Goal: Task Accomplishment & Management: Manage account settings

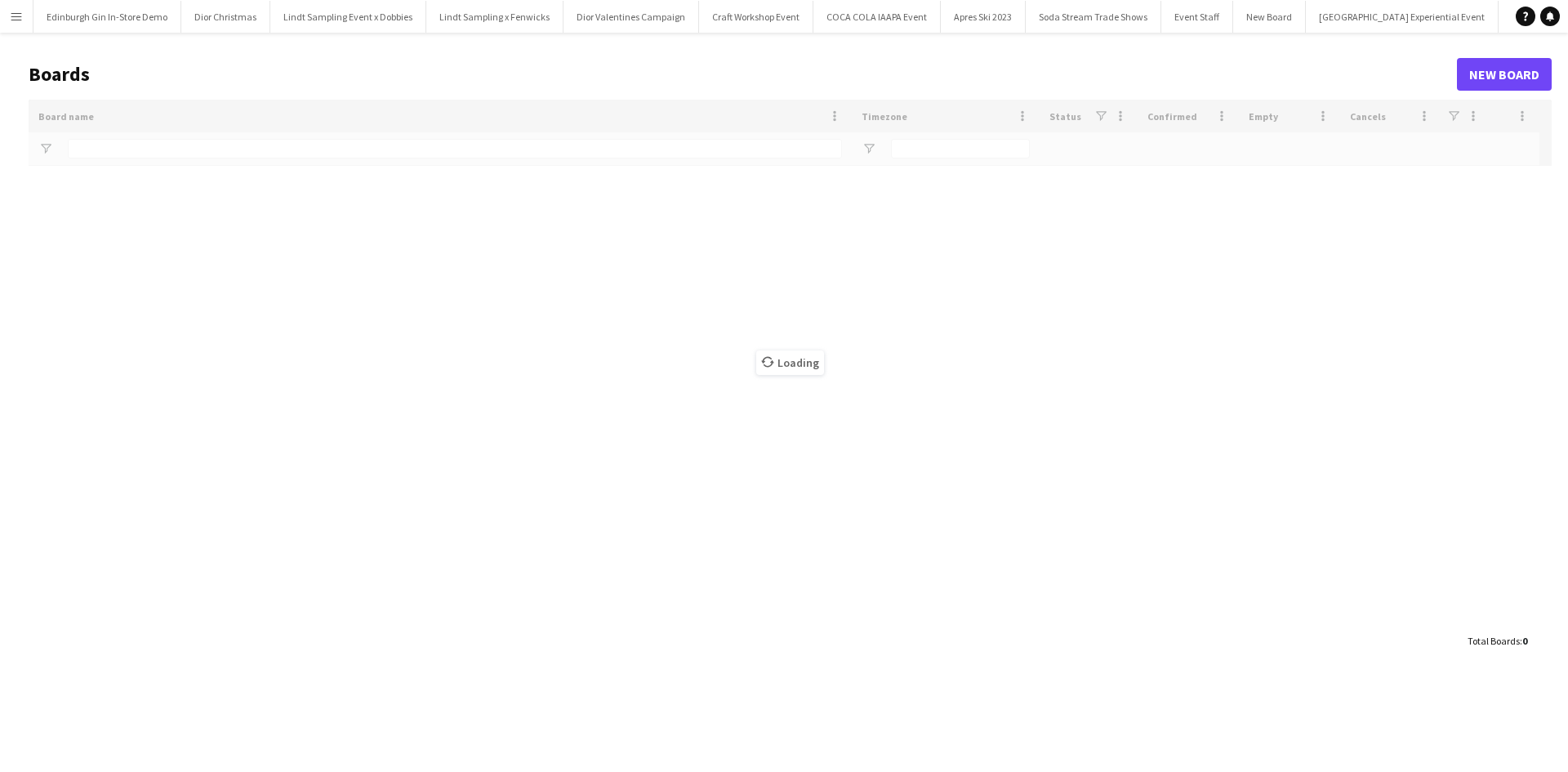
type input "**********"
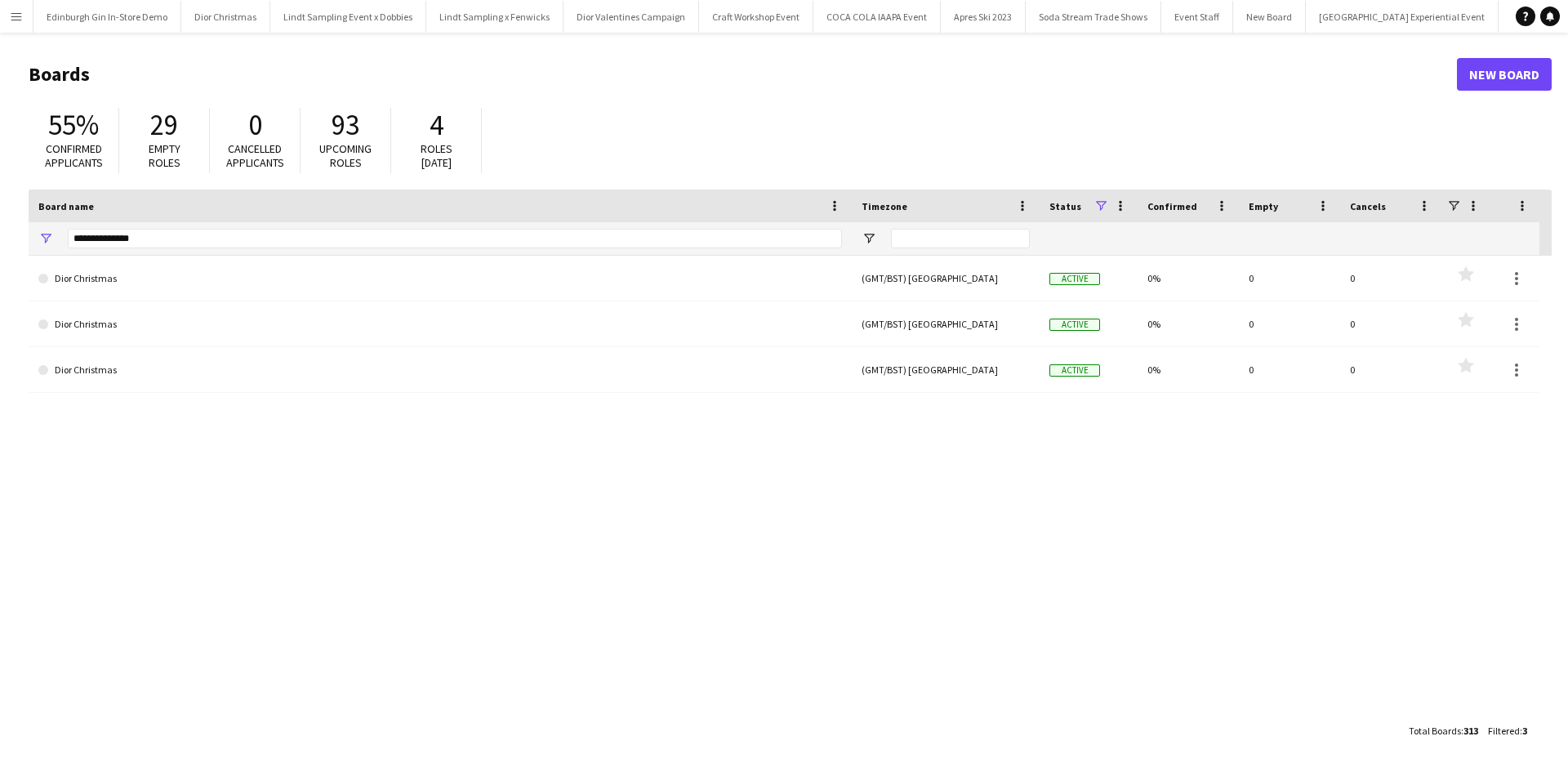
click at [14, 9] on button "Menu" at bounding box center [17, 17] width 33 height 33
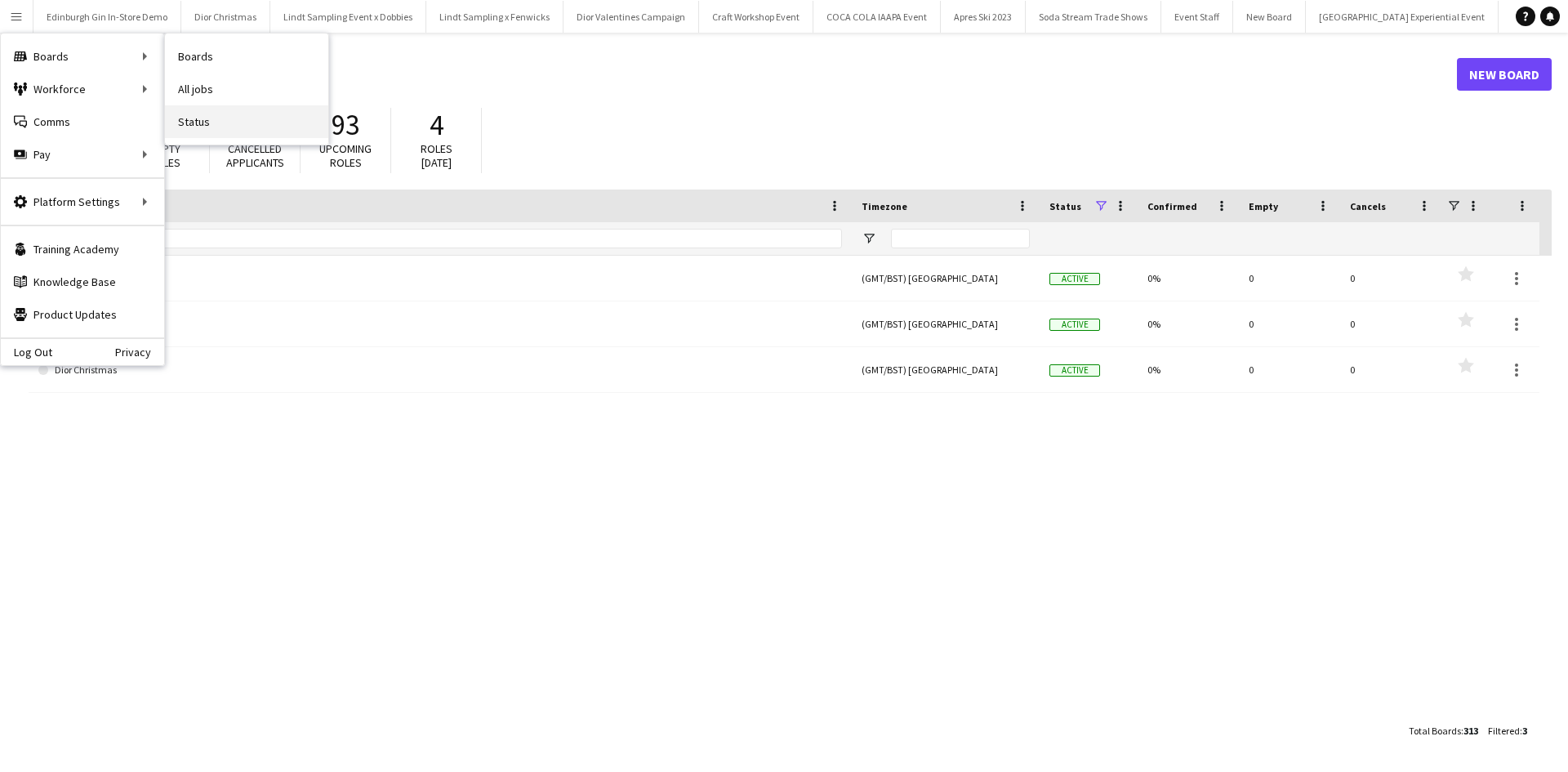
click at [294, 107] on link "Status" at bounding box center [246, 122] width 164 height 33
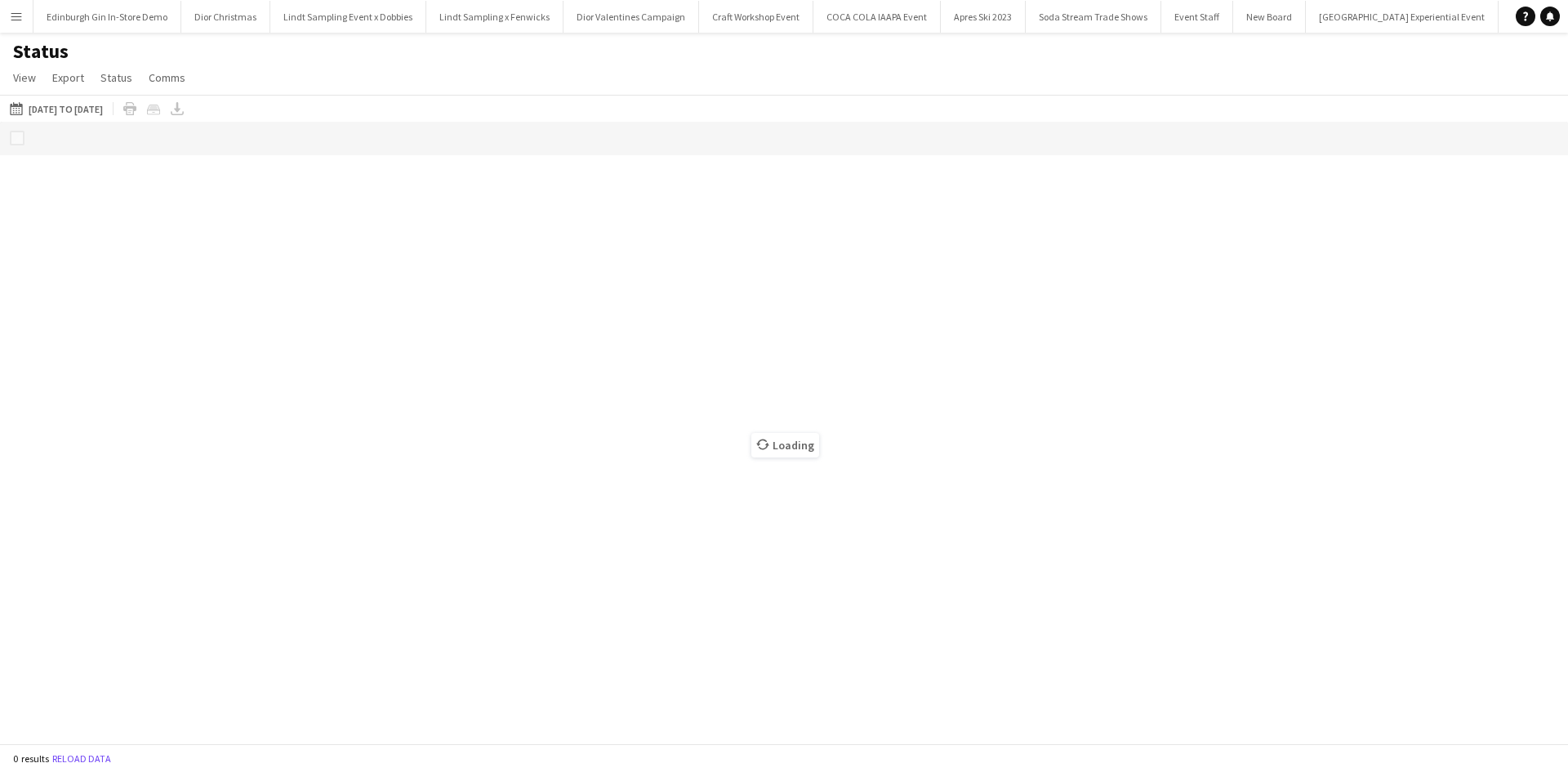
click at [17, 9] on button "Menu" at bounding box center [17, 17] width 33 height 33
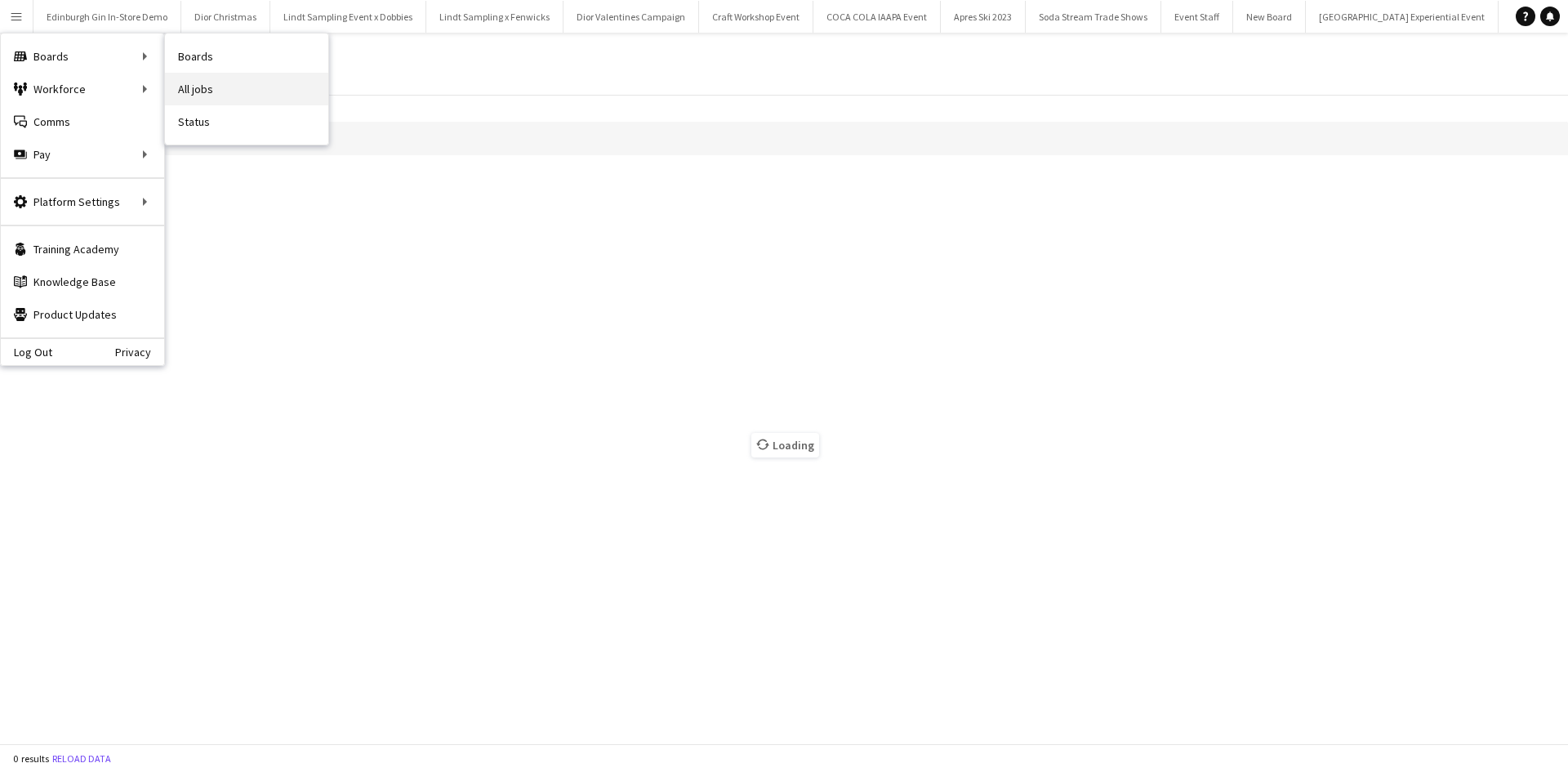
click at [235, 90] on link "All jobs" at bounding box center [246, 89] width 164 height 33
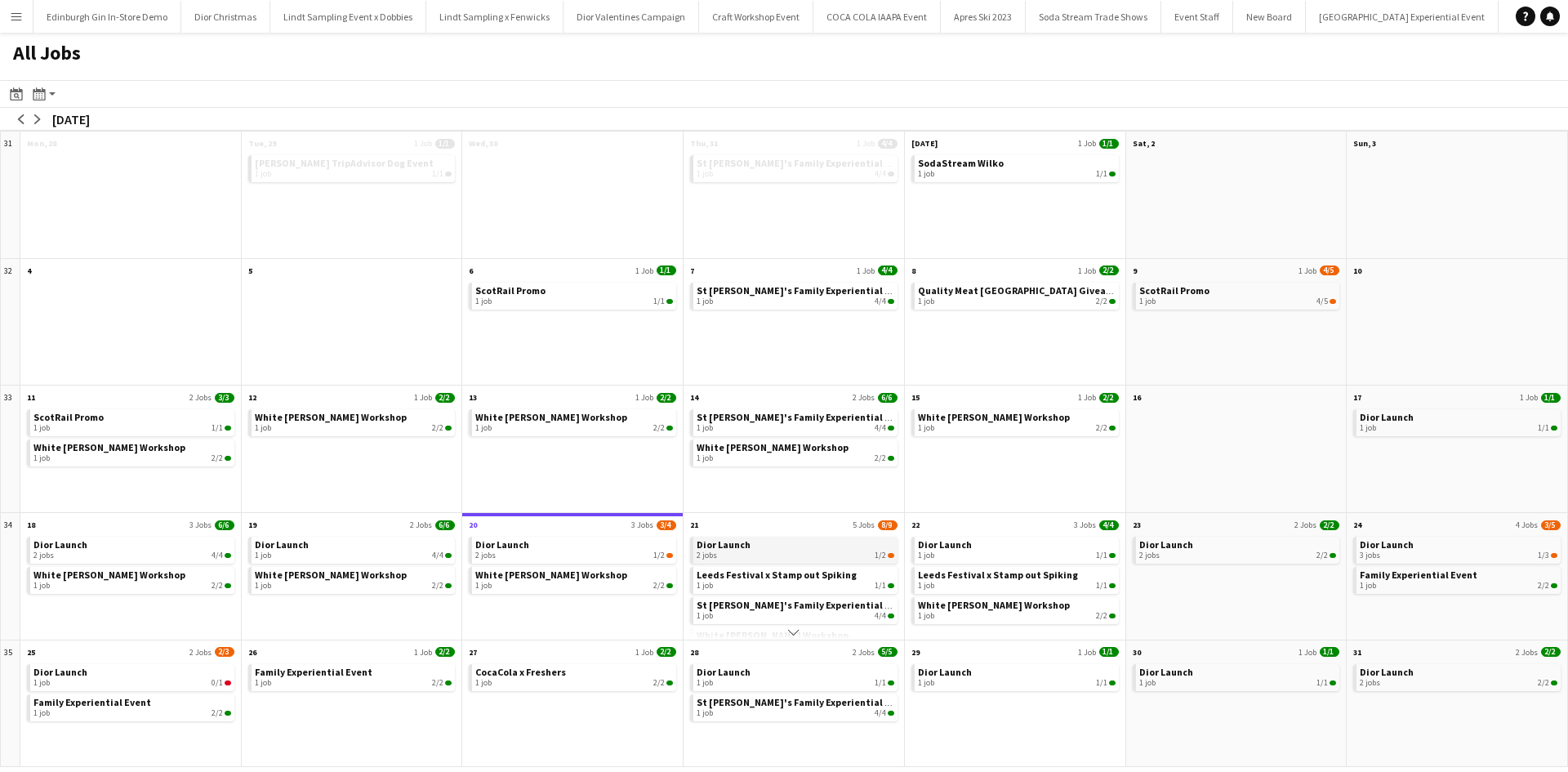
click at [813, 553] on div "2 jobs 1/2" at bounding box center [795, 556] width 198 height 10
click at [40, 118] on app-icon "arrow-right" at bounding box center [38, 119] width 10 height 10
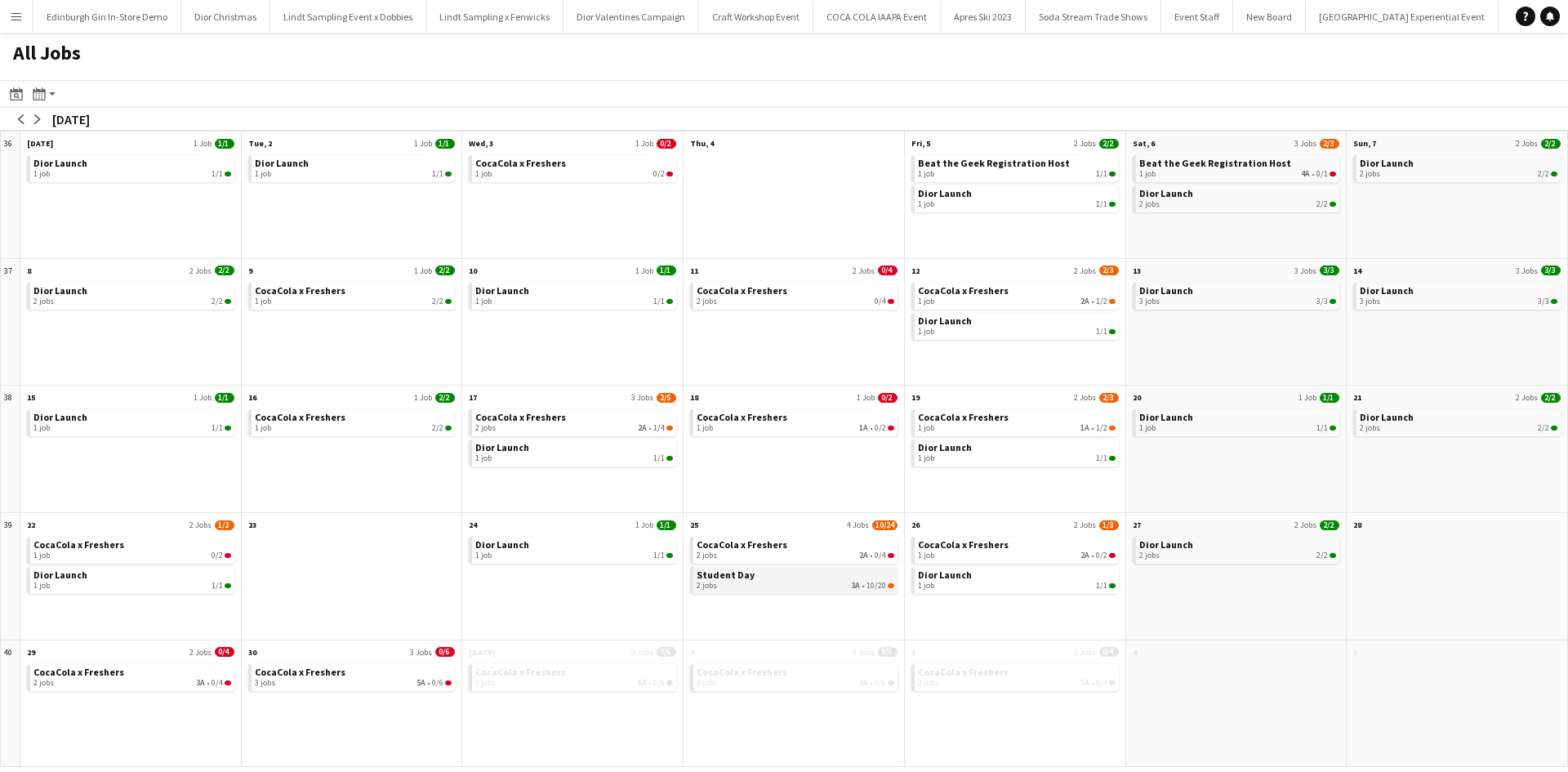
click at [782, 575] on link "Student Day 2 jobs 3A • 10/20" at bounding box center [795, 579] width 198 height 24
click at [21, 118] on app-icon "arrow-left" at bounding box center [21, 119] width 10 height 10
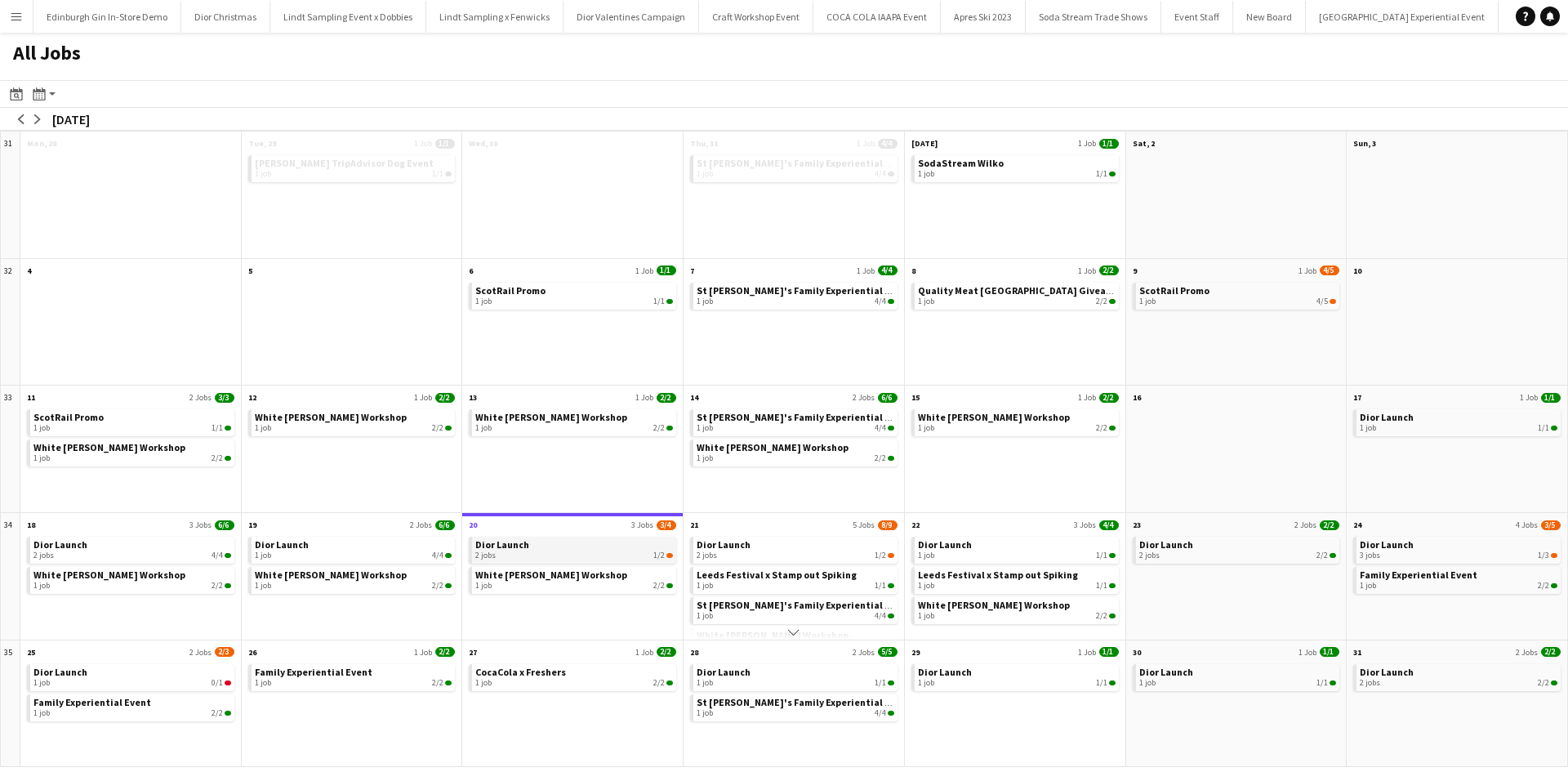
click at [578, 551] on div "2 jobs 1/2" at bounding box center [574, 556] width 198 height 10
click at [40, 121] on app-icon "arrow-right" at bounding box center [38, 119] width 10 height 10
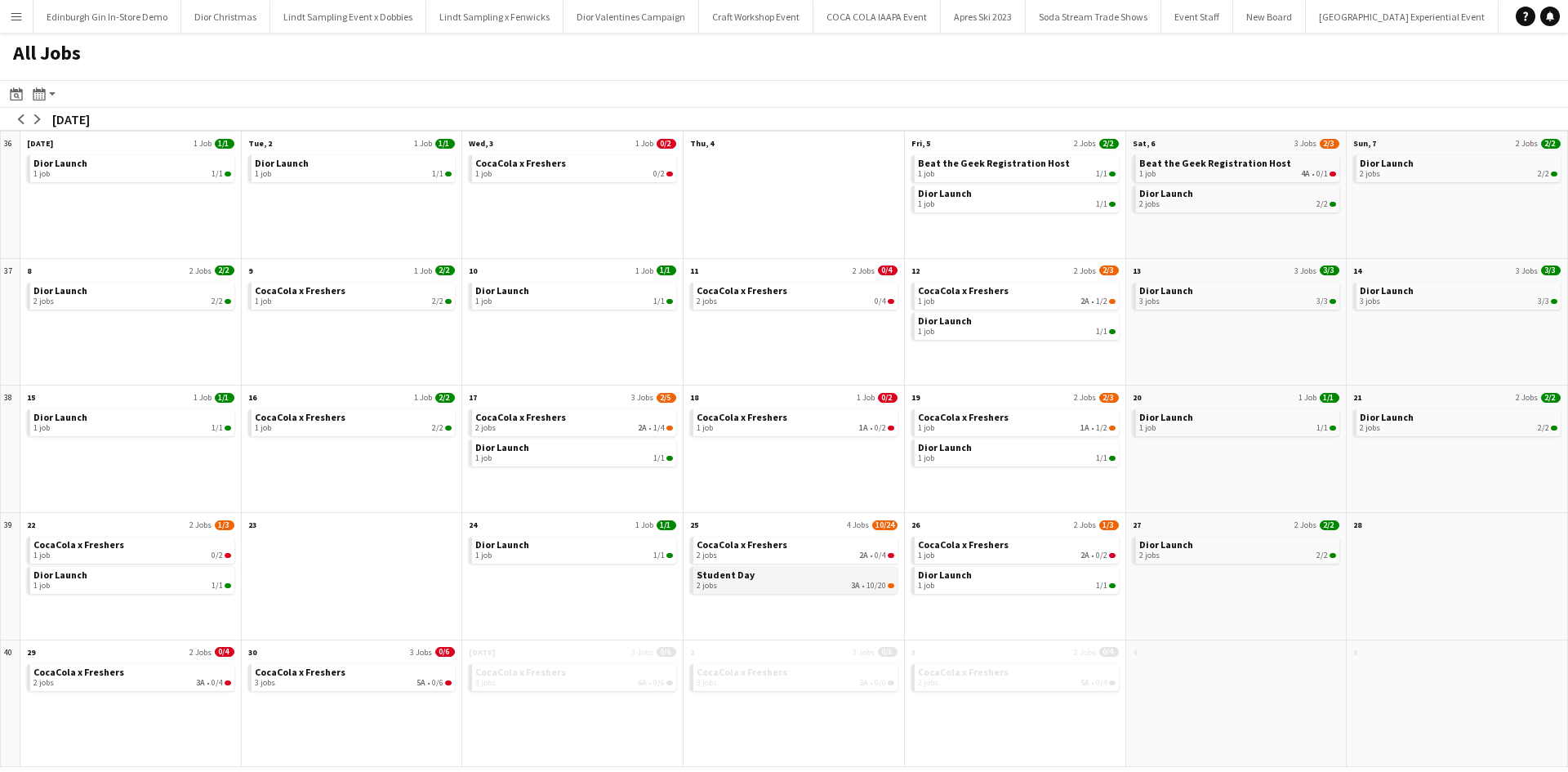
click at [802, 577] on link "Student Day 2 jobs 3A • 10/20" at bounding box center [795, 579] width 198 height 24
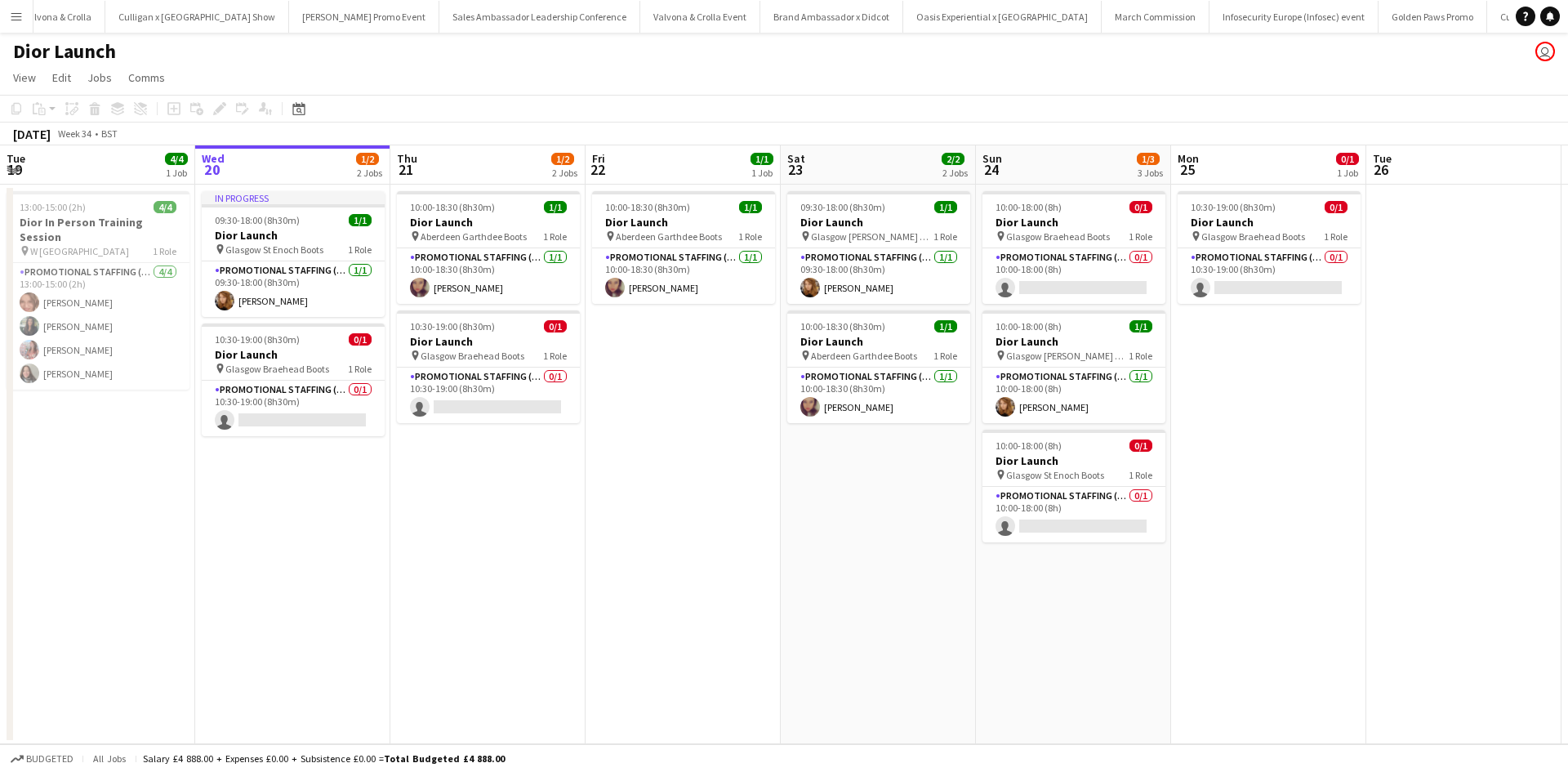
scroll to position [0, 15971]
click at [526, 389] on app-card-role "Promotional Staffing (Sales Staff) 0/1 10:30-19:00 (8h30m) single-neutral-actio…" at bounding box center [488, 396] width 183 height 55
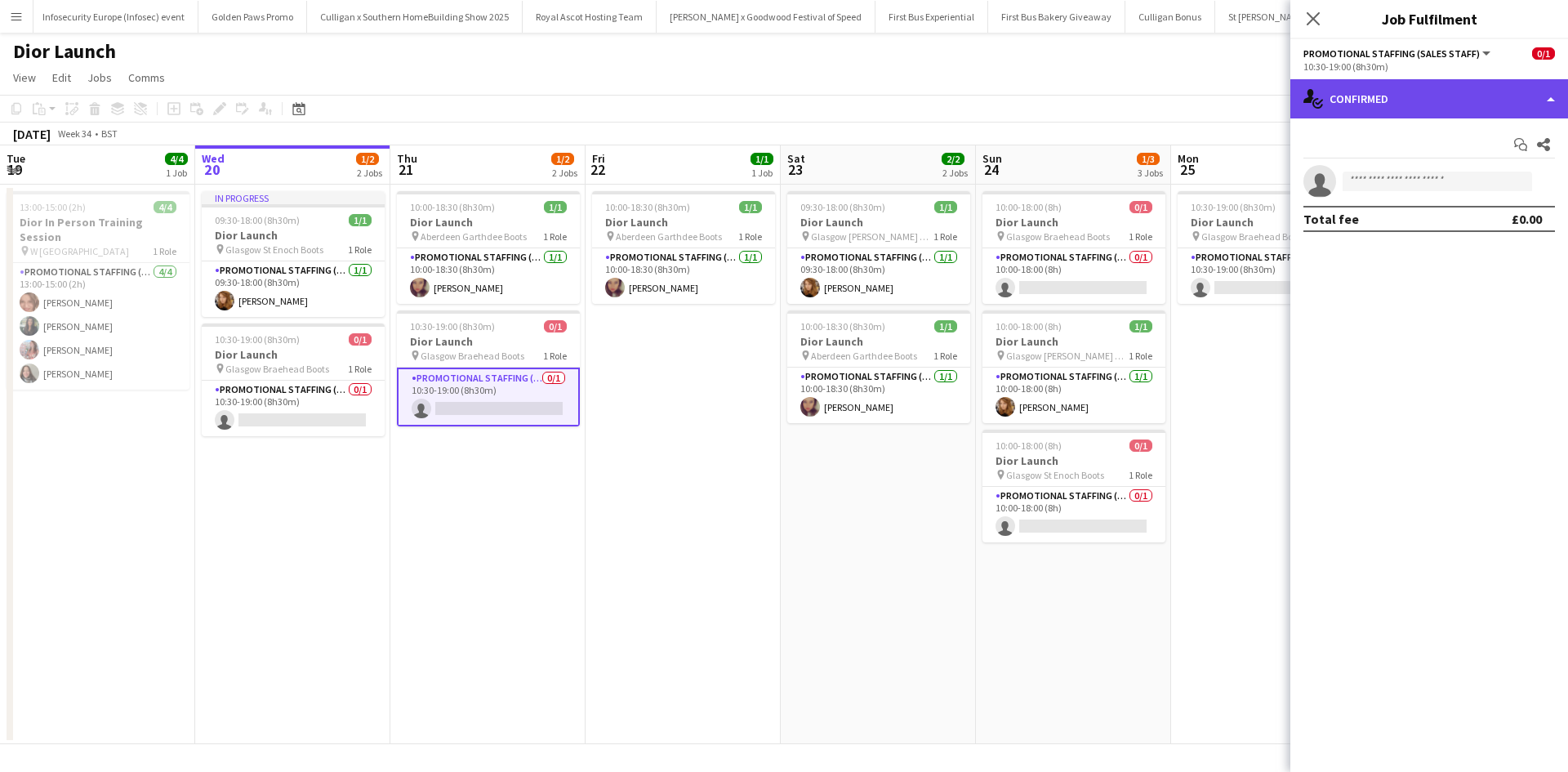
click at [1341, 90] on div "single-neutral-actions-check-2 Confirmed" at bounding box center [1429, 98] width 278 height 40
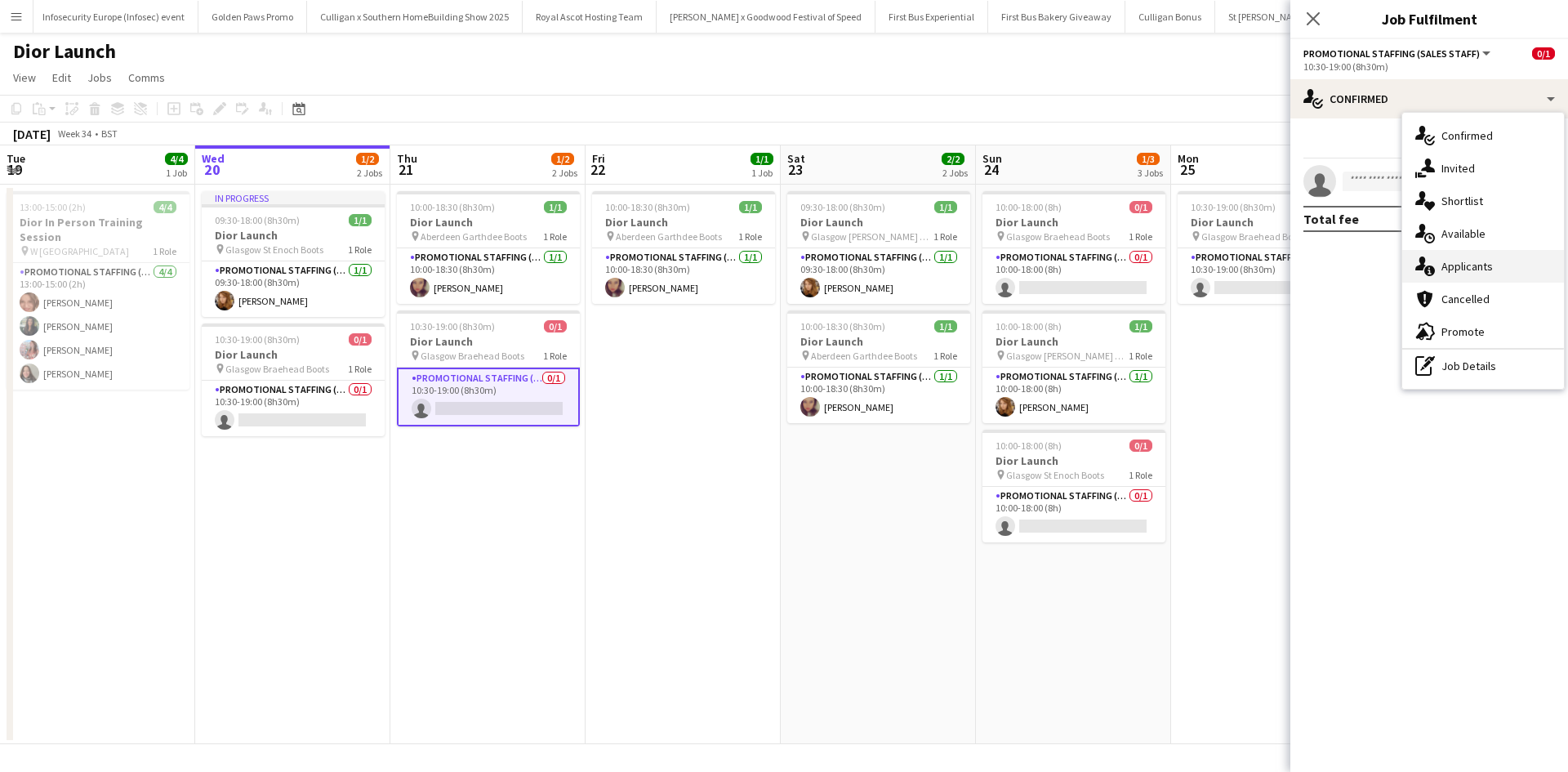
click at [1450, 279] on div "single-neutral-actions-information Applicants" at bounding box center [1483, 267] width 162 height 33
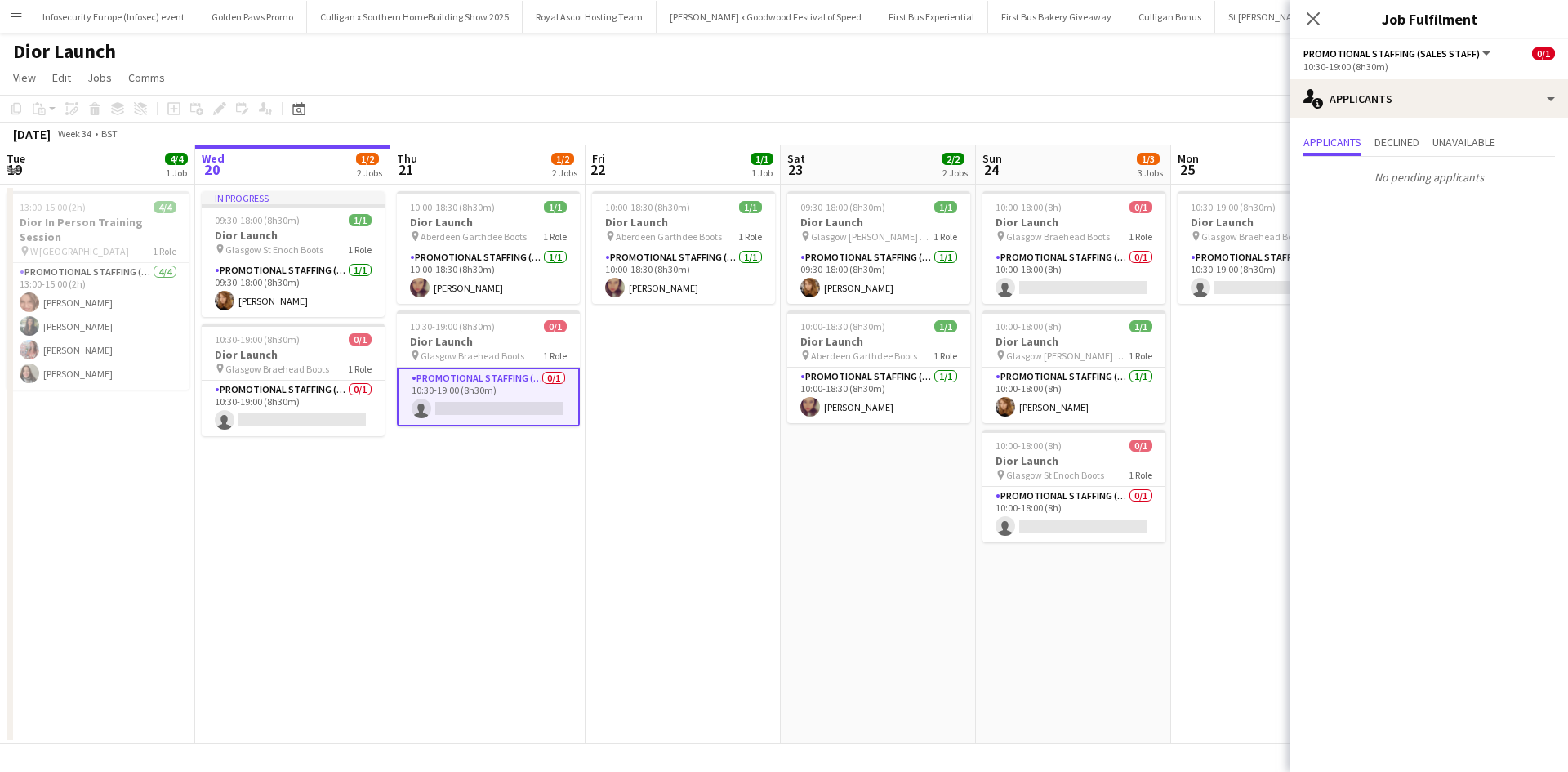
click at [535, 470] on app-date-cell "10:00-18:30 (8h30m) 1/1 Dior Launch pin Aberdeen Garthdee Boots 1 Role Promotio…" at bounding box center [487, 465] width 195 height 559
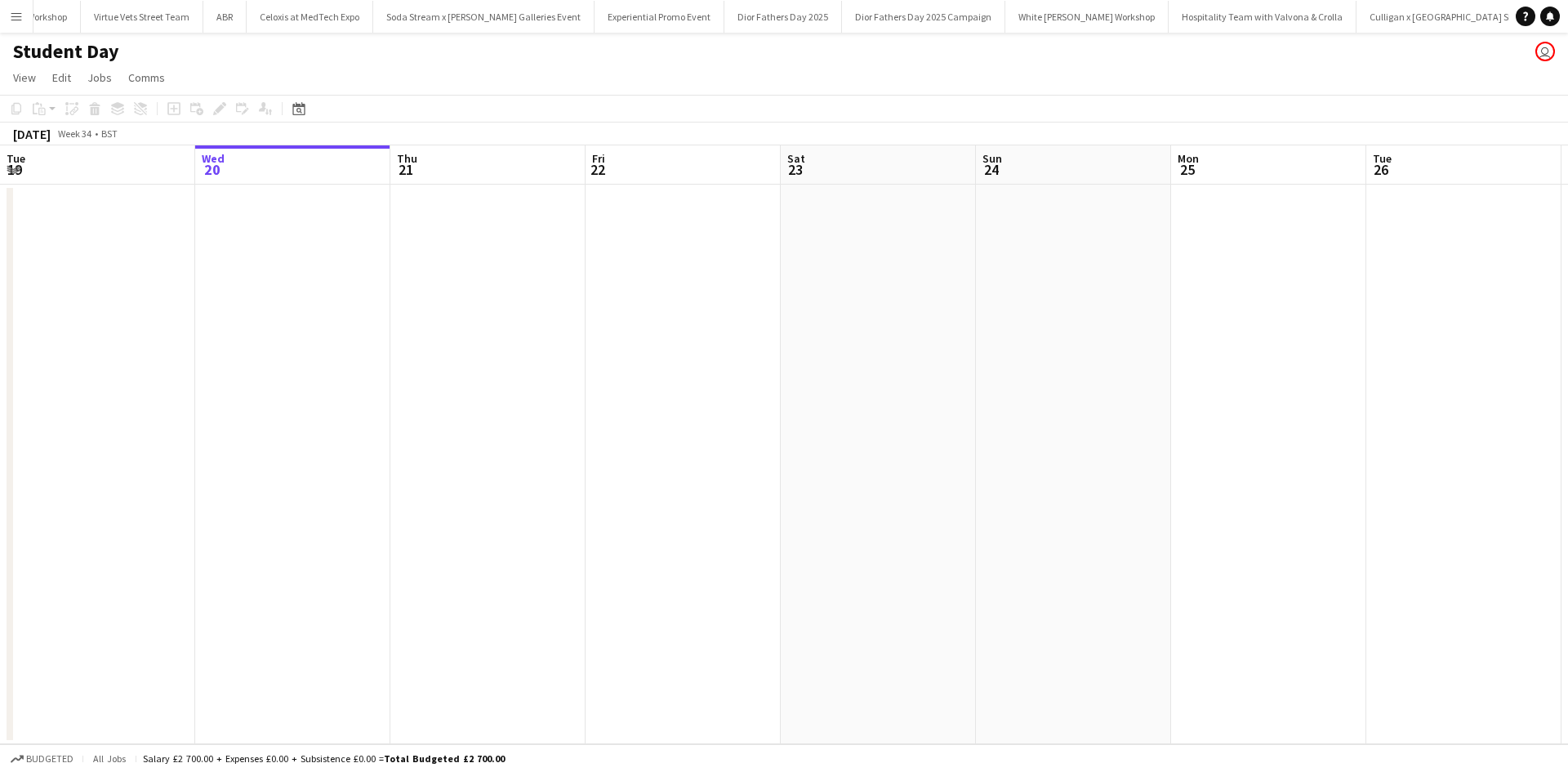
scroll to position [0, 14944]
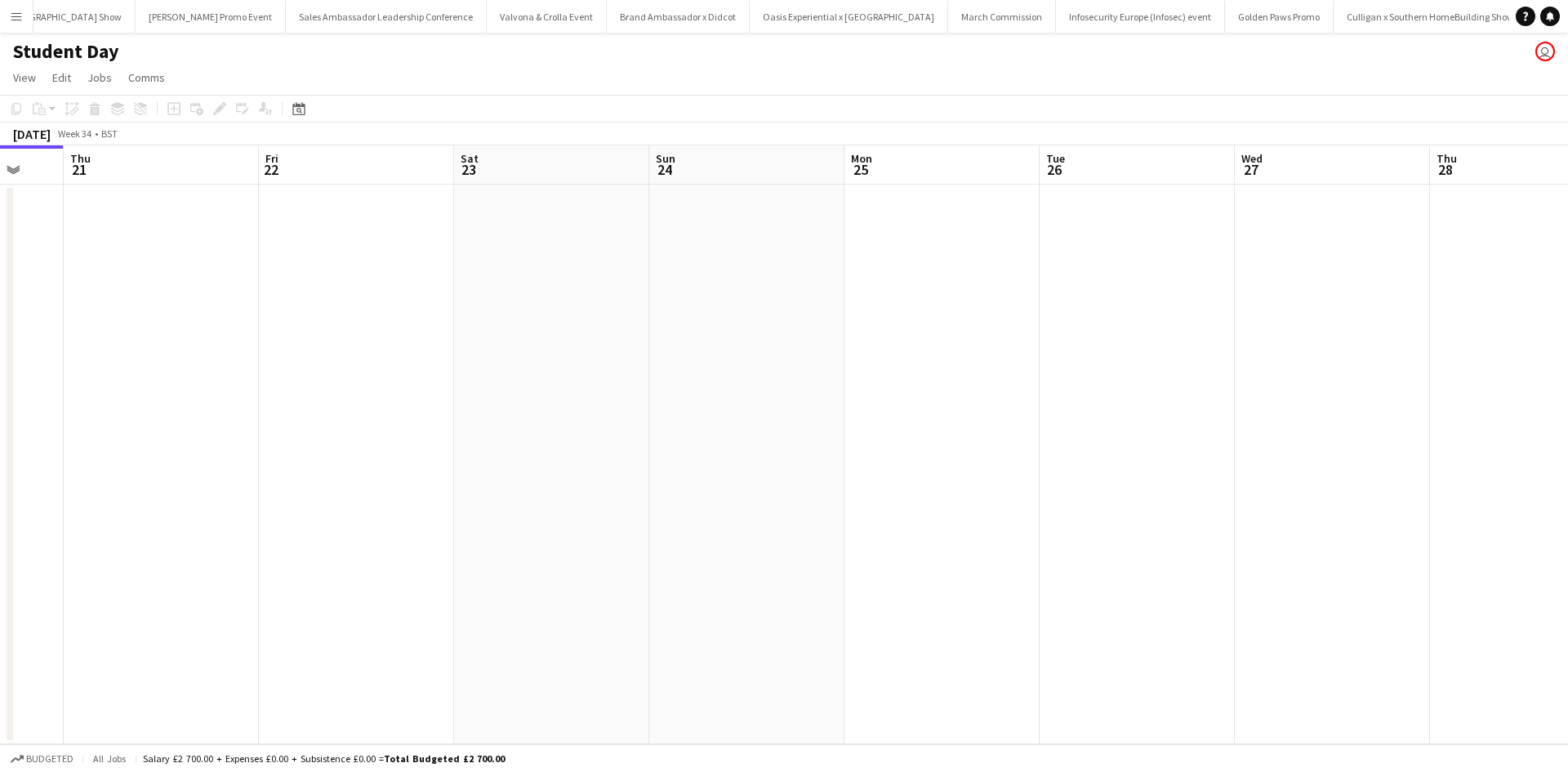
drag, startPoint x: 1098, startPoint y: 511, endPoint x: 190, endPoint y: 375, distance: 918.1
click at [186, 376] on app-calendar-viewport "Sun 17 Mon 18 Tue 19 Wed 20 Thu 21 Fri 22 Sat 23 Sun 24 Mon 25 Tue 26 Wed 27 Th…" at bounding box center [784, 444] width 1568 height 599
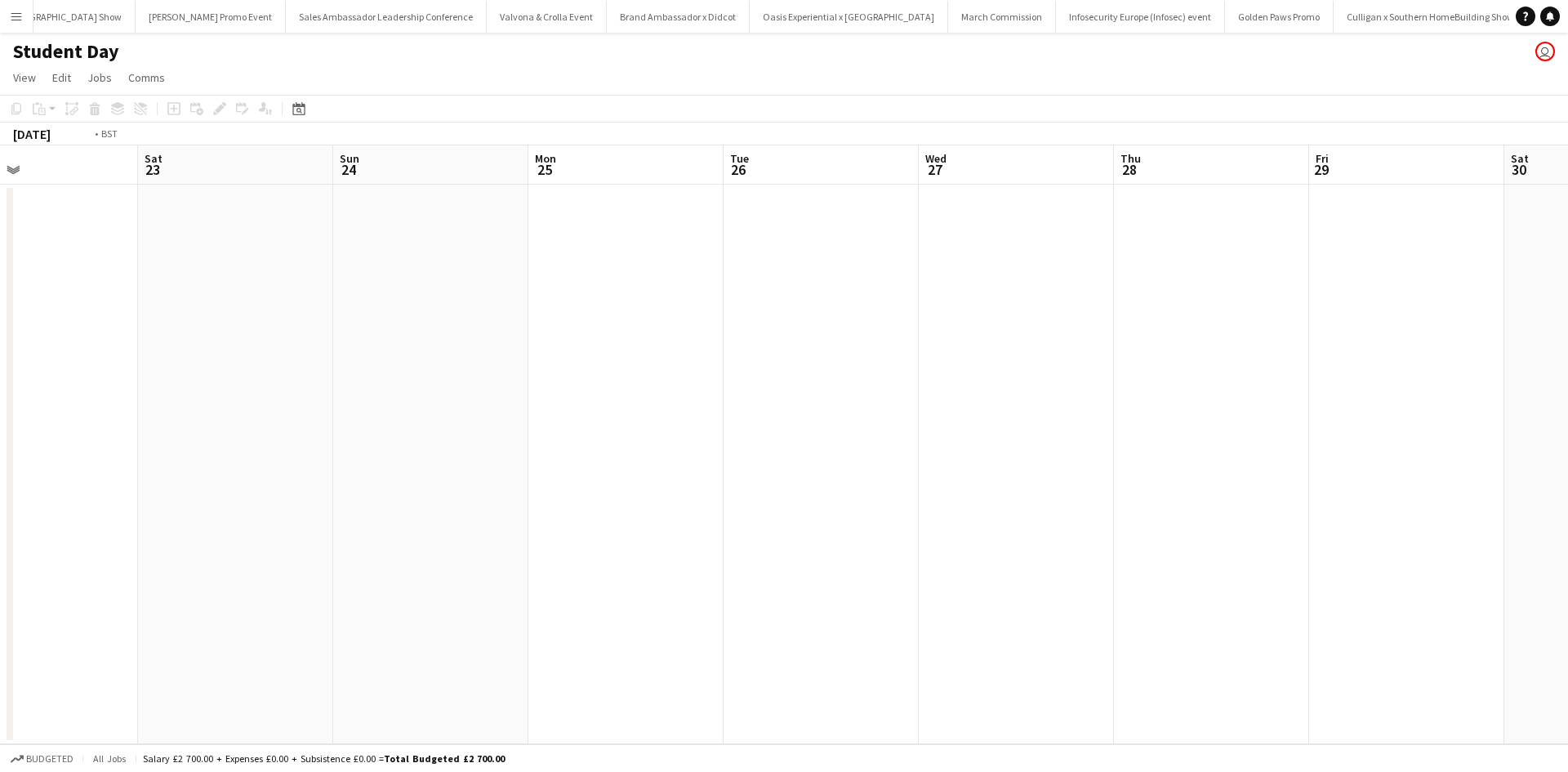
drag, startPoint x: 986, startPoint y: 529, endPoint x: 236, endPoint y: 377, distance: 765.2
click at [236, 377] on app-calendar-viewport "Wed 20 Thu 21 Fri 22 Sat 23 Sun 24 Mon 25 Tue 26 Wed 27 Thu 28 Fri 29 Sat 30 Su…" at bounding box center [784, 444] width 1568 height 599
drag, startPoint x: 377, startPoint y: 405, endPoint x: 575, endPoint y: 423, distance: 198.8
click at [208, 354] on app-calendar-viewport "Fri 29 Sat 30 Sun 31 Mon 1 Tue 2 Wed 3 Thu 4 Fri 5 Sat 6 Sun 7 Mon 8 Tue 9 Wed …" at bounding box center [784, 444] width 1568 height 599
drag, startPoint x: 1020, startPoint y: 524, endPoint x: 292, endPoint y: 360, distance: 746.2
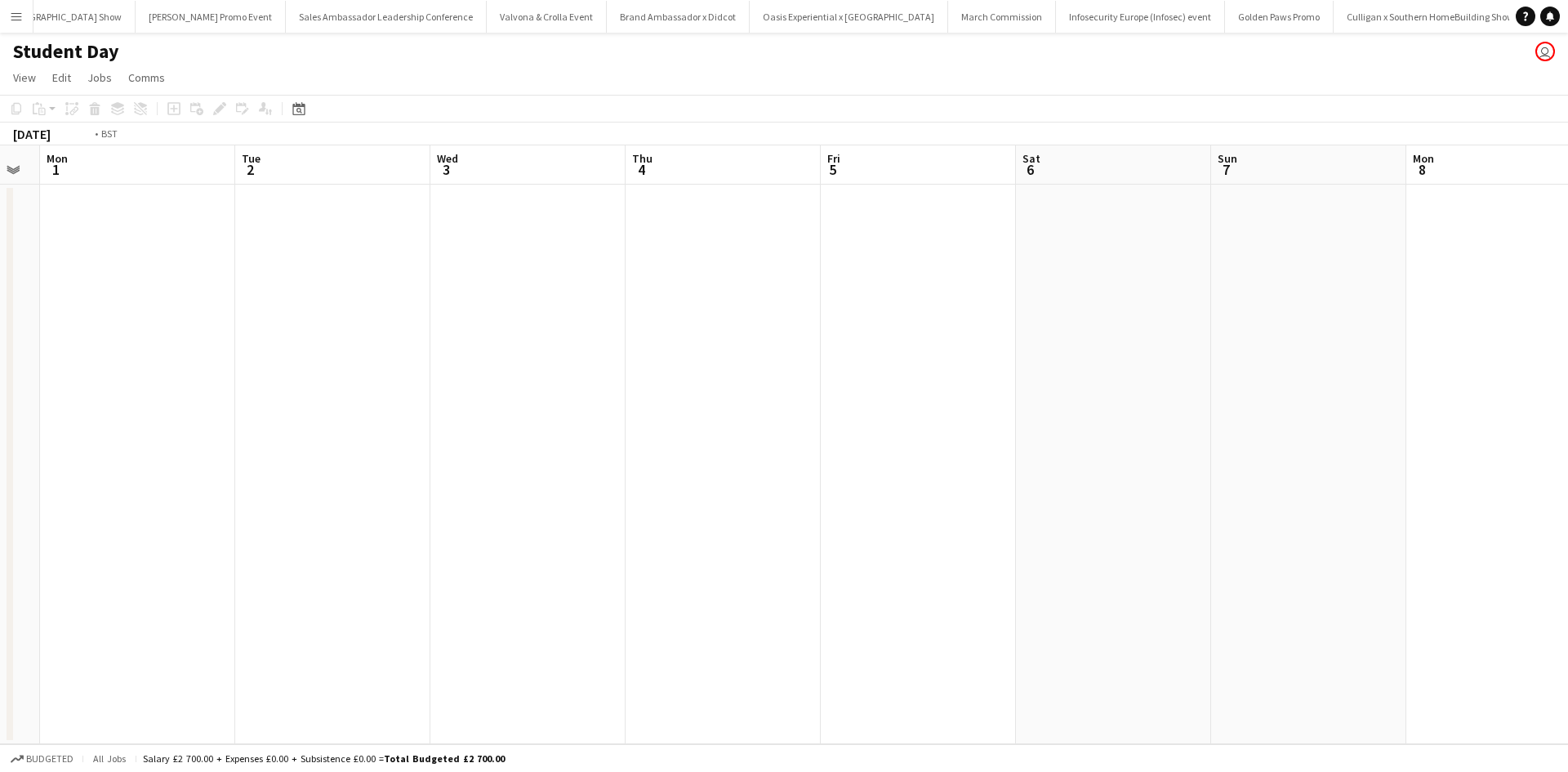
click at [227, 351] on app-calendar-viewport "Fri 29 Sat 30 Sun 31 Mon 1 Tue 2 Wed 3 Thu 4 Fri 5 Sat 6 Sun 7 Mon 8 Tue 9 Wed …" at bounding box center [784, 444] width 1568 height 599
drag, startPoint x: 830, startPoint y: 475, endPoint x: 148, endPoint y: 328, distance: 697.7
click at [148, 328] on app-calendar-viewport "Tue 2 Wed 3 Thu 4 Fri 5 Sat 6 Sun 7 Mon 8 Tue 9 Wed 10 Thu 11 Fri 12 Sat 13 Sun…" at bounding box center [784, 444] width 1568 height 599
drag, startPoint x: 818, startPoint y: 481, endPoint x: 462, endPoint y: 413, distance: 362.4
click at [311, 391] on app-calendar-viewport "Mon 8 Tue 9 Wed 10 Thu 11 Fri 12 Sat 13 Sun 14 Mon 15 Tue 16 Wed 17 Thu 18 Fri …" at bounding box center [784, 444] width 1568 height 599
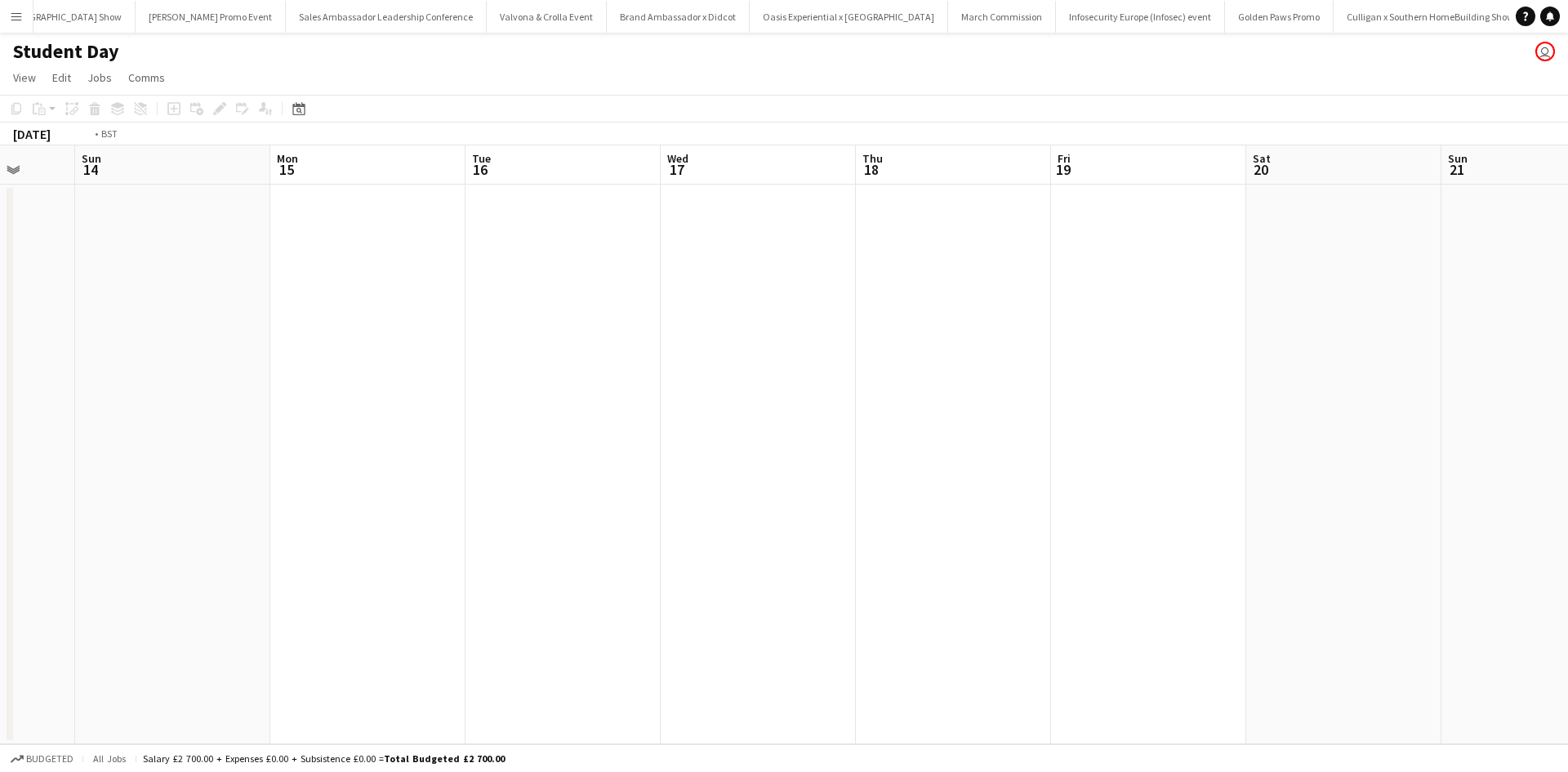
click at [250, 379] on app-calendar-viewport "Wed 10 Thu 11 Fri 12 Sat 13 Sun 14 Mon 15 Tue 16 Wed 17 Thu 18 Fri 19 Sat 20 Su…" at bounding box center [784, 444] width 1568 height 599
drag, startPoint x: 840, startPoint y: 497, endPoint x: 456, endPoint y: 427, distance: 390.3
click at [456, 427] on app-calendar-viewport "Fri 12 Sat 13 Sun 14 Mon 15 Tue 16 Wed 17 Thu 18 Fri 19 Sat 20 Sun 21 Mon 22 Tu…" at bounding box center [784, 444] width 1568 height 599
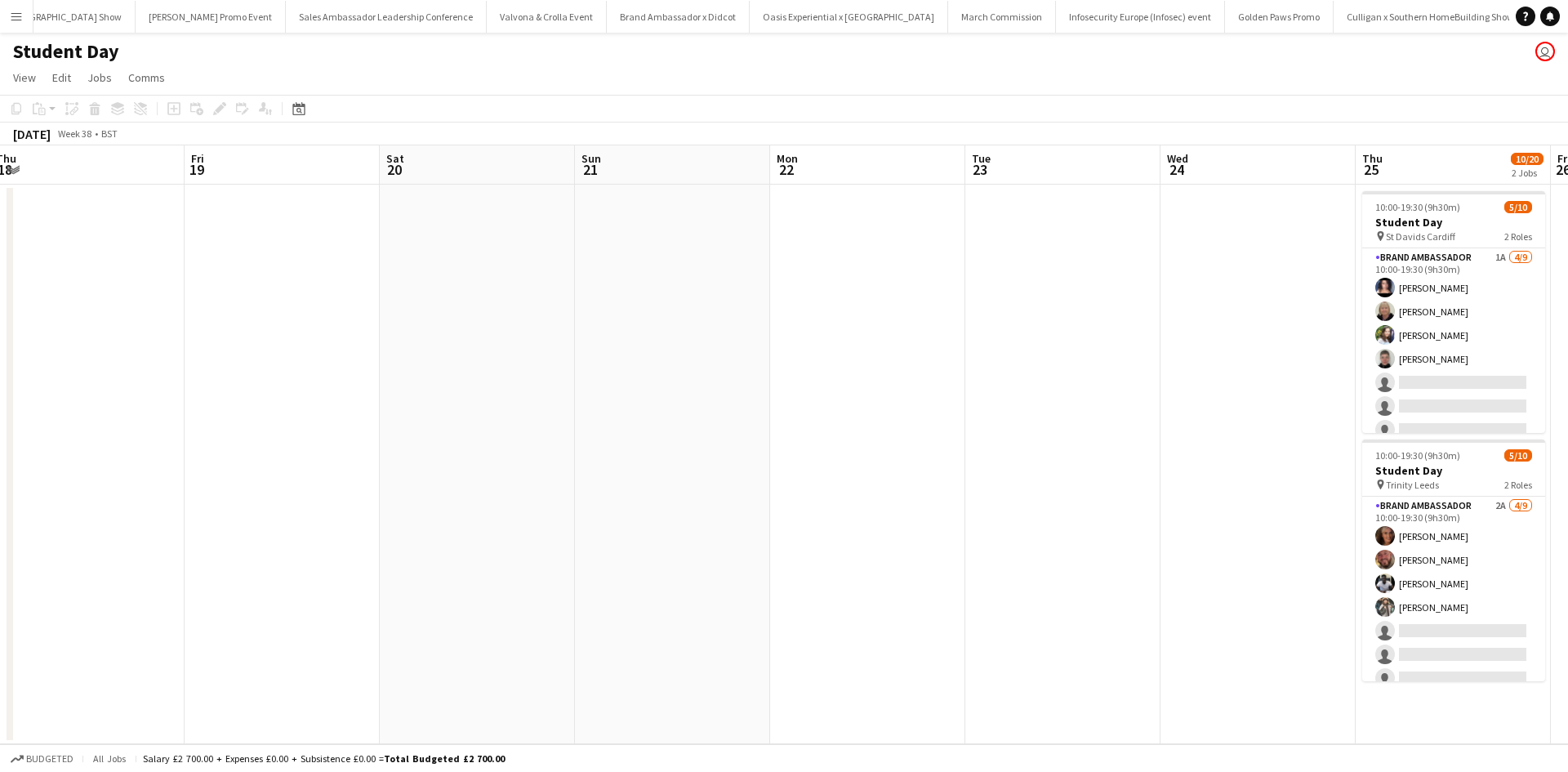
click at [523, 421] on app-calendar-viewport "Sun 14 Mon 15 Tue 16 Wed 17 Thu 18 Fri 19 Sat 20 Sun 21 Mon 22 Tue 23 Wed 24 Th…" at bounding box center [784, 444] width 1568 height 599
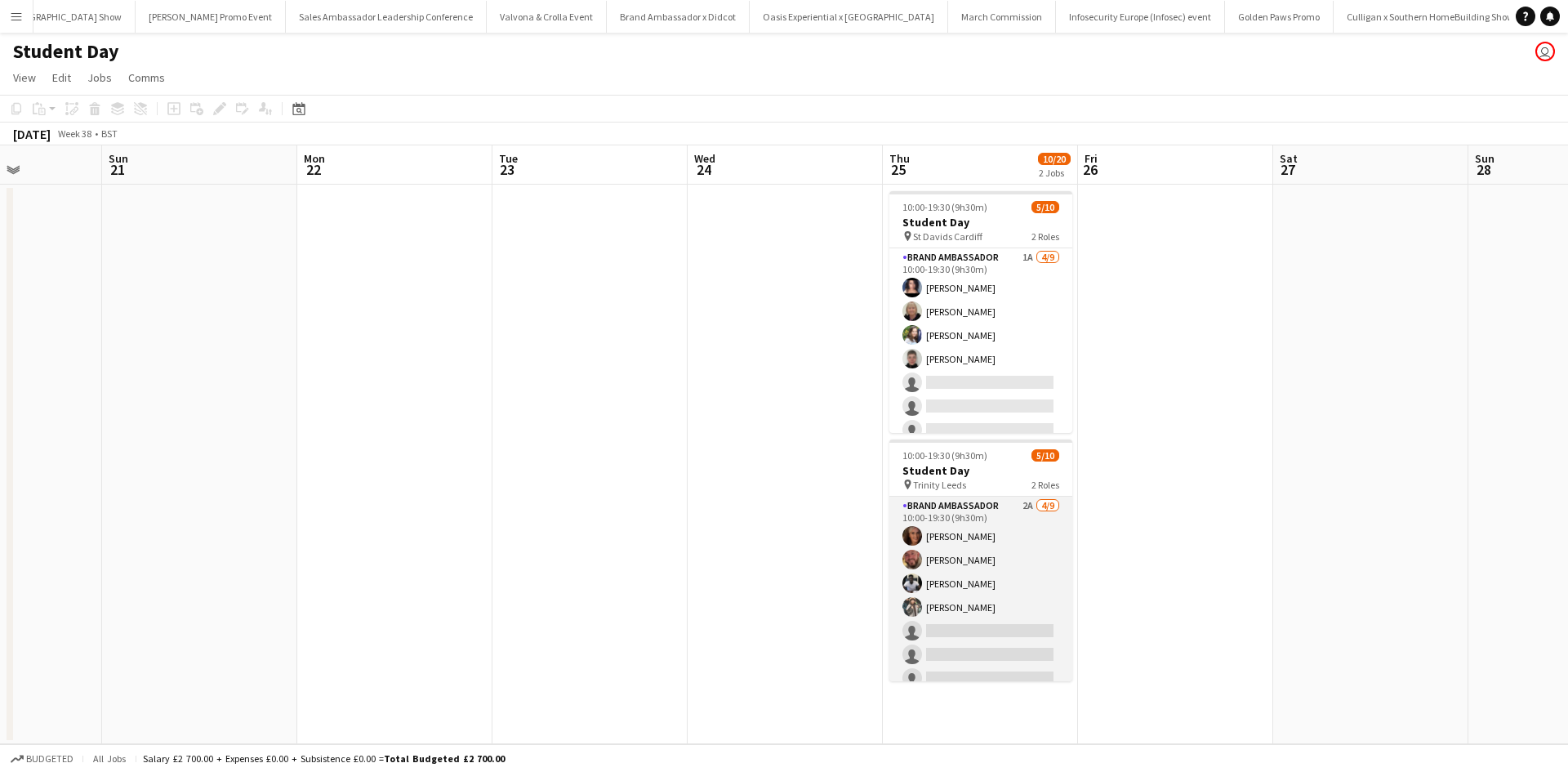
click at [974, 536] on app-card-role "Brand Ambassador 2A 4/9 10:00-19:30 (9h30m) Jennifer Wilby David Pizzey Harold …" at bounding box center [980, 619] width 183 height 245
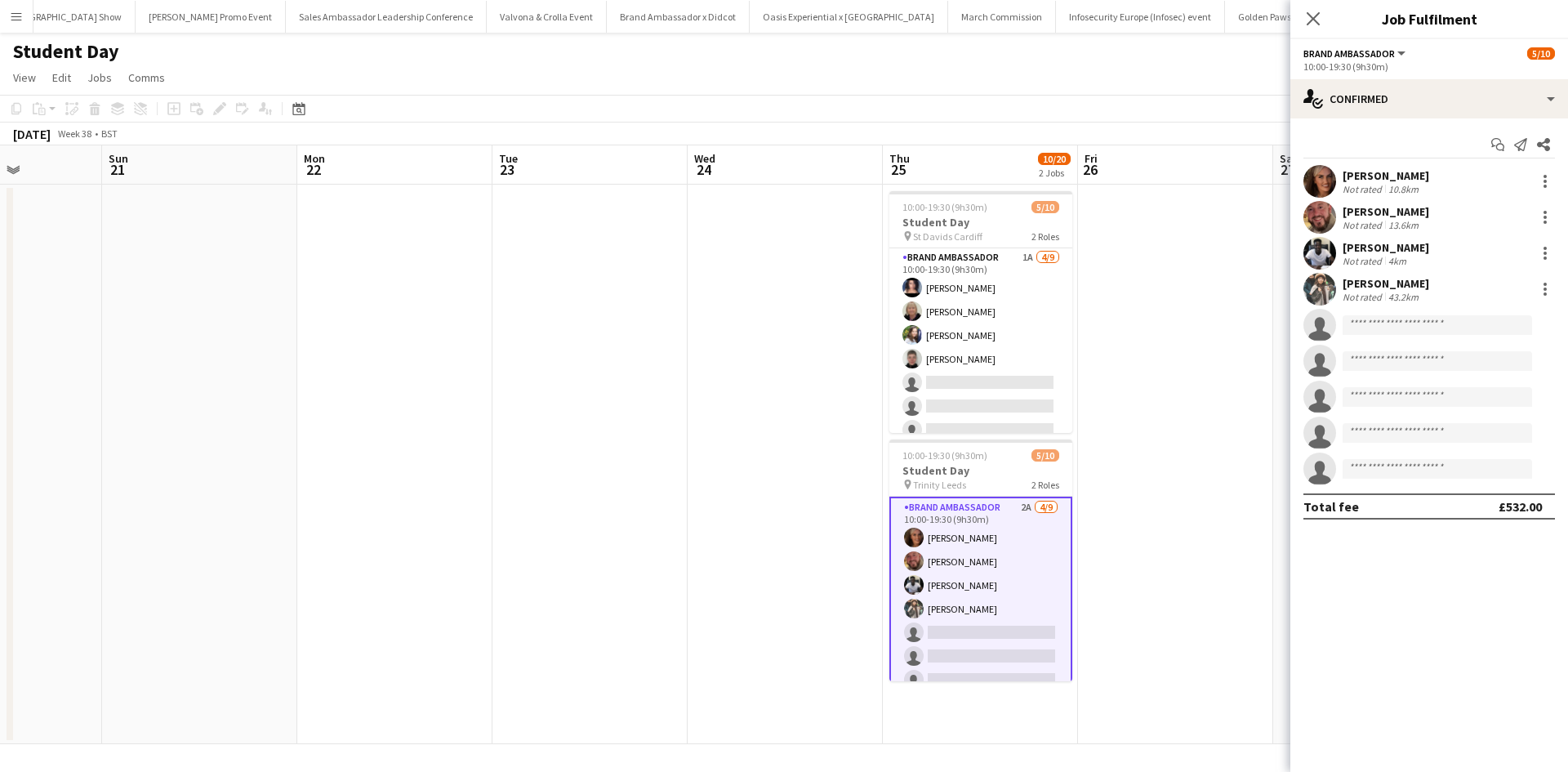
click at [1382, 173] on div "Jennifer Wilby" at bounding box center [1386, 176] width 86 height 15
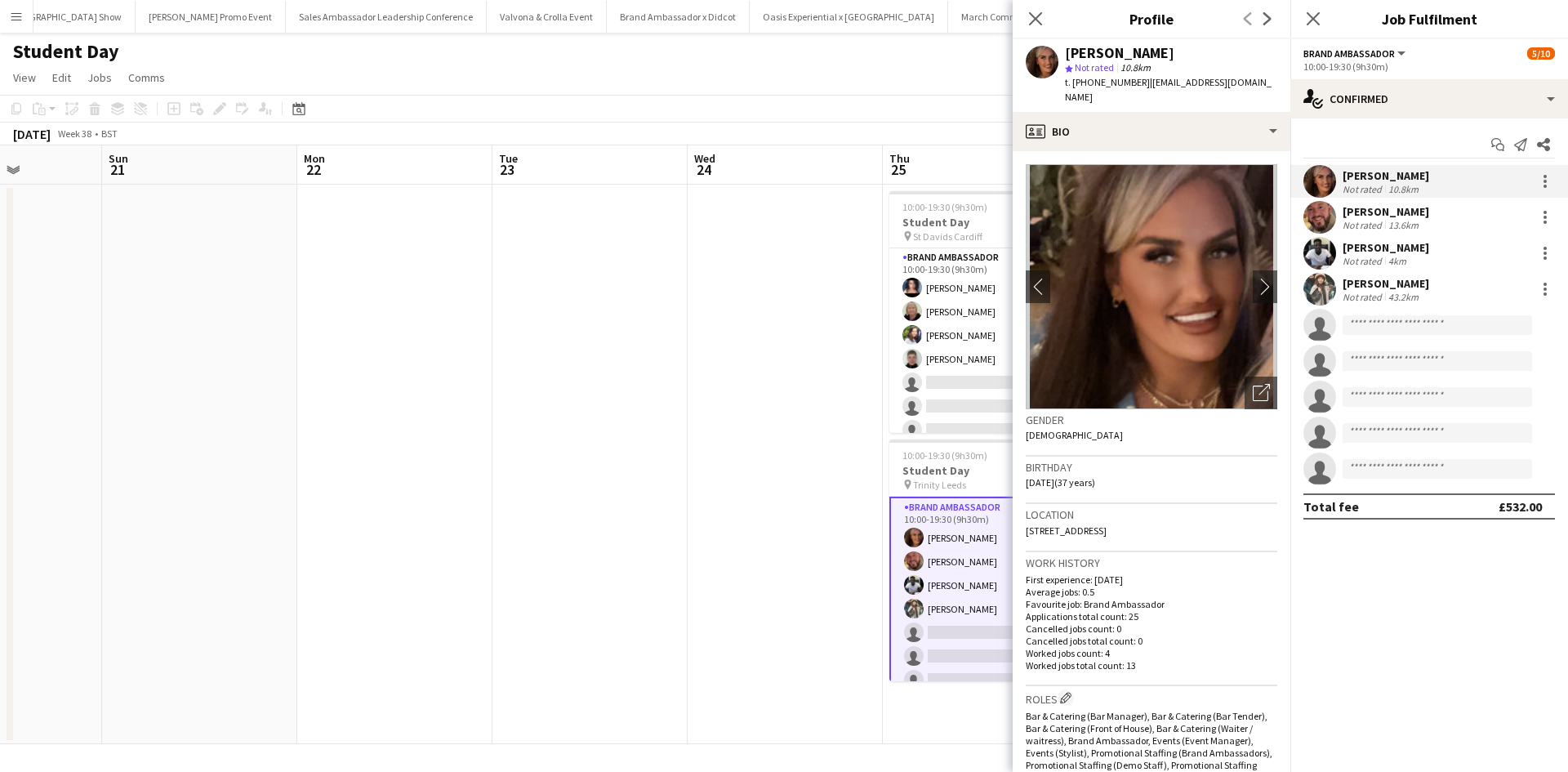
click at [256, 410] on app-date-cell at bounding box center [200, 465] width 195 height 559
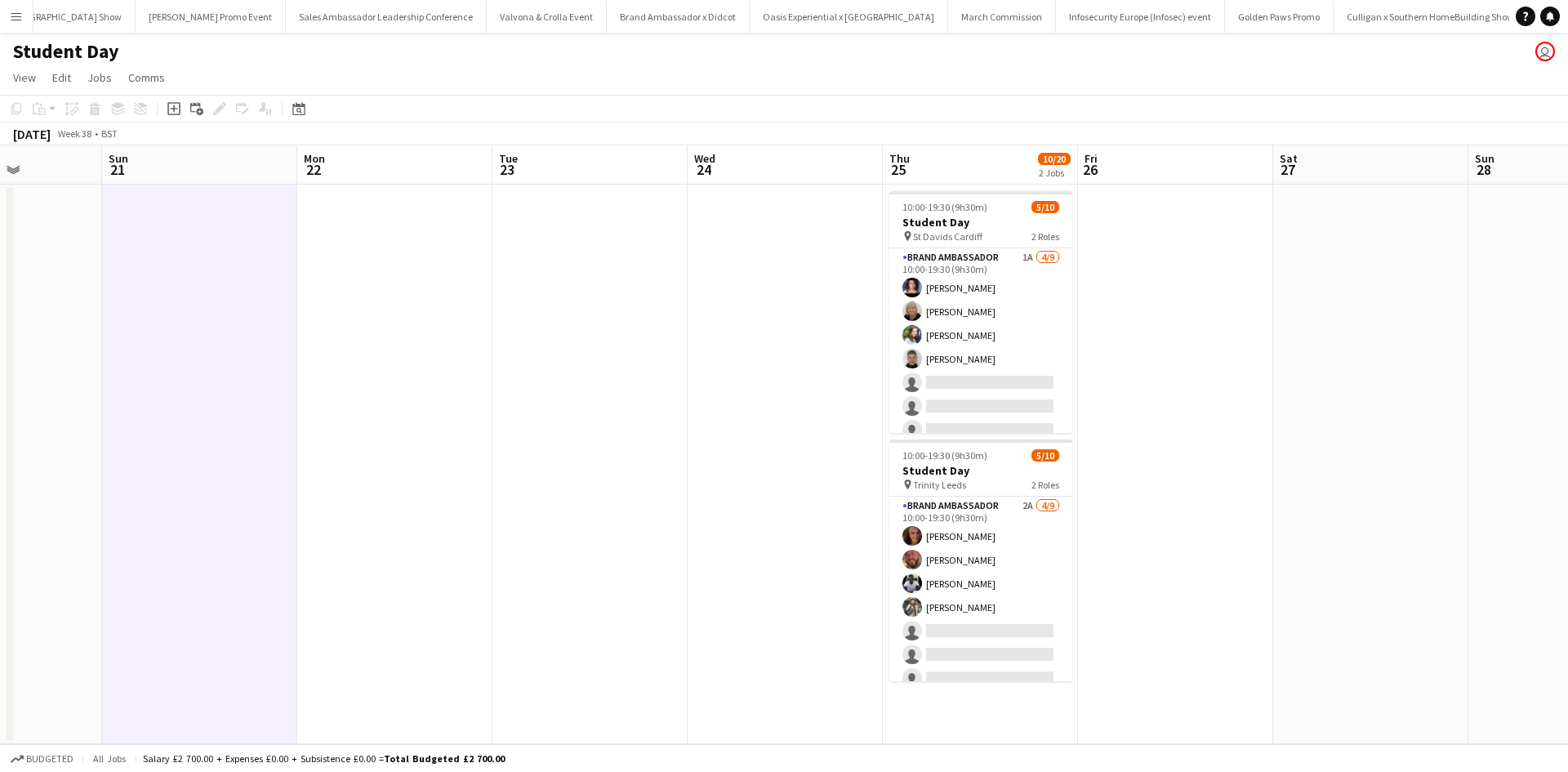
click at [12, 11] on app-icon "Menu" at bounding box center [17, 17] width 13 height 13
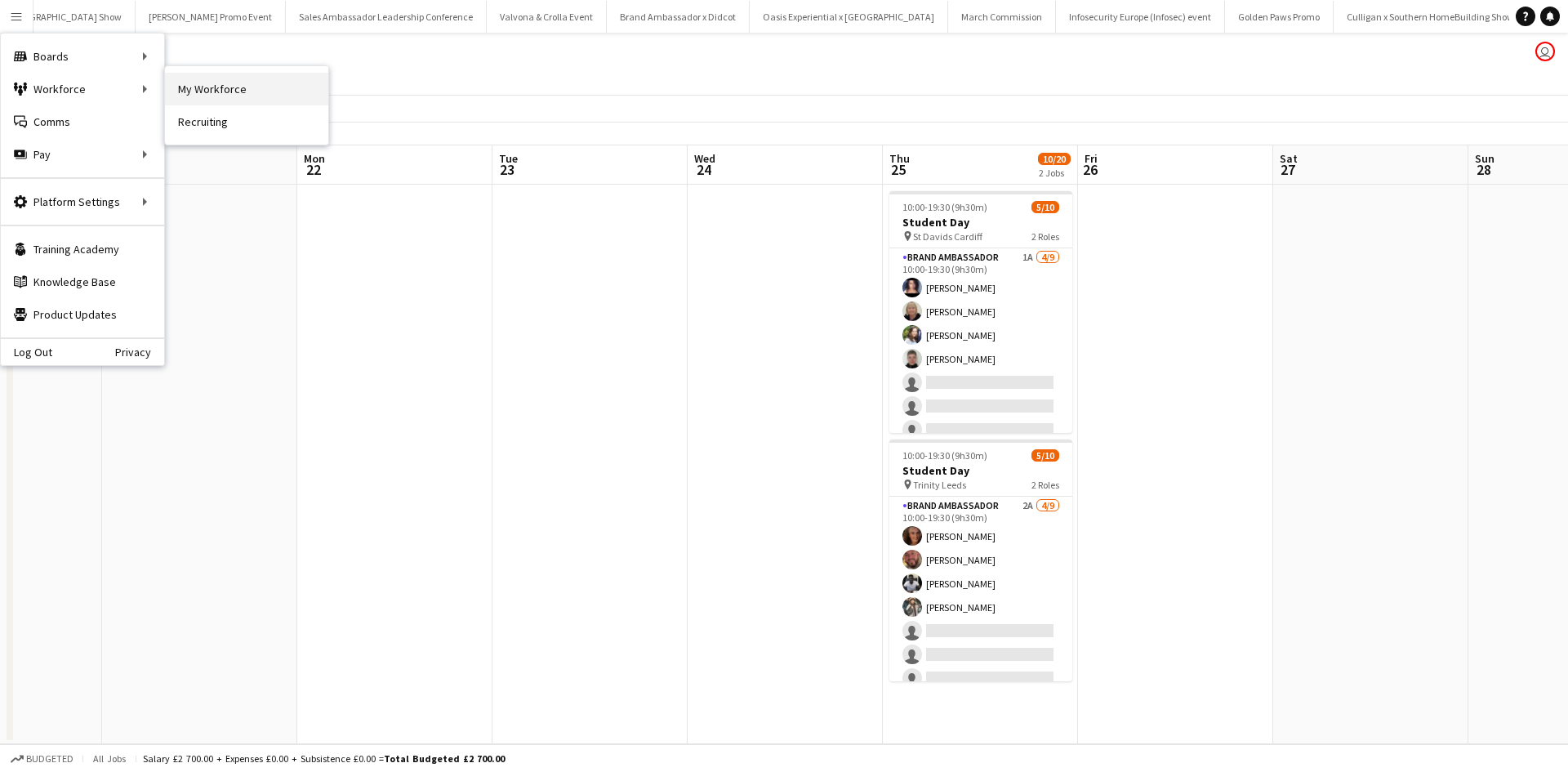
click at [219, 83] on link "My Workforce" at bounding box center [246, 89] width 164 height 33
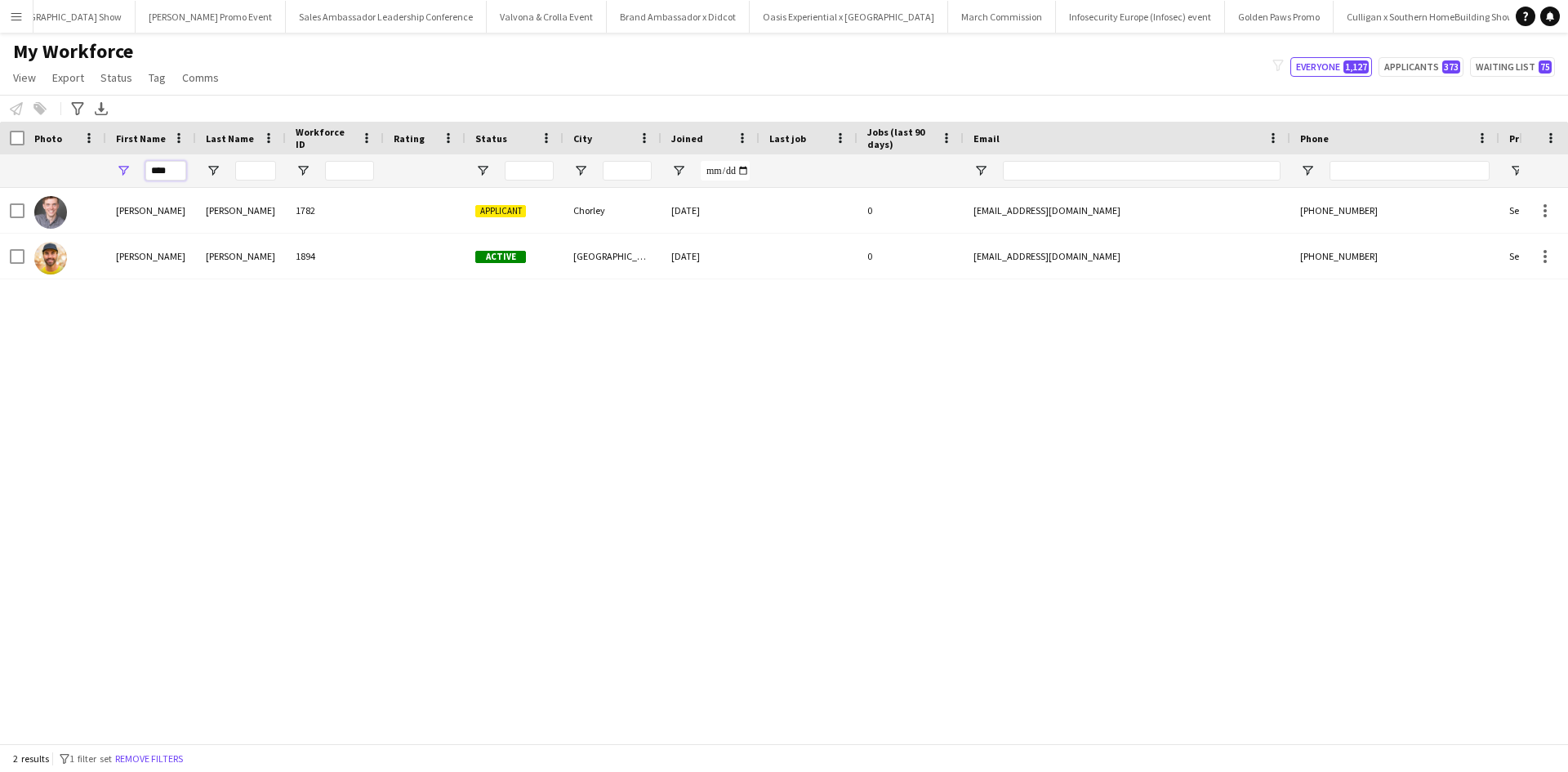
drag, startPoint x: 185, startPoint y: 164, endPoint x: 141, endPoint y: 177, distance: 45.9
click at [141, 177] on div "****" at bounding box center [151, 171] width 90 height 33
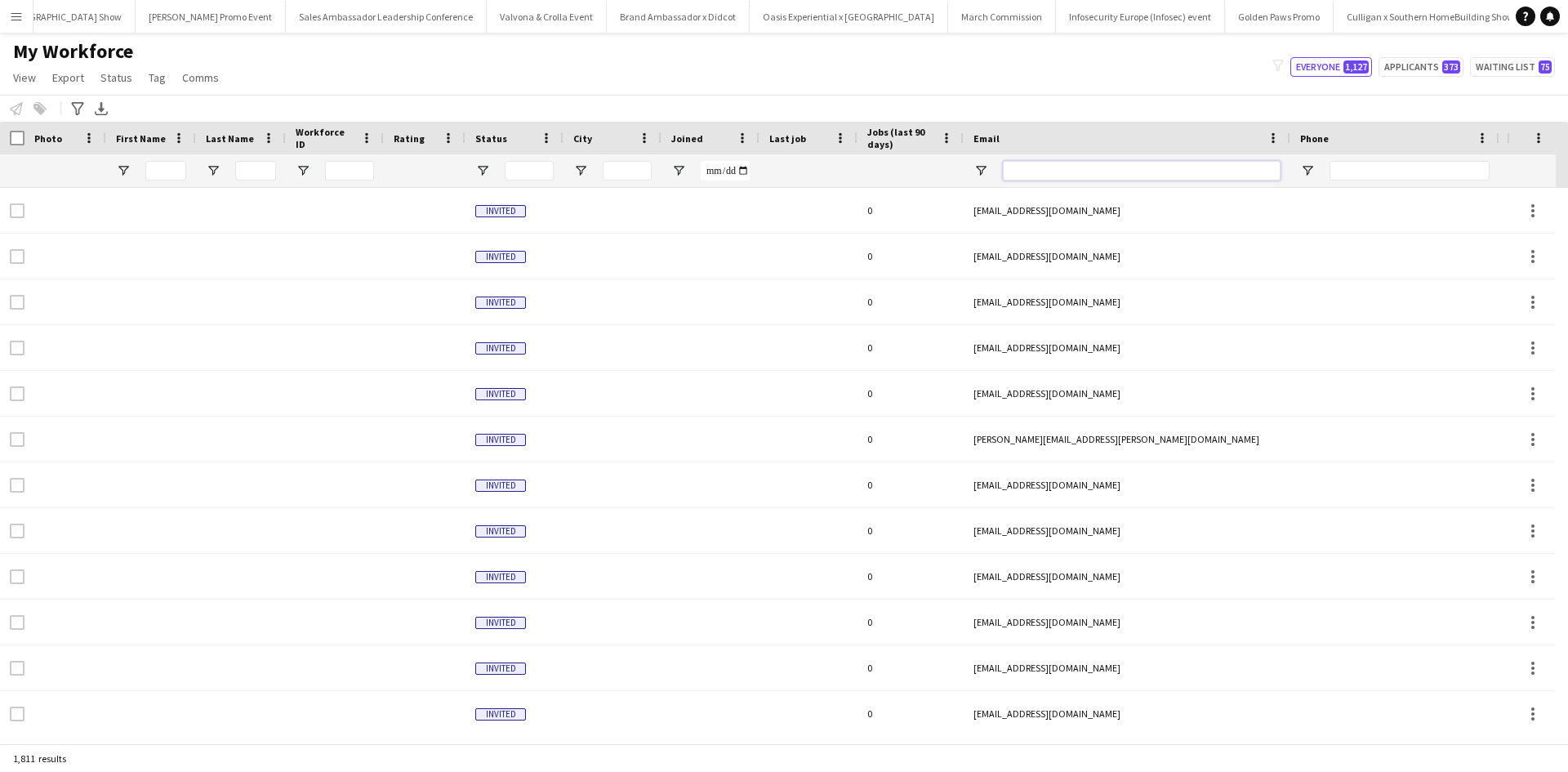
click at [1048, 174] on input "Email Filter Input" at bounding box center [1141, 170] width 278 height 19
paste input "**********"
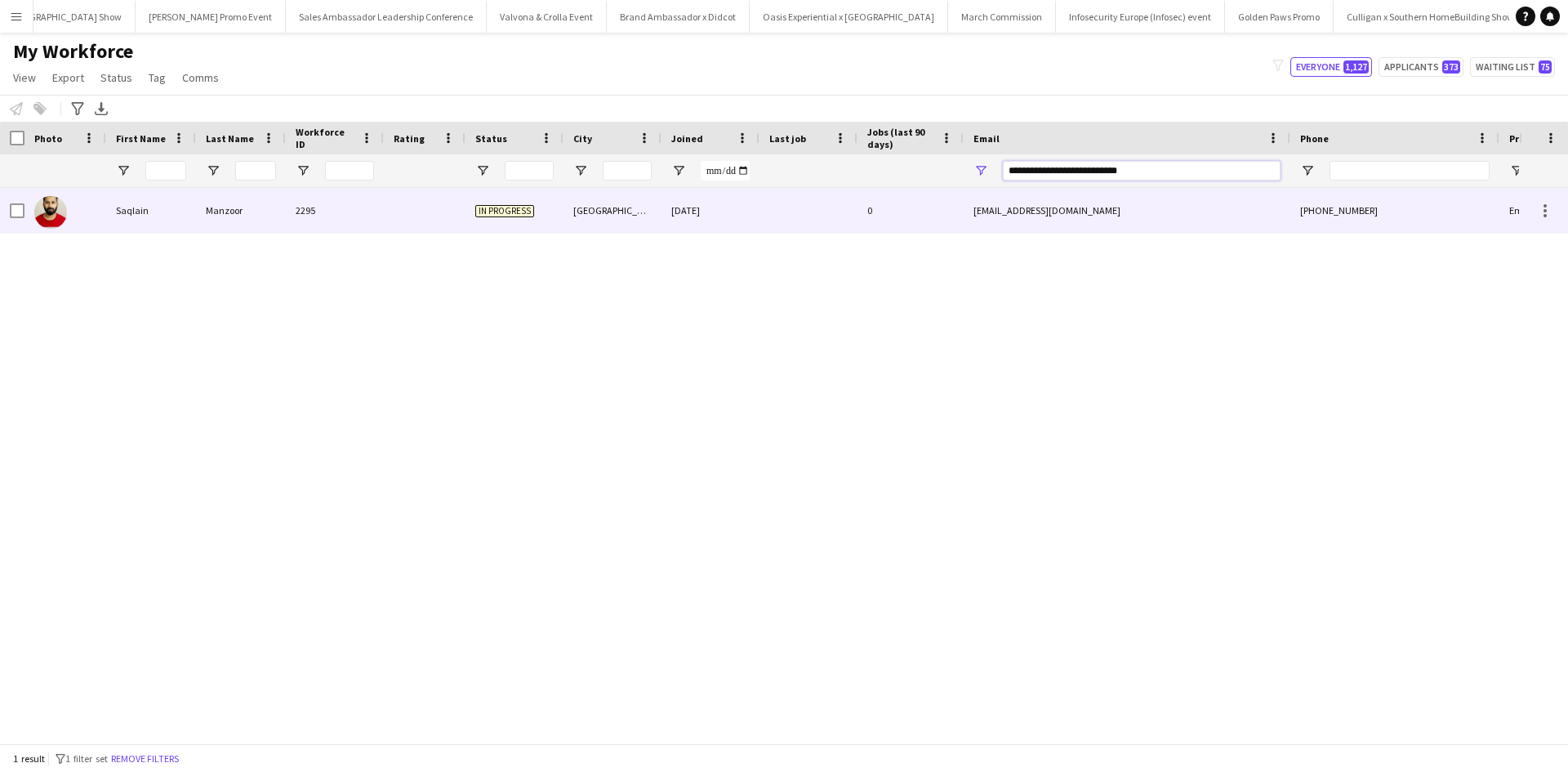
type input "**********"
click at [139, 212] on div "Saqlain" at bounding box center [151, 210] width 90 height 45
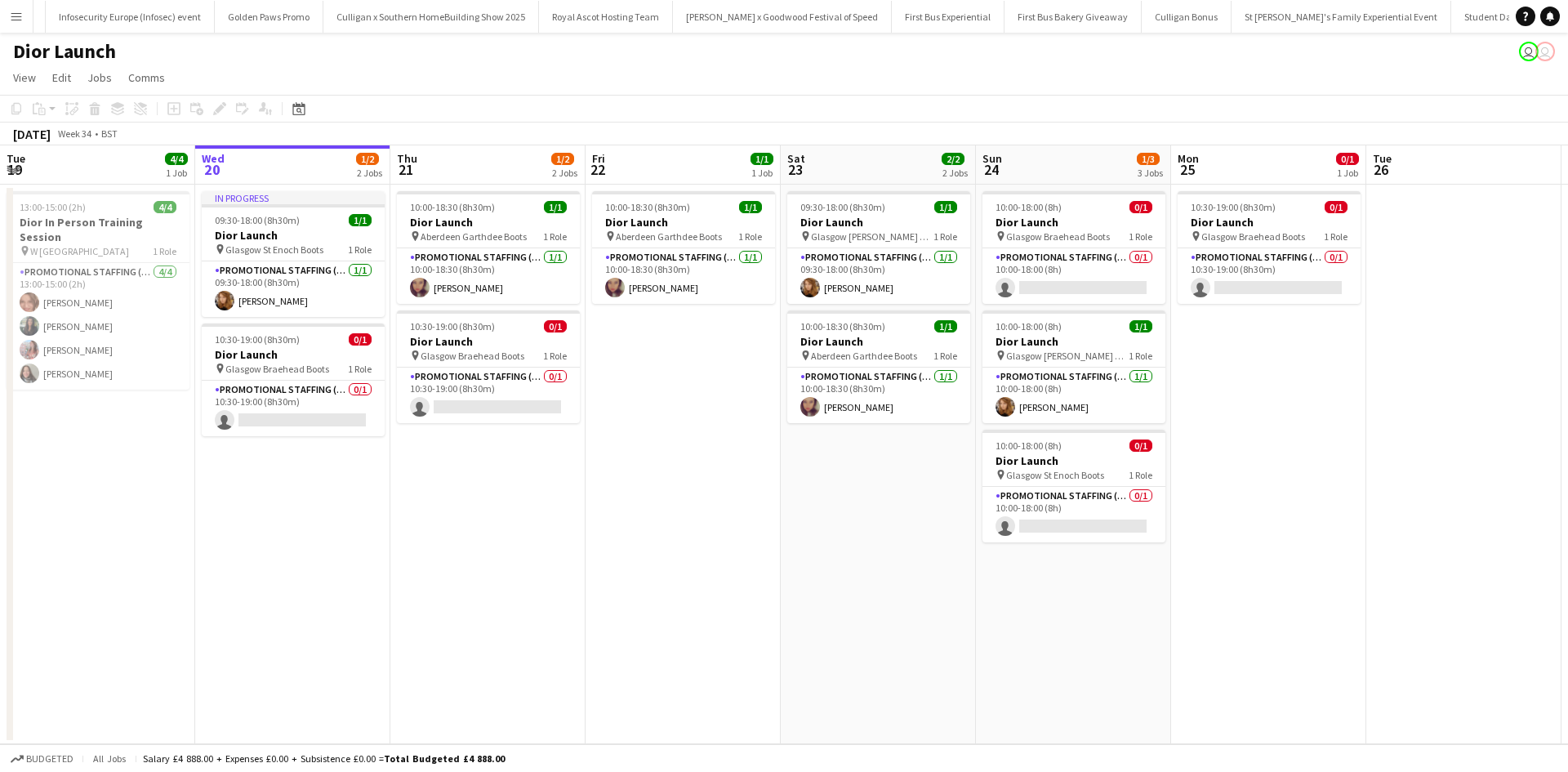
scroll to position [0, 15971]
click at [332, 398] on app-card-role "Promotional Staffing (Sales Staff) 0/1 10:30-19:00 (8h30m) single-neutral-actio…" at bounding box center [292, 409] width 183 height 55
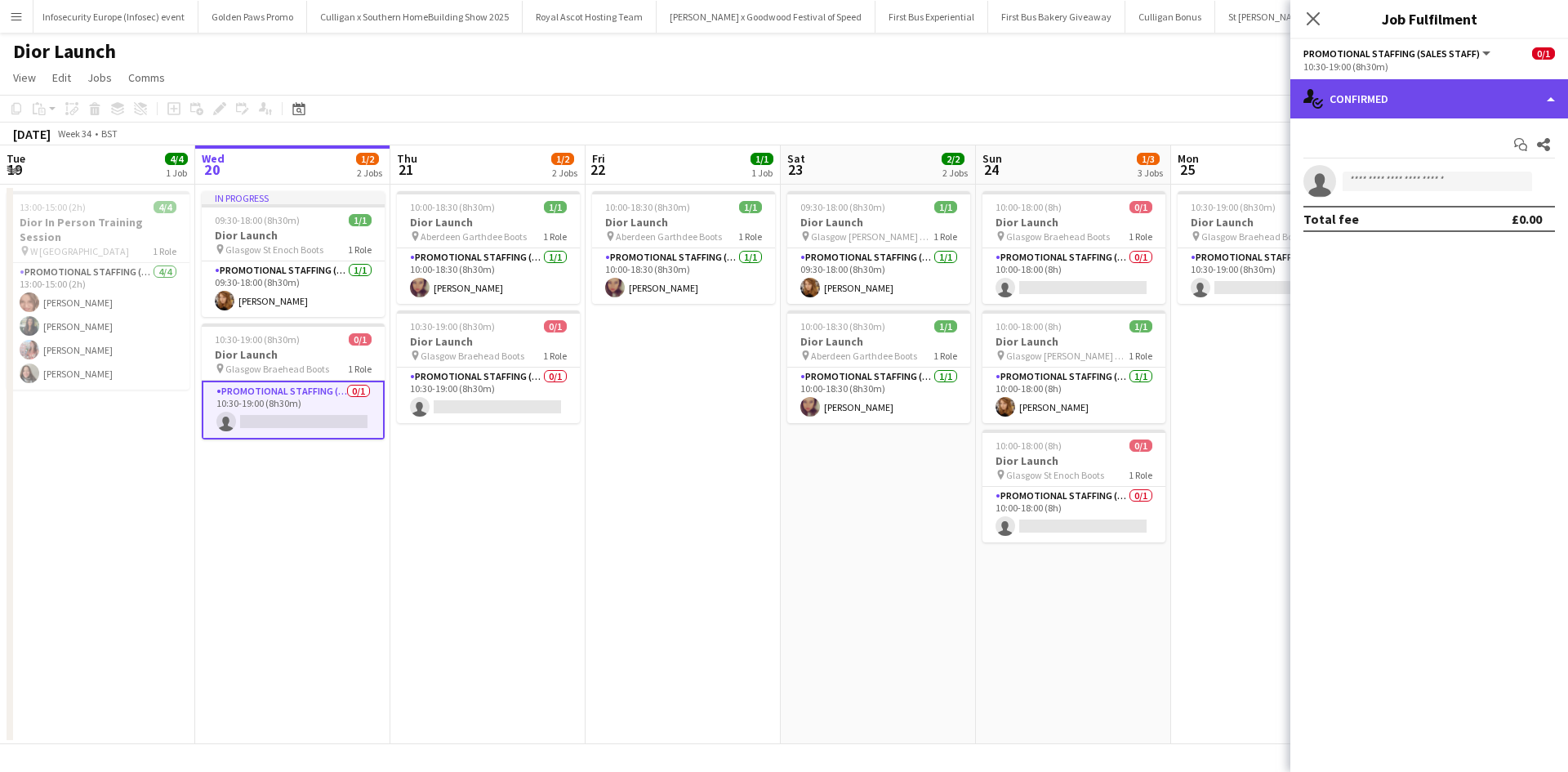
click at [1342, 104] on div "single-neutral-actions-check-2 Confirmed" at bounding box center [1429, 98] width 278 height 40
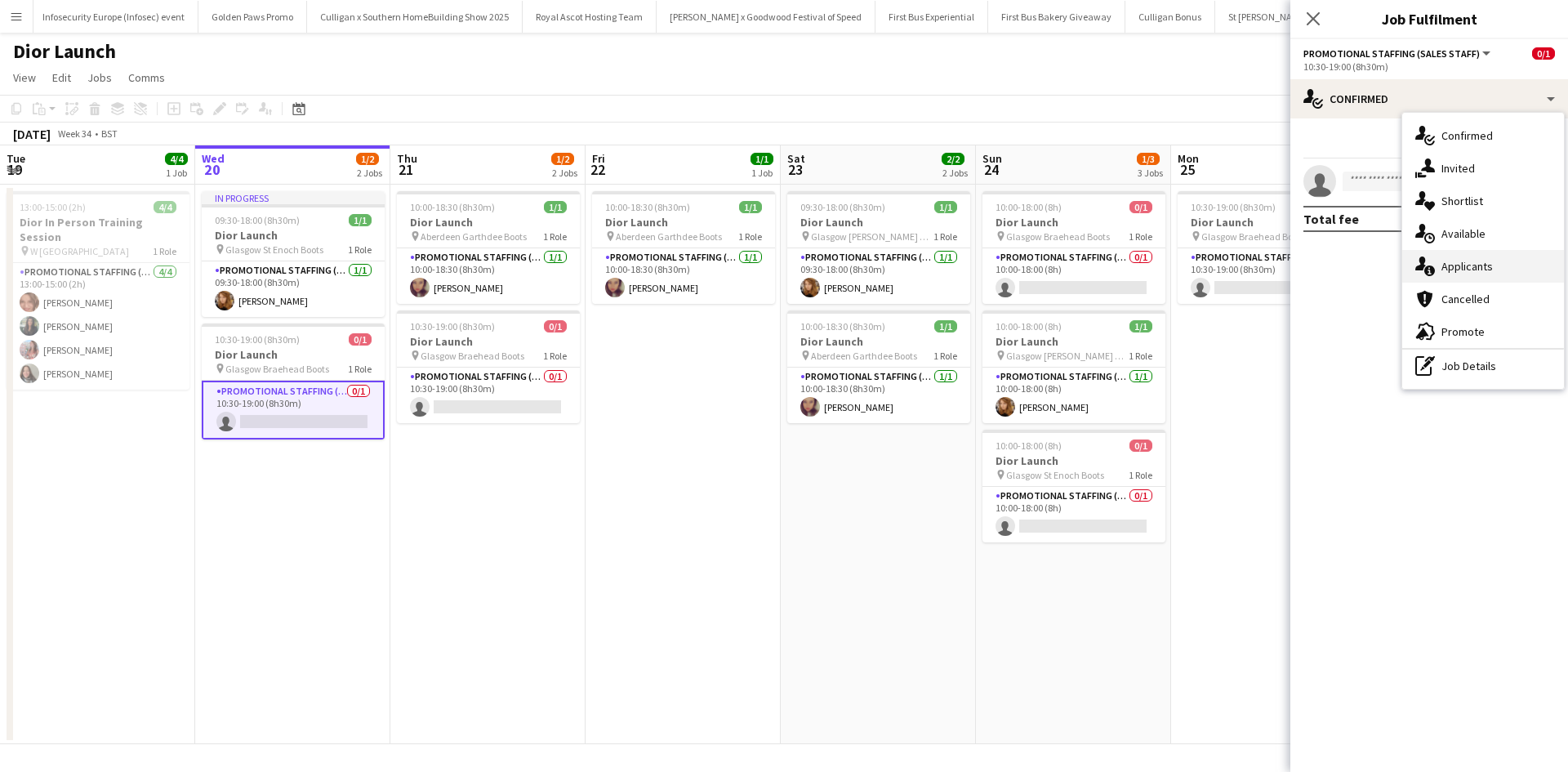
click at [1436, 270] on div "single-neutral-actions-information Applicants" at bounding box center [1483, 267] width 162 height 33
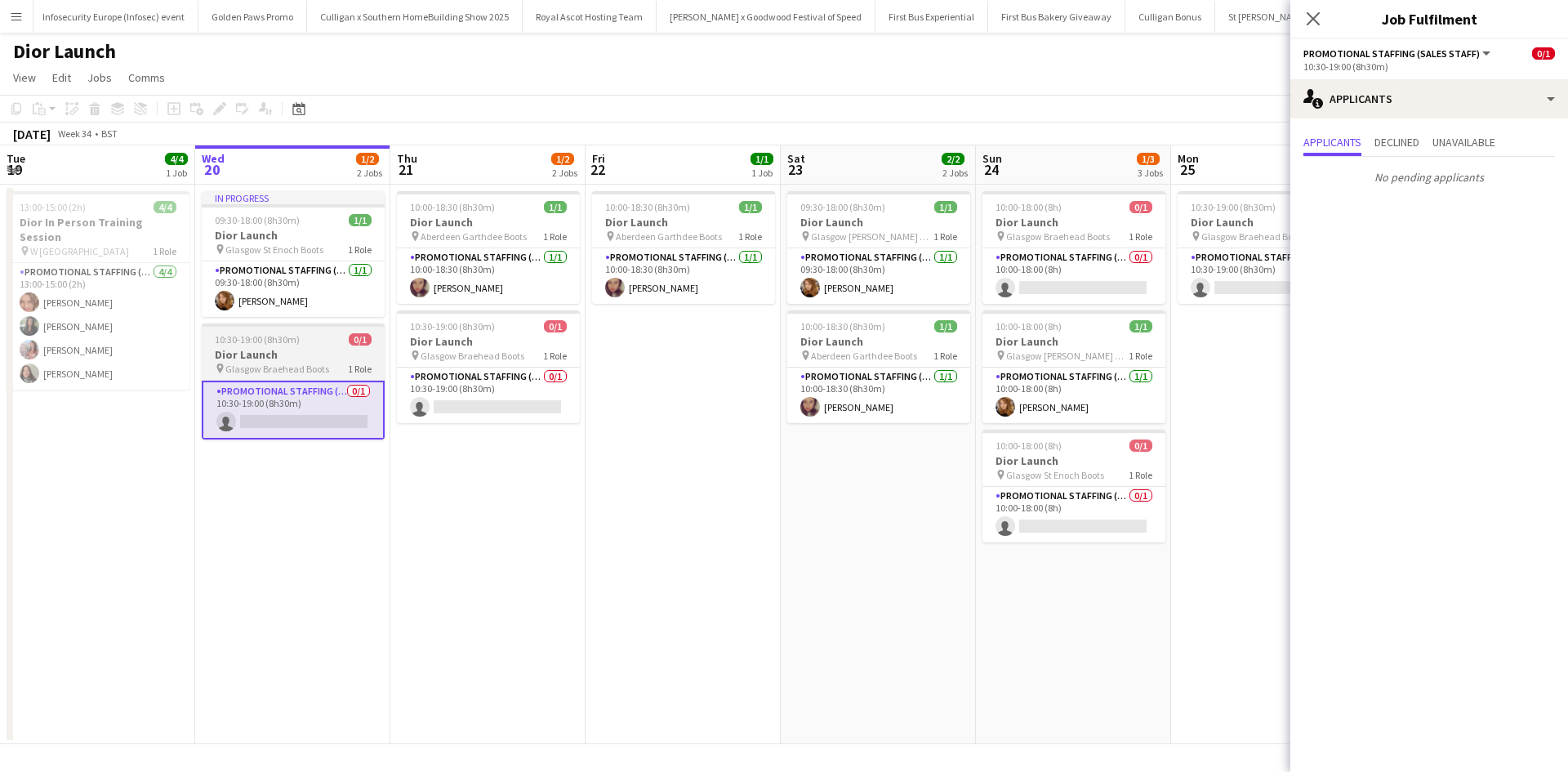
click at [315, 345] on div "10:30-19:00 (8h30m) 0/1" at bounding box center [292, 339] width 183 height 12
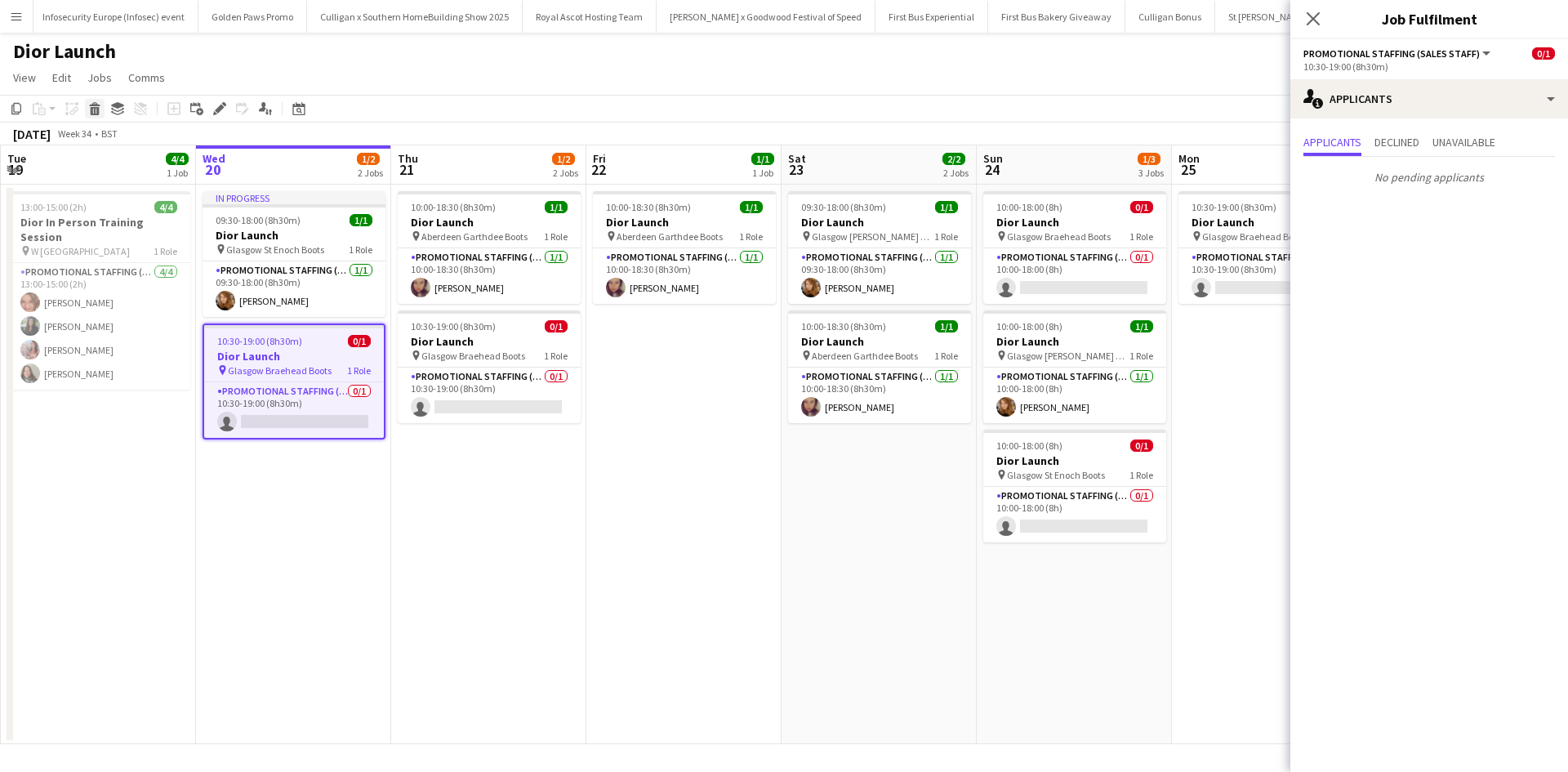
click at [86, 109] on div "Delete" at bounding box center [94, 108] width 19 height 19
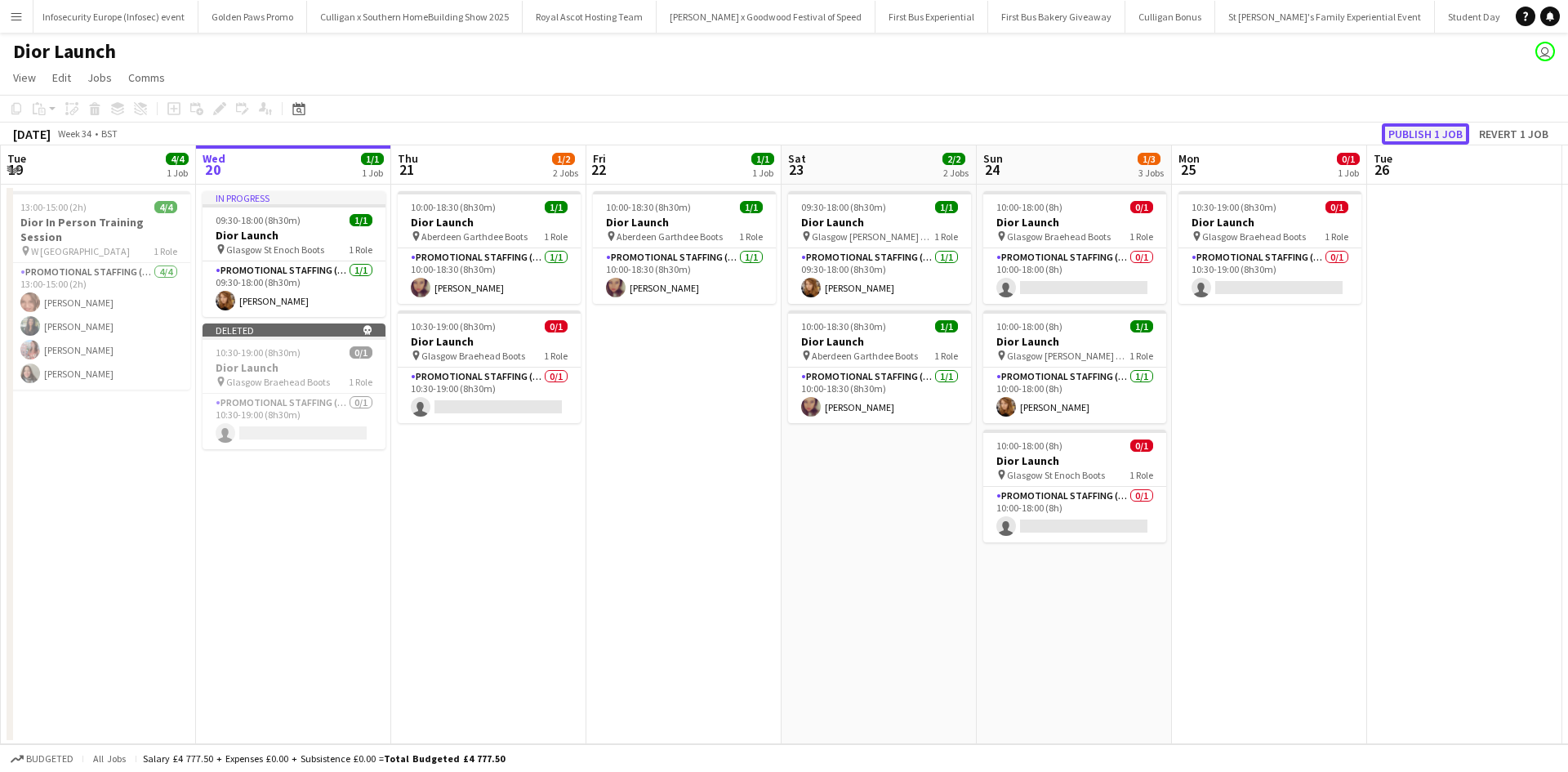
click at [1404, 129] on button "Publish 1 job" at bounding box center [1425, 133] width 87 height 21
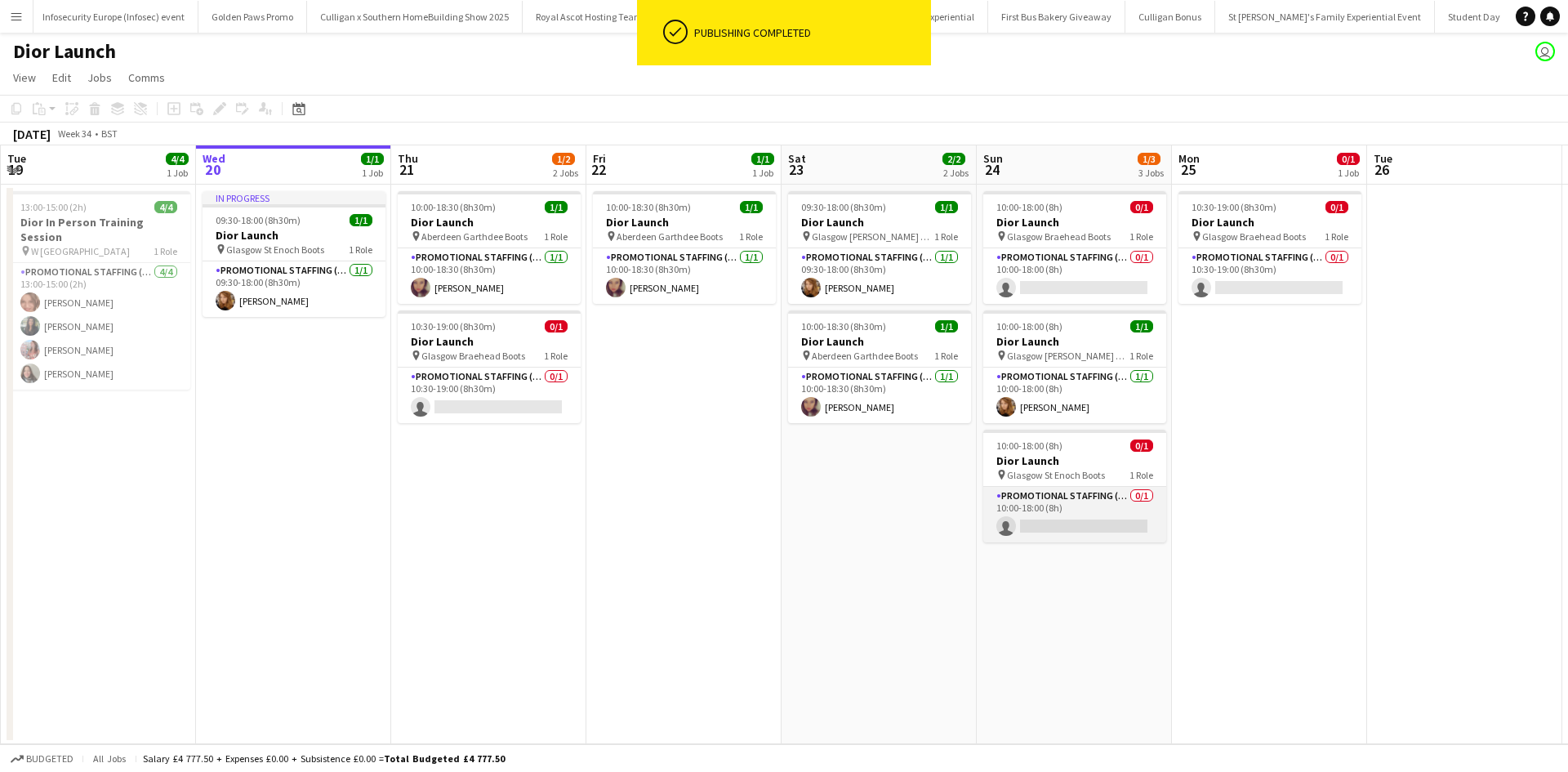
click at [1095, 508] on app-card-role "Promotional Staffing (Sales Staff) 0/1 10:00-18:00 (8h) single-neutral-actions" at bounding box center [1074, 514] width 183 height 55
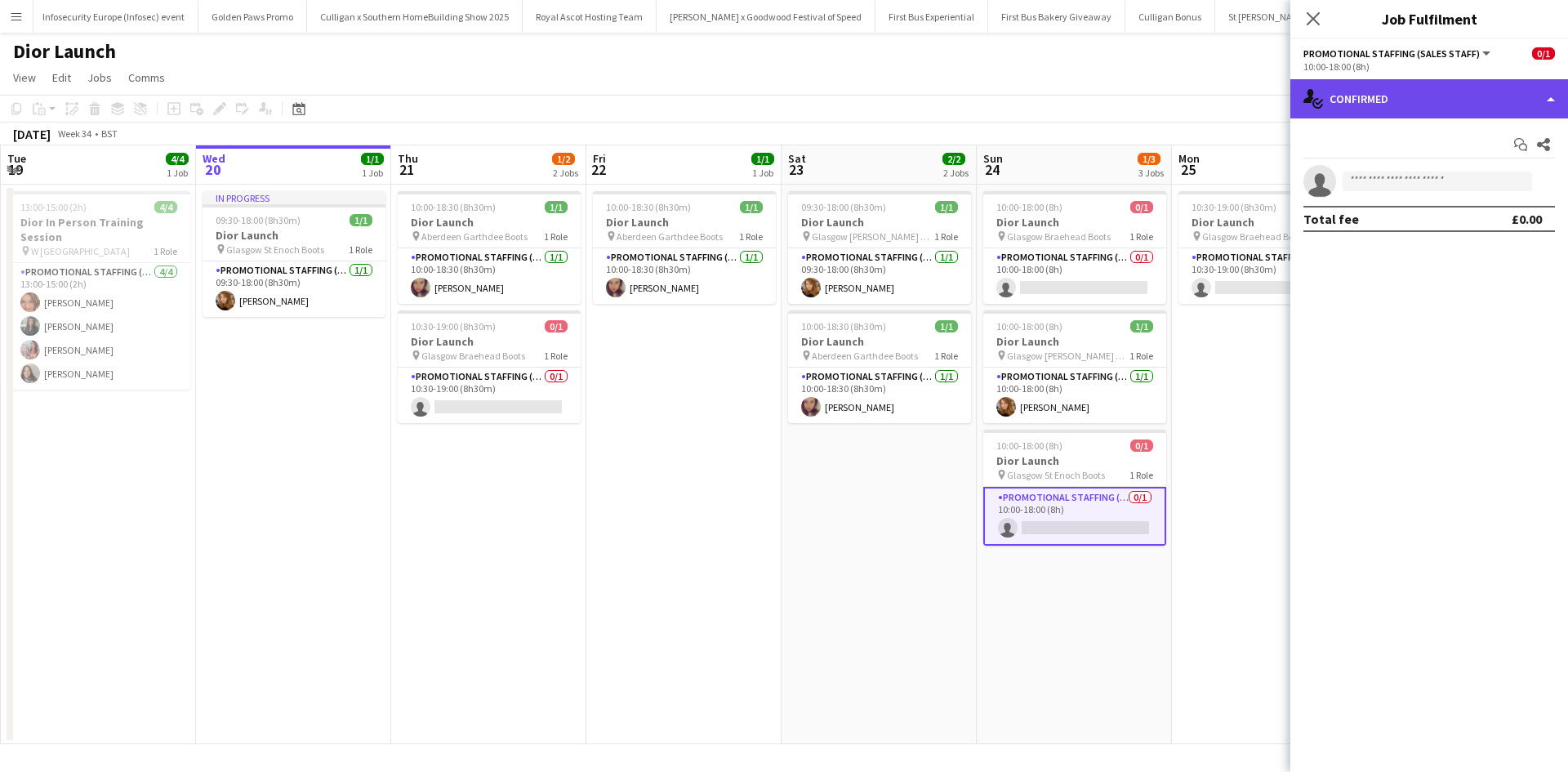
click at [1475, 111] on div "single-neutral-actions-check-2 Confirmed" at bounding box center [1429, 98] width 278 height 40
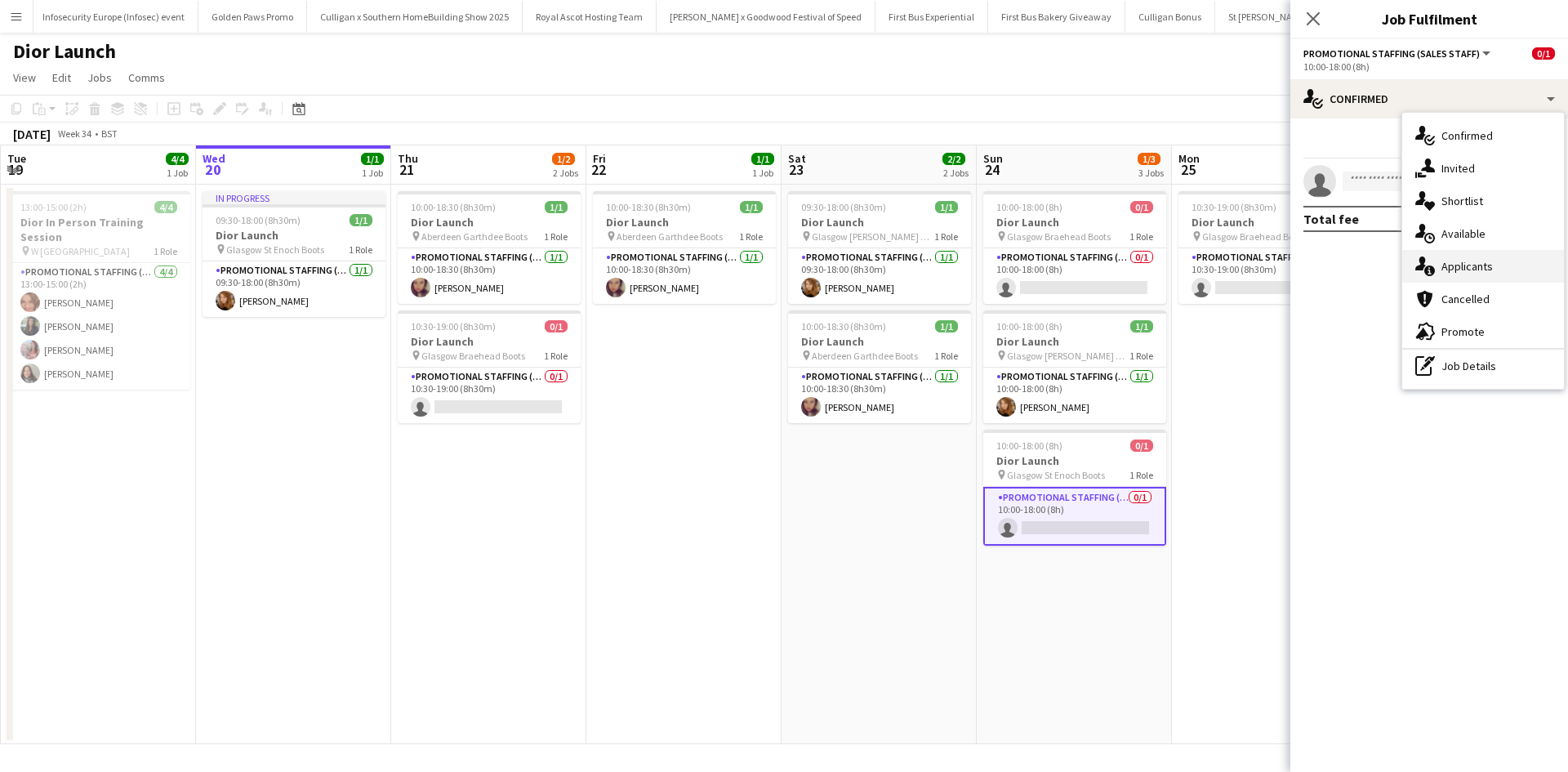
click at [1511, 264] on div "single-neutral-actions-information Applicants" at bounding box center [1483, 267] width 162 height 33
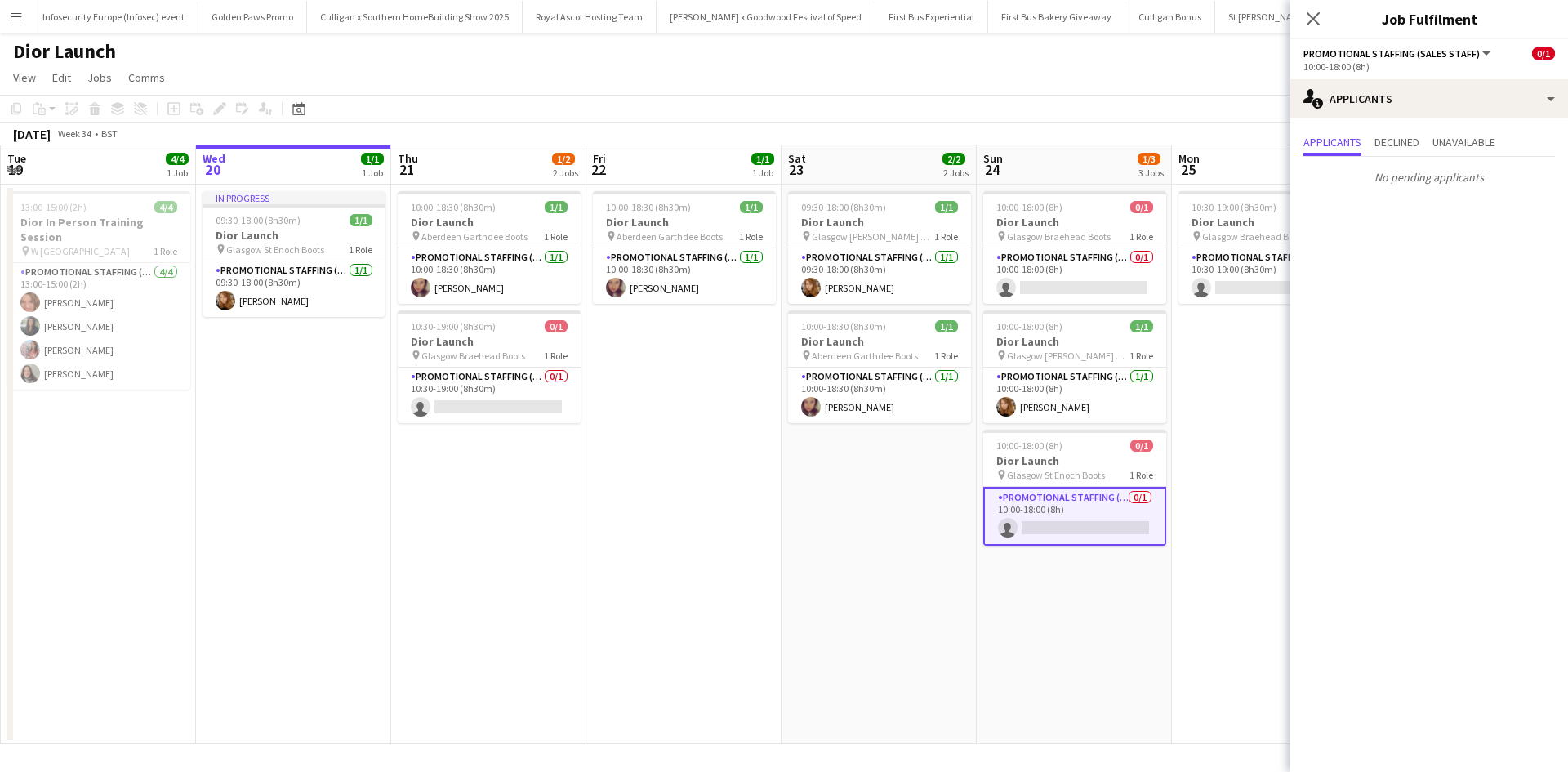
click at [1277, 372] on app-date-cell "10:30-19:00 (8h30m) 0/1 Dior Launch pin Glasgow Braehead Boots 1 Role Promotion…" at bounding box center [1269, 465] width 195 height 559
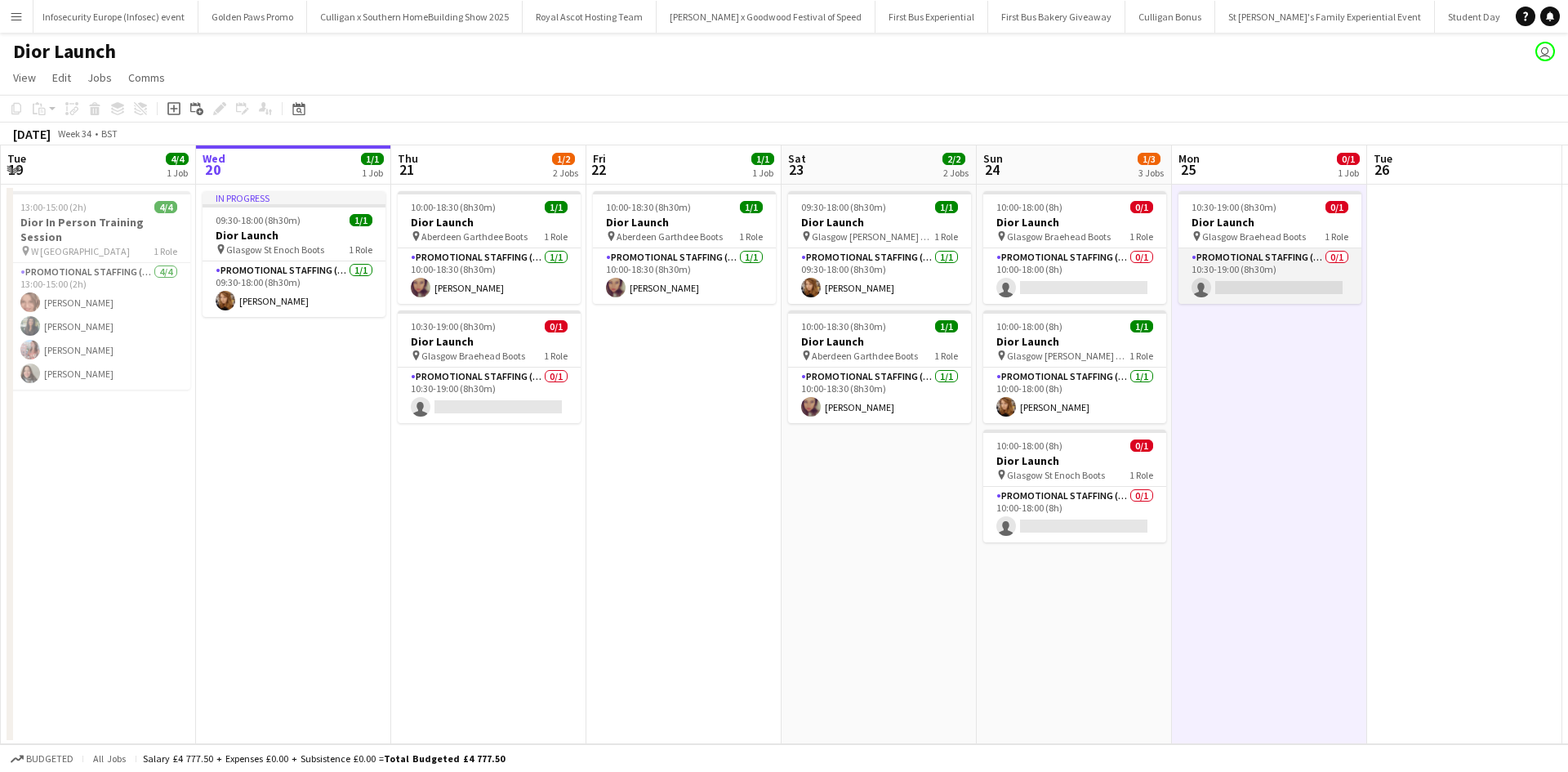
click at [1250, 289] on app-card-role "Promotional Staffing (Sales Staff) 0/1 10:30-19:00 (8h30m) single-neutral-actio…" at bounding box center [1269, 276] width 183 height 55
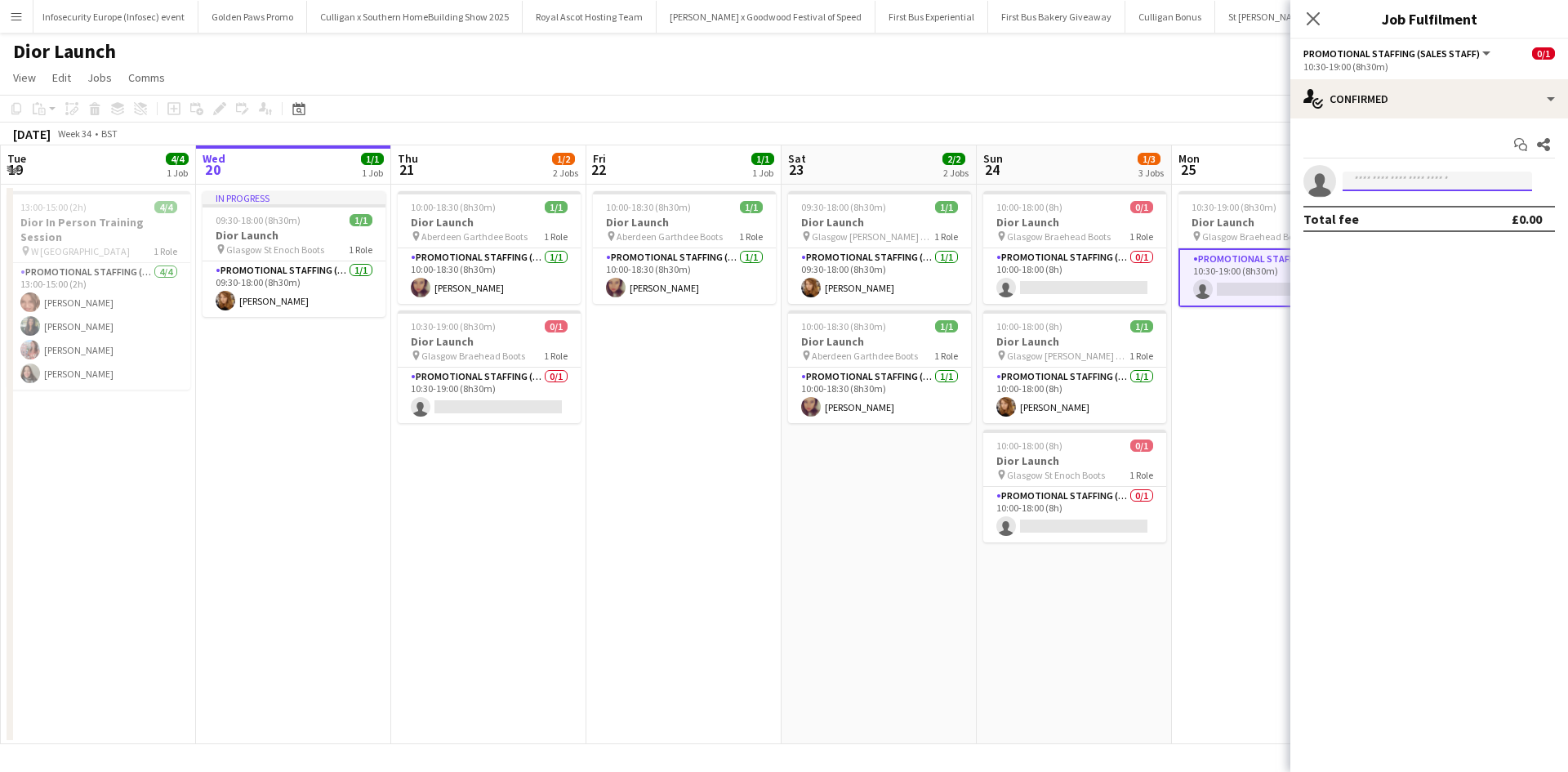
click at [1427, 184] on input at bounding box center [1437, 180] width 189 height 19
type input "*****"
click at [1426, 208] on span "[PERSON_NAME]" at bounding box center [1402, 204] width 94 height 14
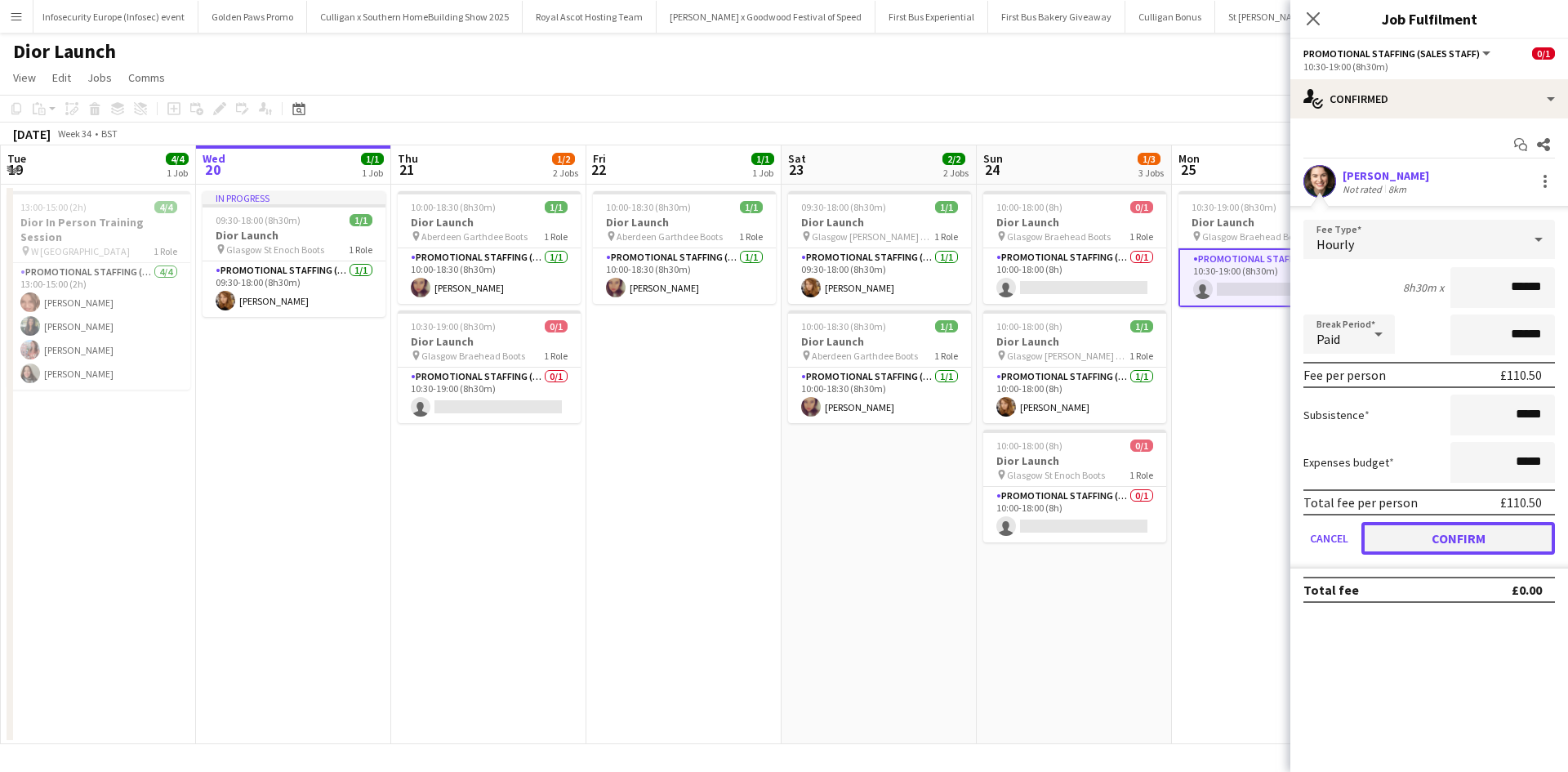
click at [1470, 535] on button "Confirm" at bounding box center [1458, 538] width 193 height 33
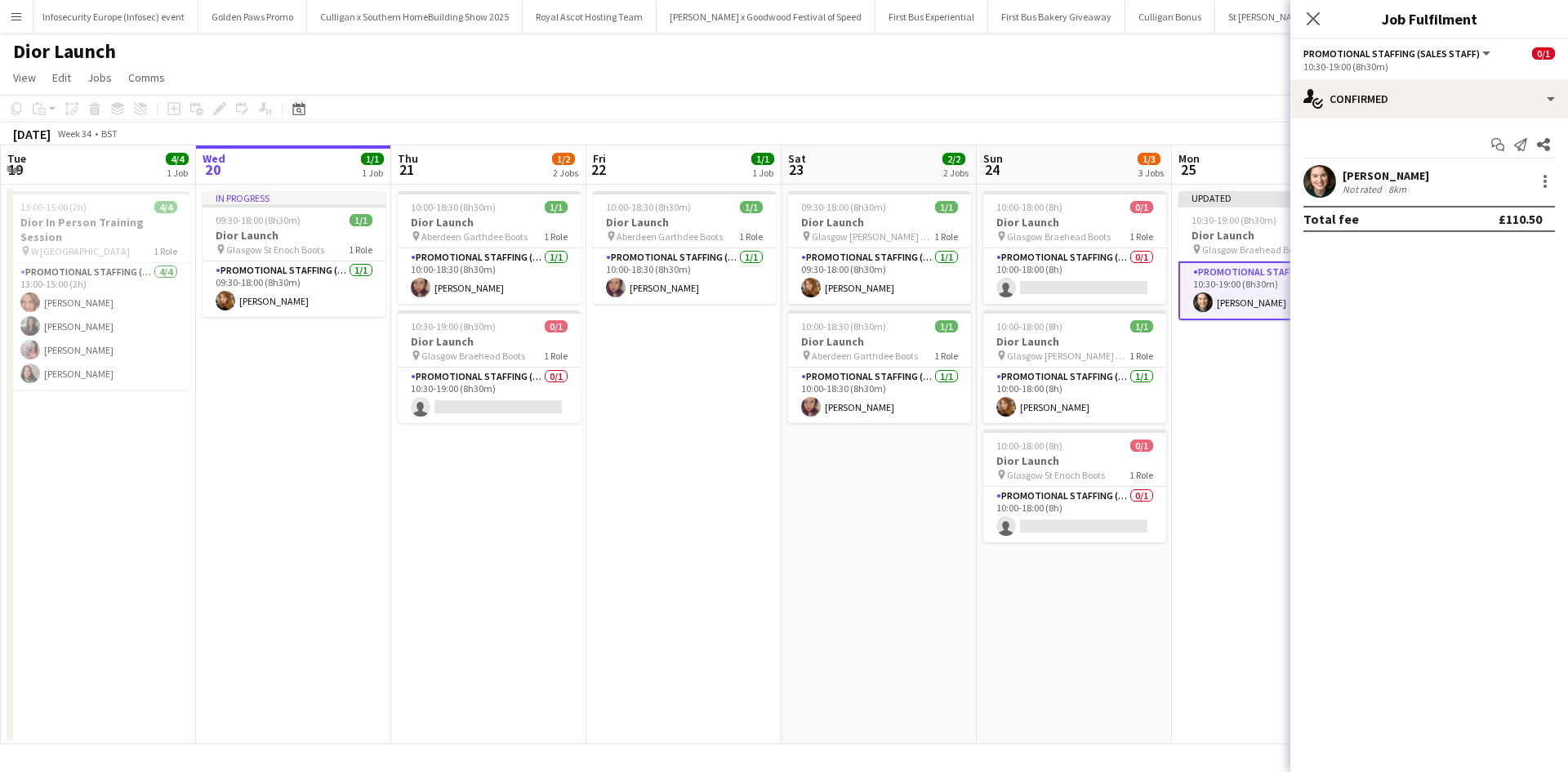
click at [1202, 599] on app-date-cell "Updated 10:30-19:00 (8h30m) 1/1 Dior Launch pin Glasgow Braehead Boots 1 Role P…" at bounding box center [1269, 465] width 195 height 559
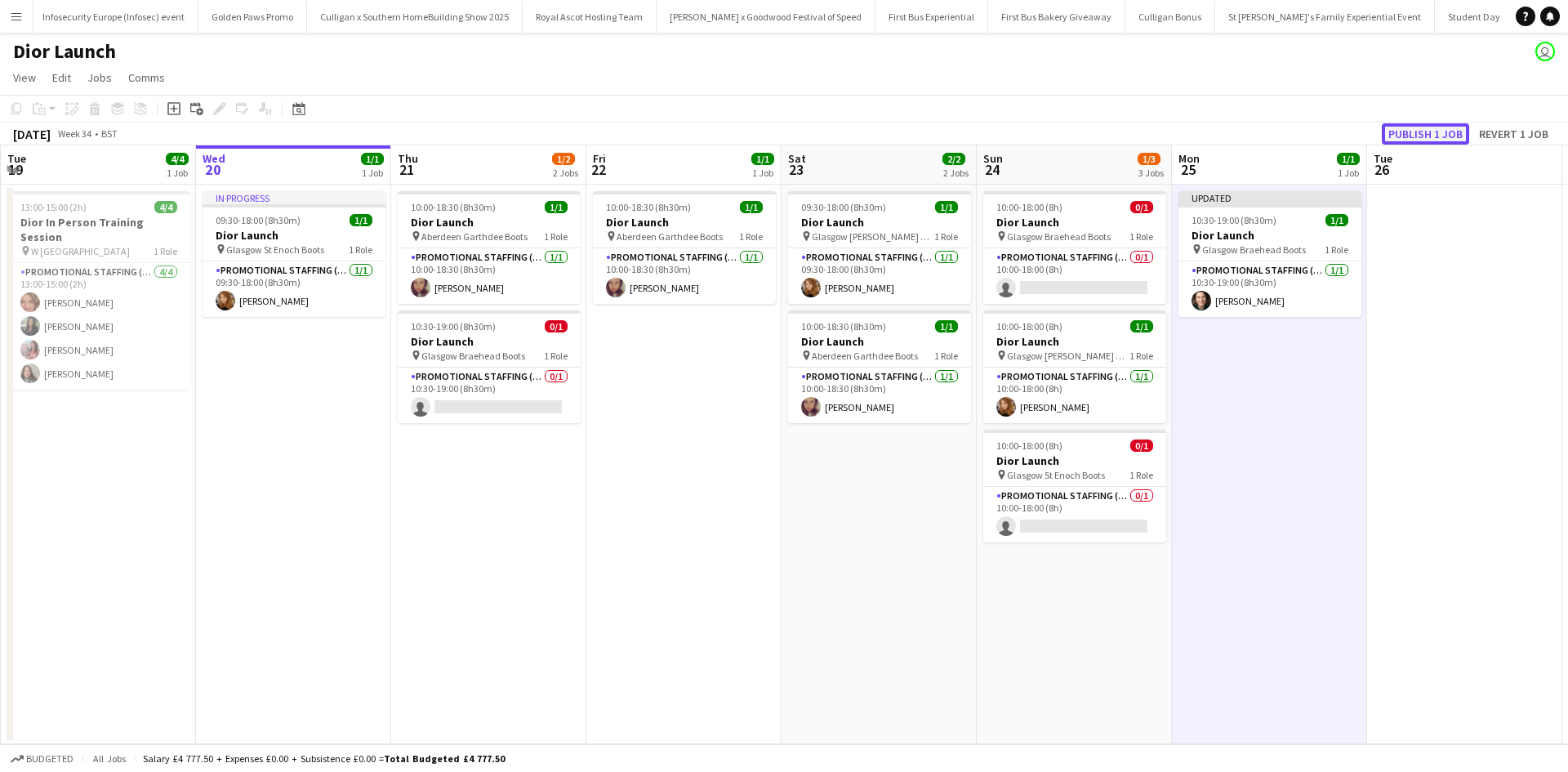
click at [1431, 138] on button "Publish 1 job" at bounding box center [1425, 133] width 87 height 21
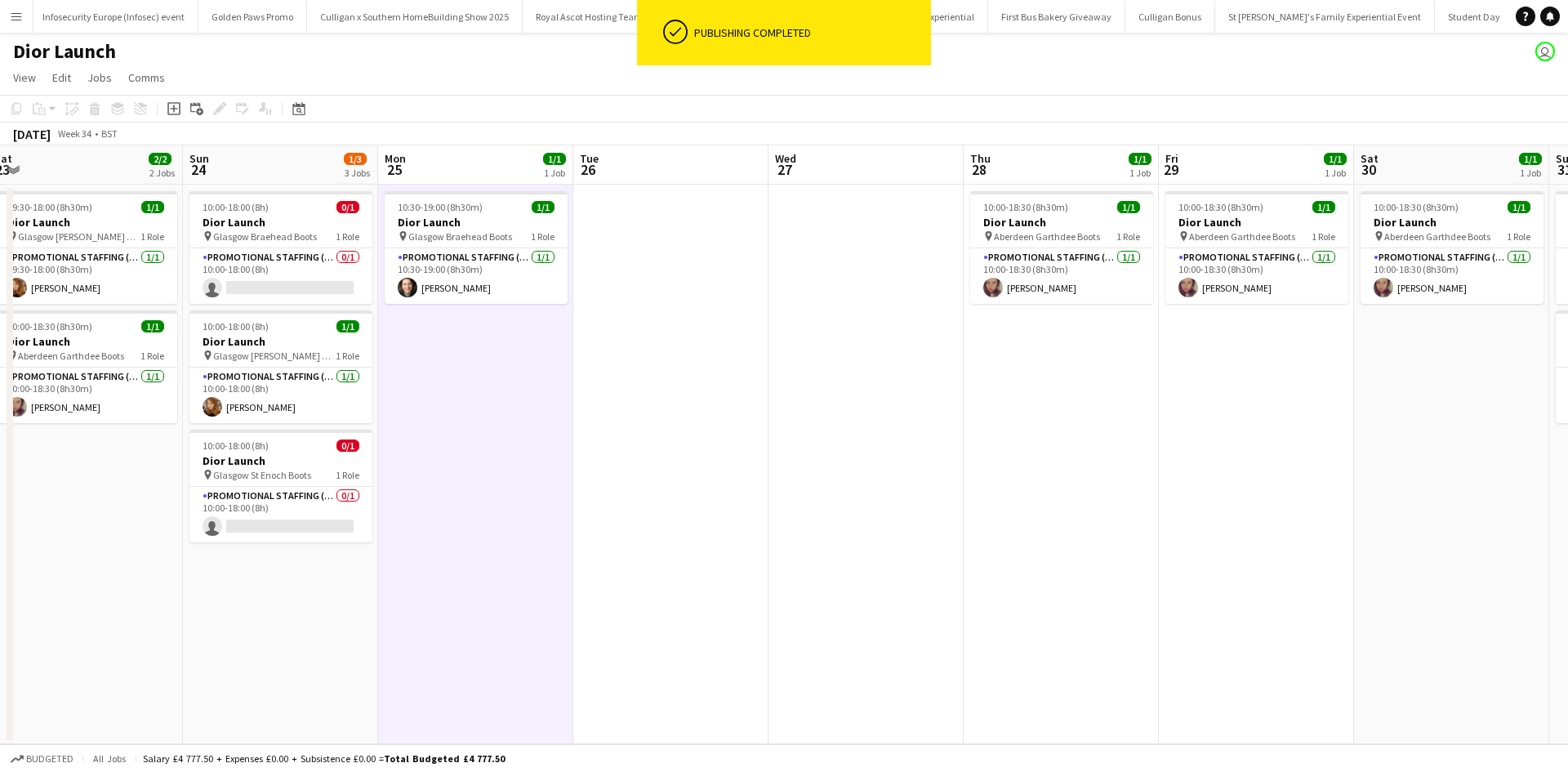
drag, startPoint x: 1432, startPoint y: 440, endPoint x: 514, endPoint y: 454, distance: 918.1
click at [521, 454] on app-calendar-viewport "Tue 19 4/4 1 Job Wed 20 1/1 1 Job Thu 21 1/2 2 Jobs Fri 22 1/1 1 Job Sat 23 2/2…" at bounding box center [784, 444] width 1568 height 599
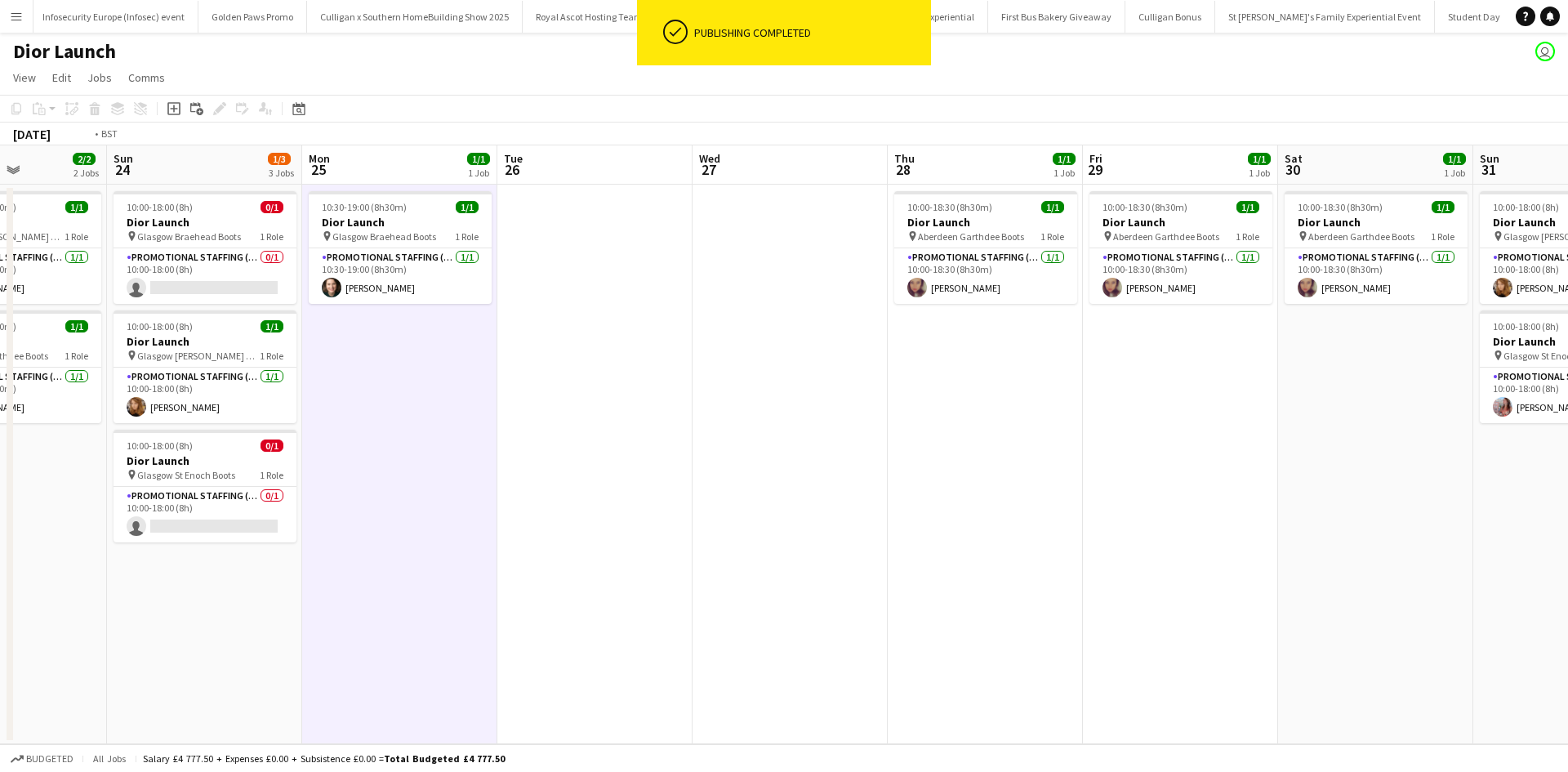
drag, startPoint x: 1032, startPoint y: 514, endPoint x: 413, endPoint y: 472, distance: 620.4
click at [412, 472] on app-calendar-viewport "Thu 21 1/2 2 Jobs Fri 22 1/1 1 Job Sat 23 2/2 2 Jobs Sun 24 1/3 3 Jobs Mon 25 1…" at bounding box center [784, 444] width 1568 height 599
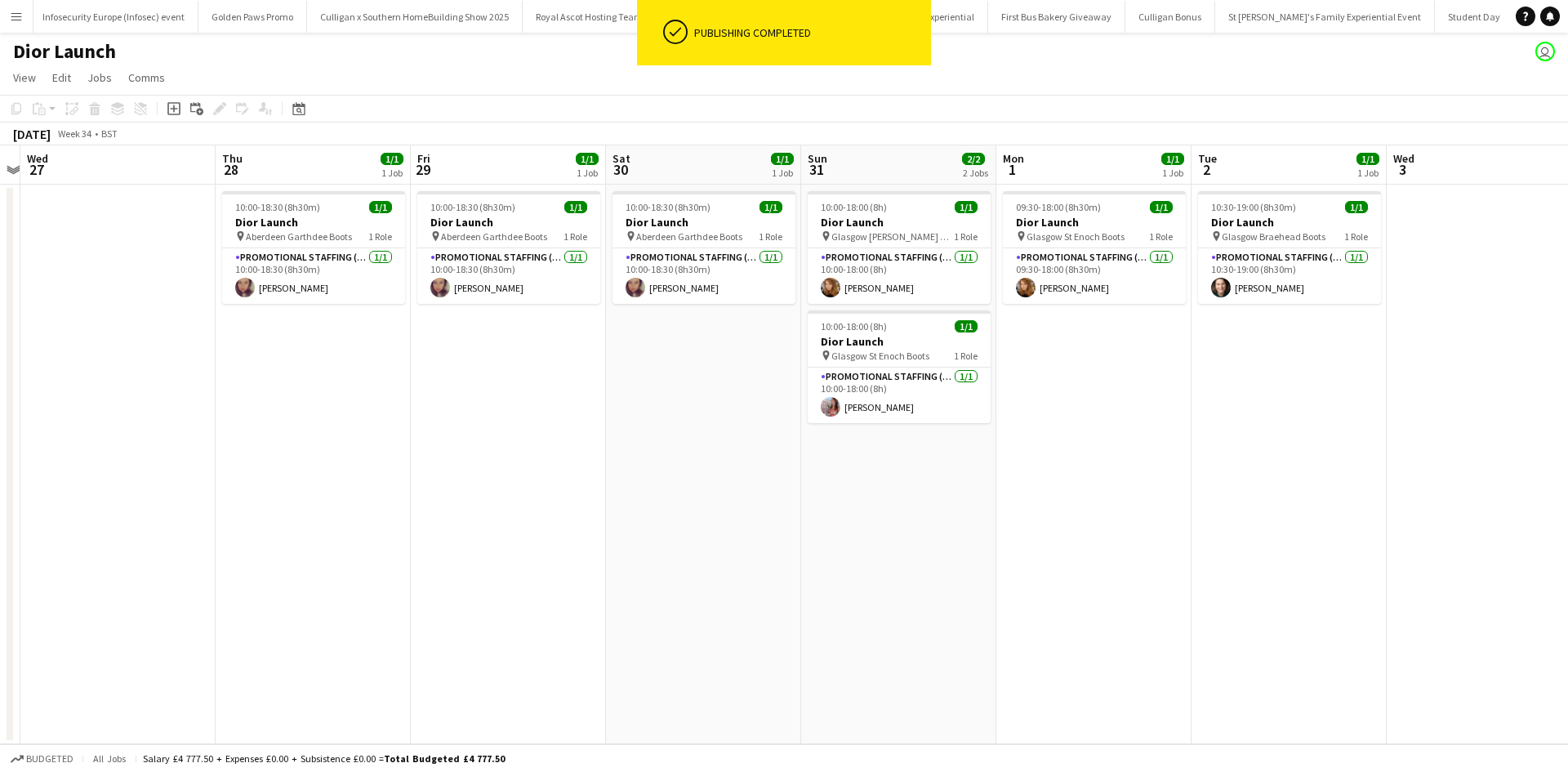
click at [419, 505] on app-calendar-viewport "Sun 24 1/3 3 Jobs Mon 25 1/1 1 Job Tue 26 Wed 27 Thu 28 1/1 1 Job Fri 29 1/1 1 …" at bounding box center [784, 444] width 1568 height 599
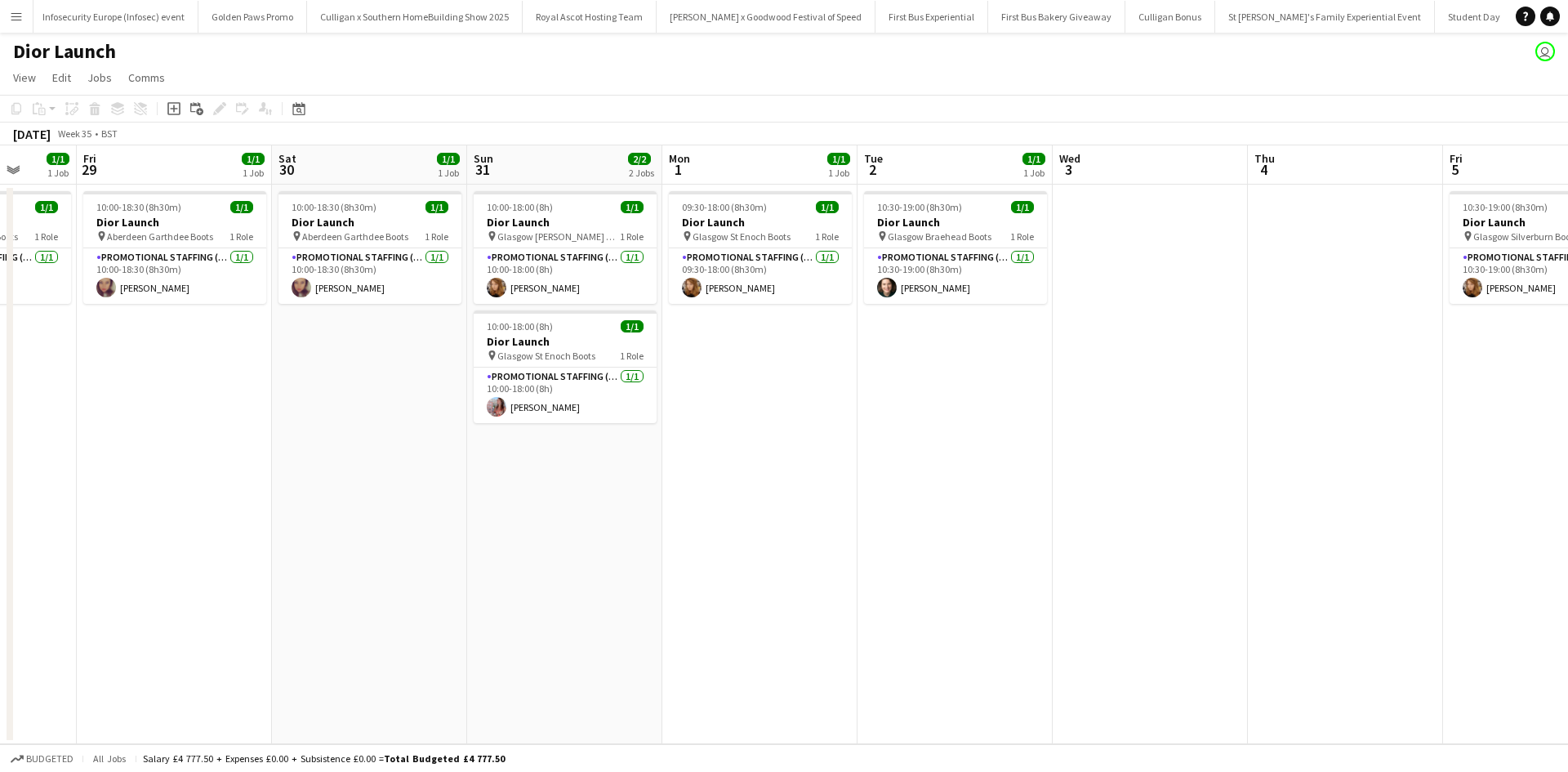
drag, startPoint x: 941, startPoint y: 600, endPoint x: 577, endPoint y: 557, distance: 366.5
click at [577, 564] on app-calendar-viewport "Tue 26 Wed 27 Thu 28 1/1 1 Job Fri 29 1/1 1 Job Sat 30 1/1 1 Job Sun 31 2/2 2 J…" at bounding box center [784, 444] width 1568 height 599
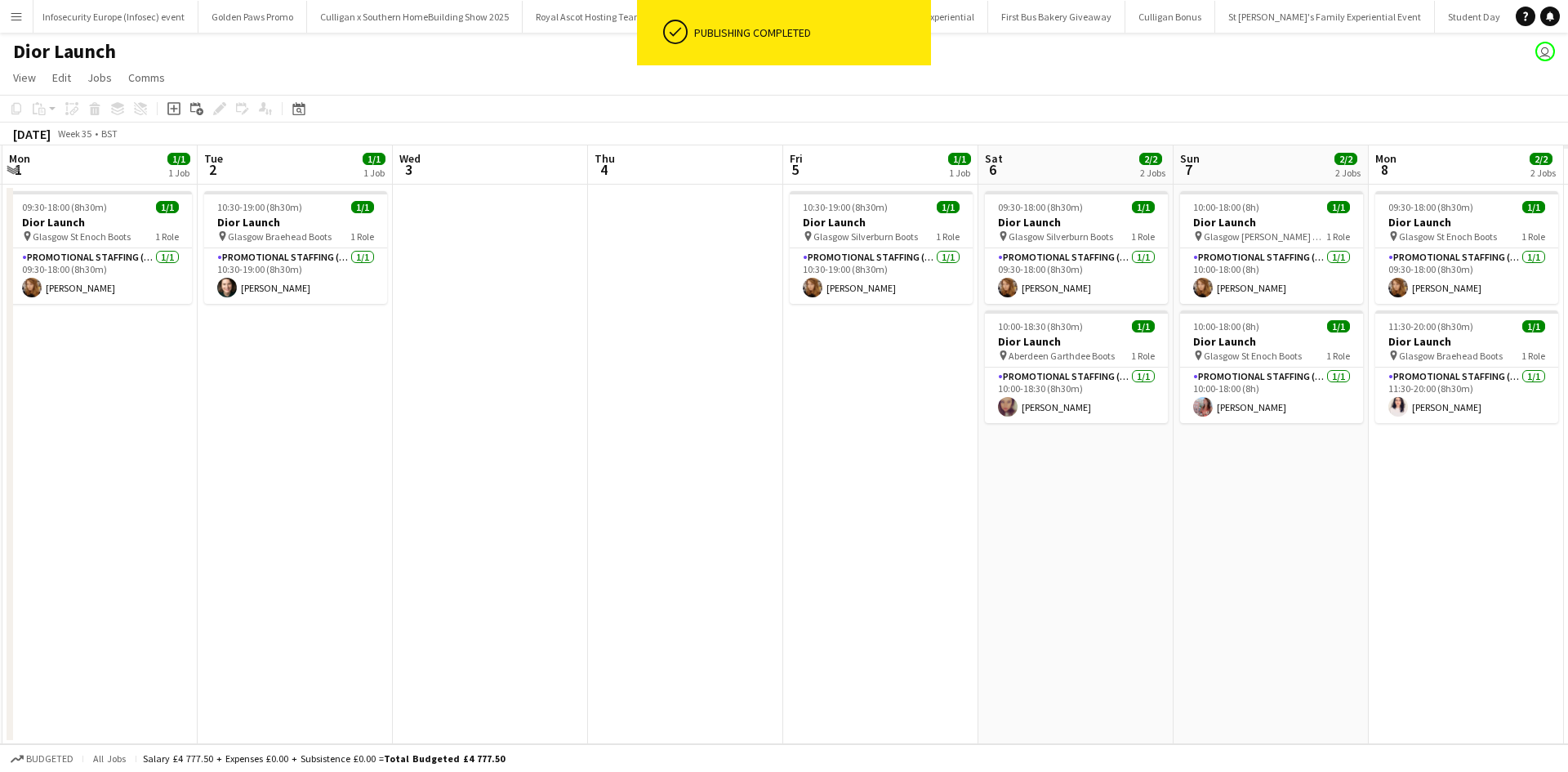
drag, startPoint x: 744, startPoint y: 578, endPoint x: 652, endPoint y: 568, distance: 92.5
click at [652, 568] on app-calendar-viewport "Thu 28 1/1 1 Job Fri 29 1/1 1 Job Sat 30 1/1 1 Job Sun 31 2/2 2 Jobs Mon 1 1/1 …" at bounding box center [784, 444] width 1568 height 599
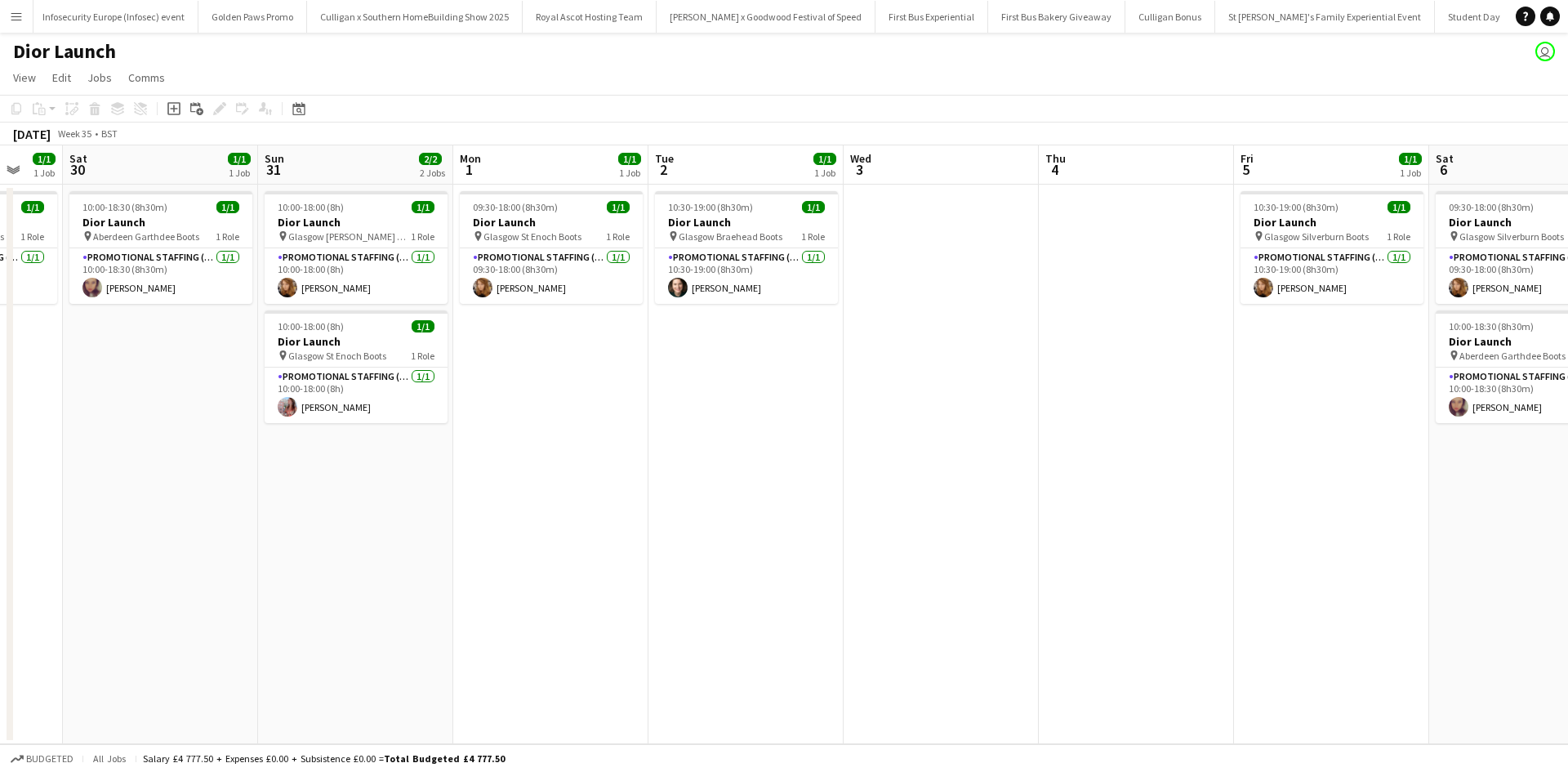
drag, startPoint x: 504, startPoint y: 560, endPoint x: 1262, endPoint y: 663, distance: 765.0
click at [1399, 566] on app-calendar-viewport "Thu 28 1/1 1 Job Fri 29 1/1 1 Job Sat 30 1/1 1 Job Sun 31 2/2 2 Jobs Mon 1 1/1 …" at bounding box center [784, 444] width 1568 height 599
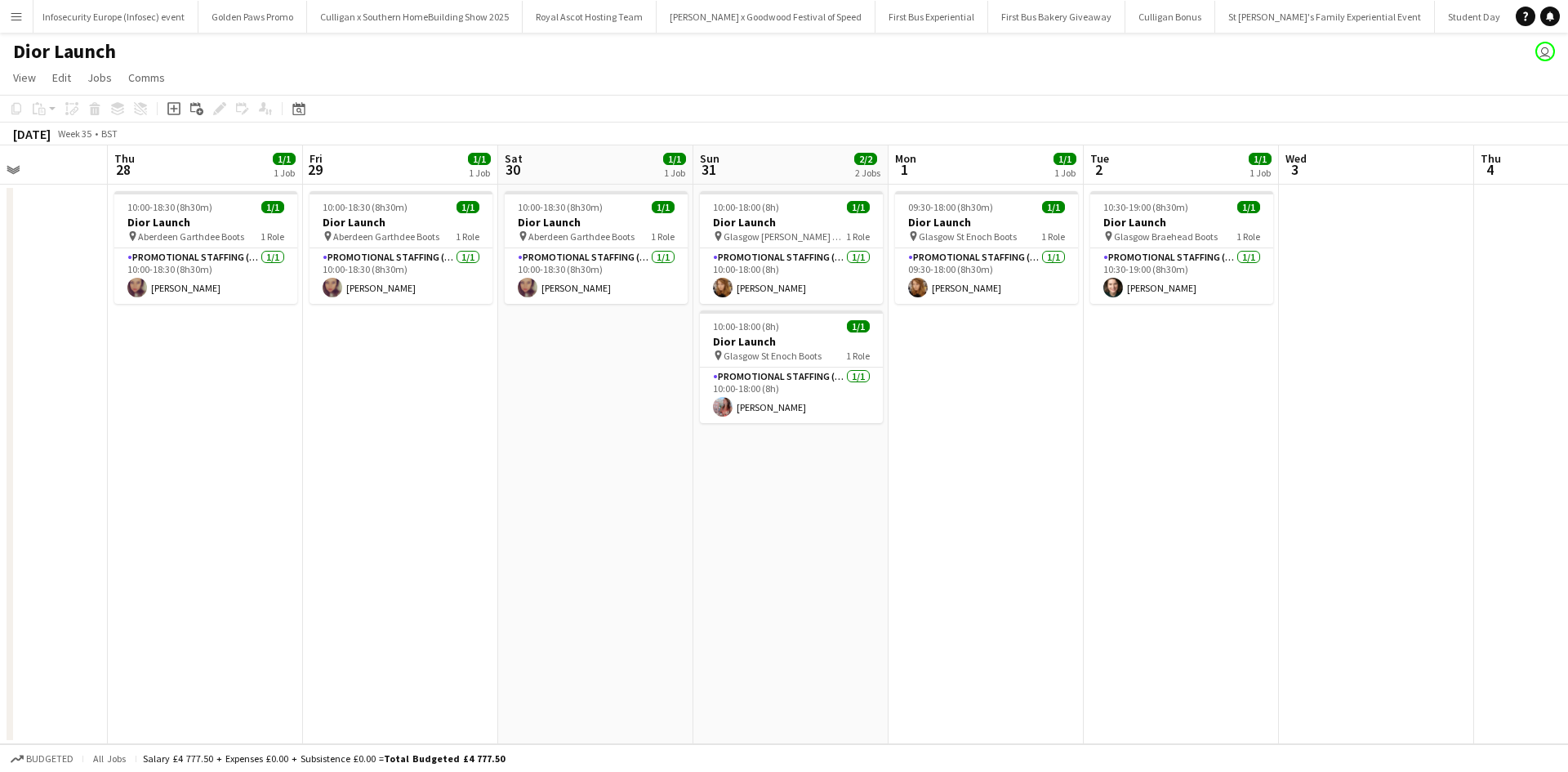
click at [12, 12] on app-icon "Menu" at bounding box center [17, 17] width 13 height 13
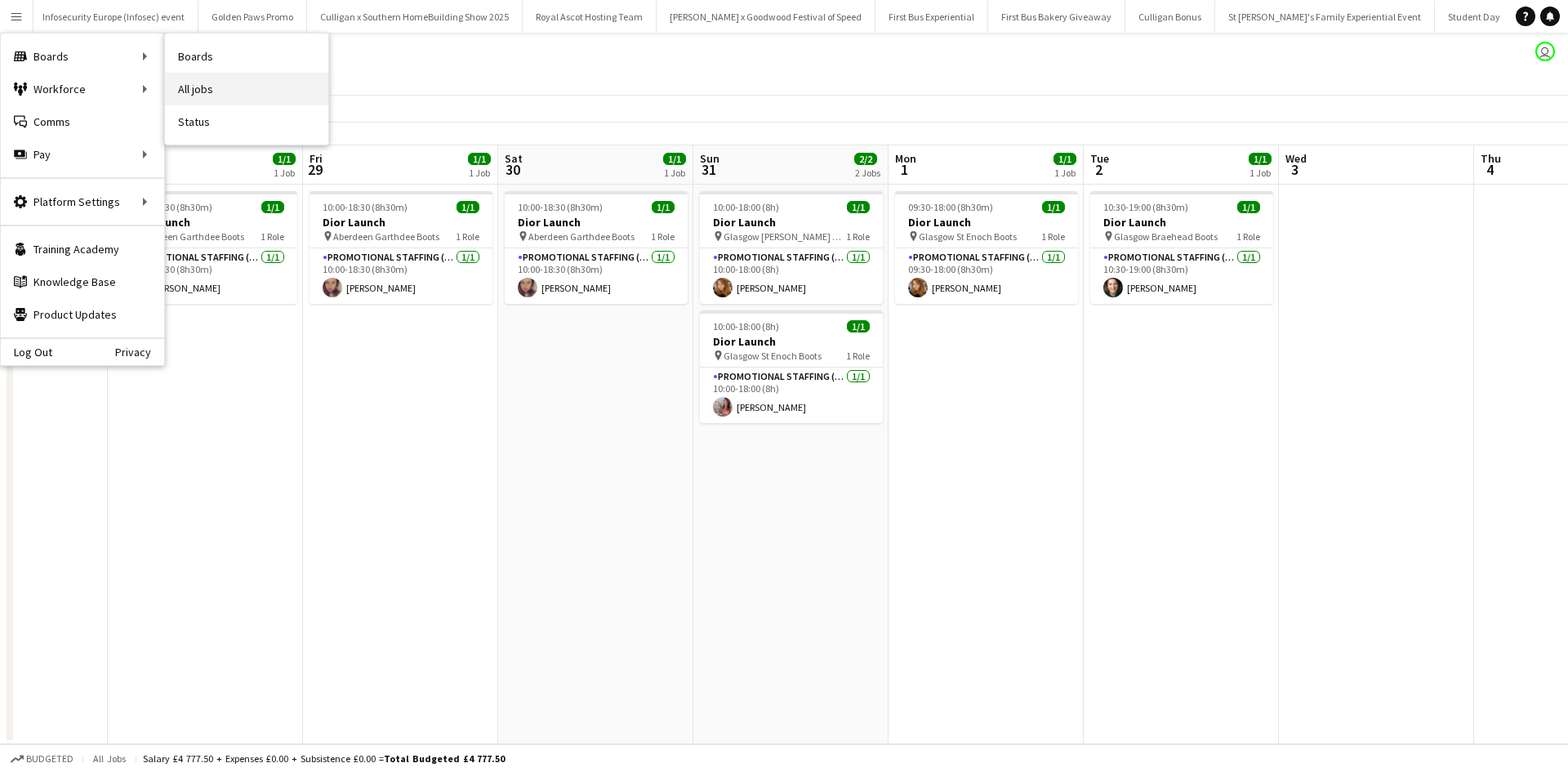
click at [208, 87] on link "All jobs" at bounding box center [246, 89] width 164 height 33
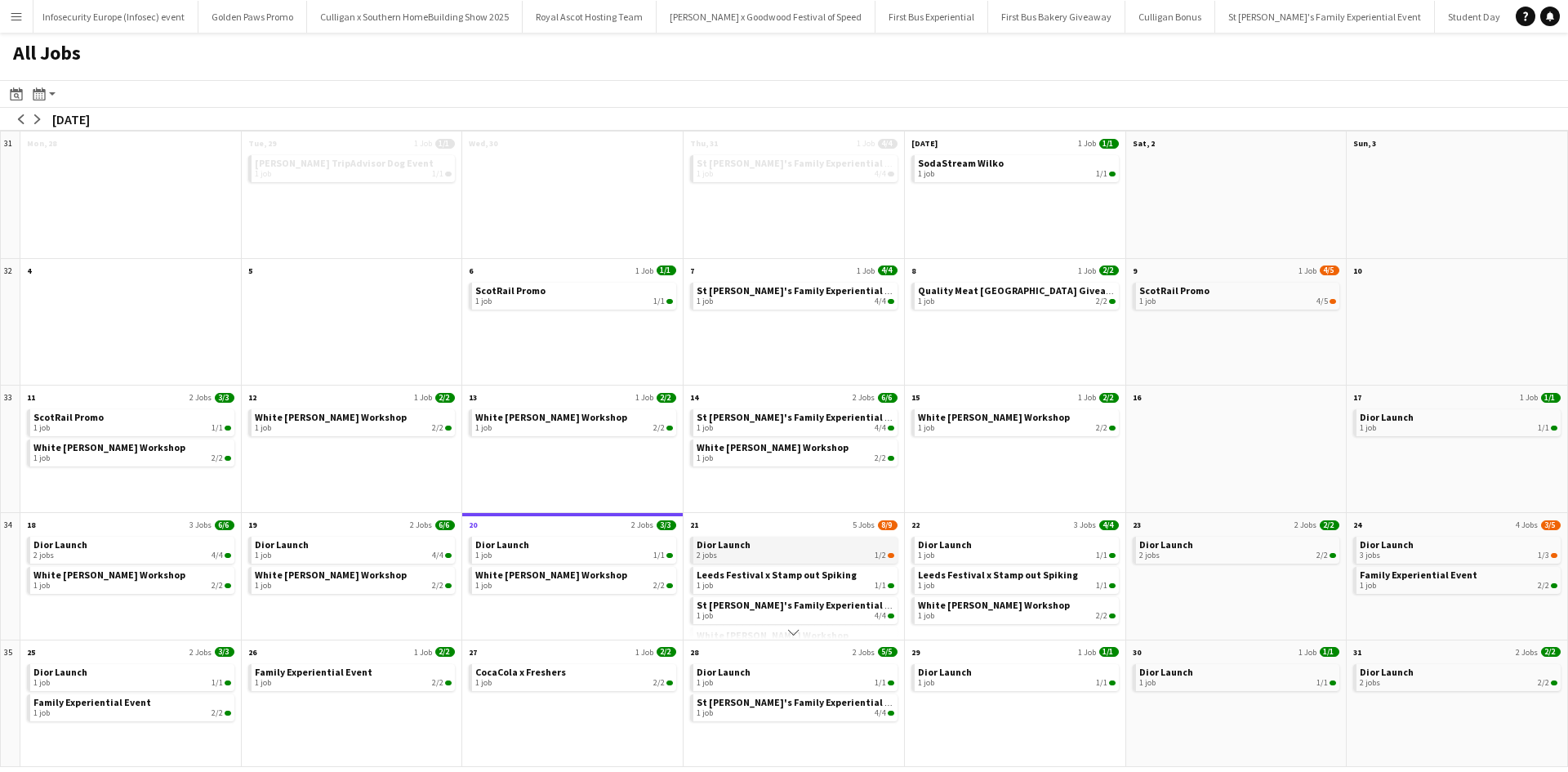
click at [788, 552] on div "2 jobs 1/2" at bounding box center [795, 556] width 198 height 10
click at [22, 18] on app-icon "Menu" at bounding box center [17, 17] width 13 height 13
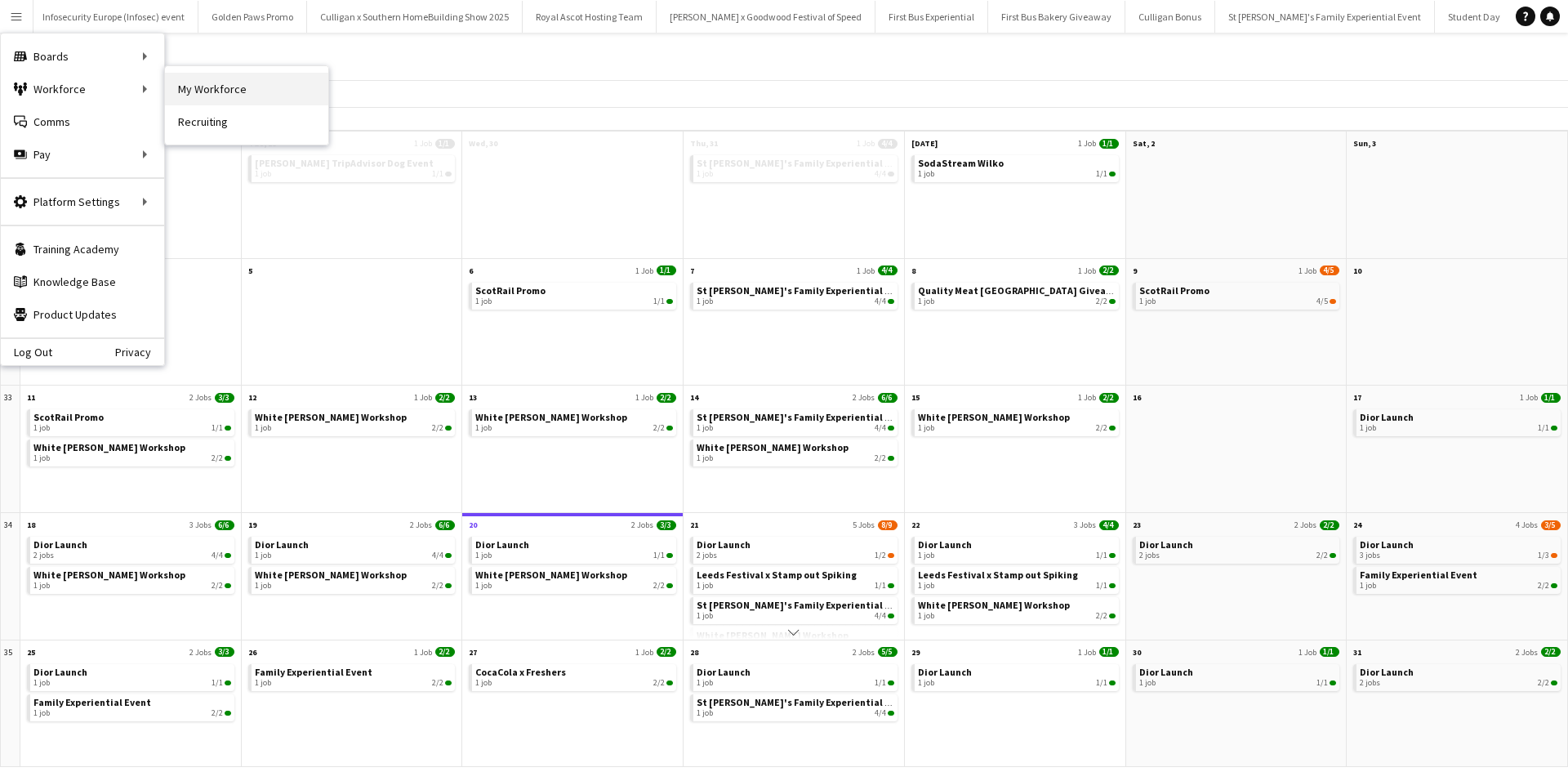
click at [217, 85] on link "My Workforce" at bounding box center [246, 89] width 164 height 33
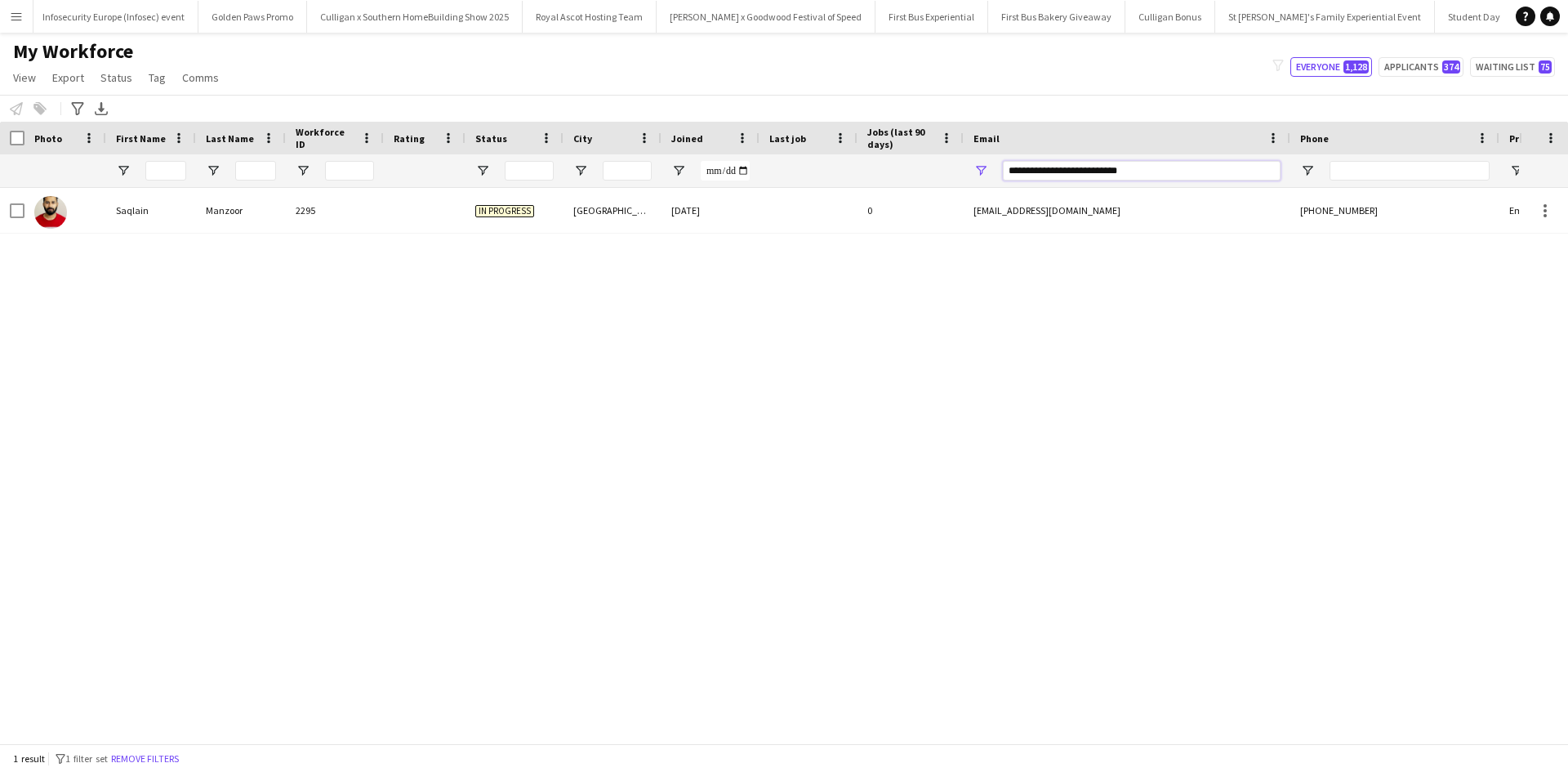
drag, startPoint x: 1156, startPoint y: 171, endPoint x: 997, endPoint y: 178, distance: 159.2
click at [997, 178] on div "**********" at bounding box center [1127, 171] width 326 height 33
paste input "Email Filter Input"
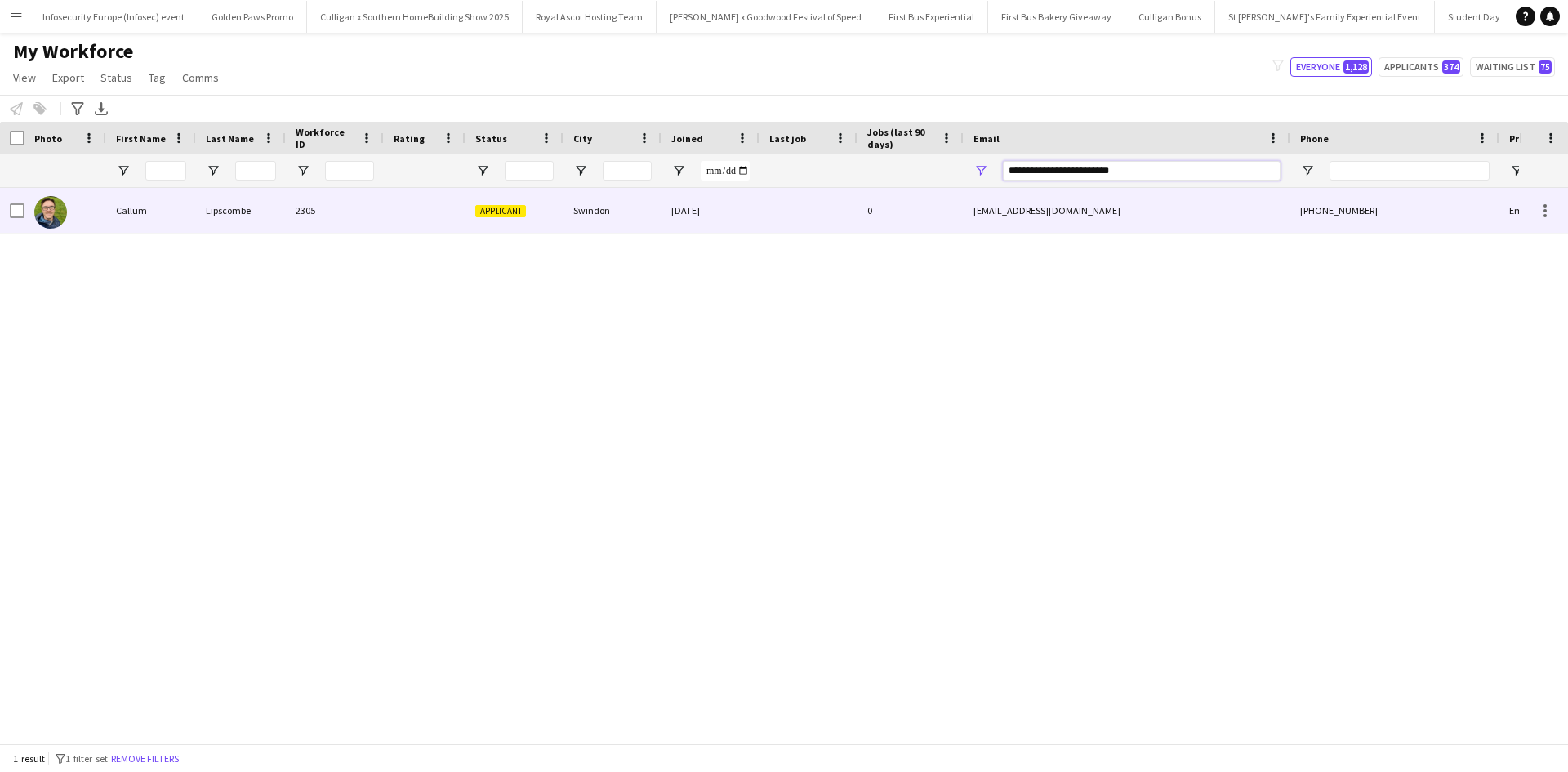
type input "**********"
click at [132, 208] on div "Callum" at bounding box center [151, 210] width 90 height 45
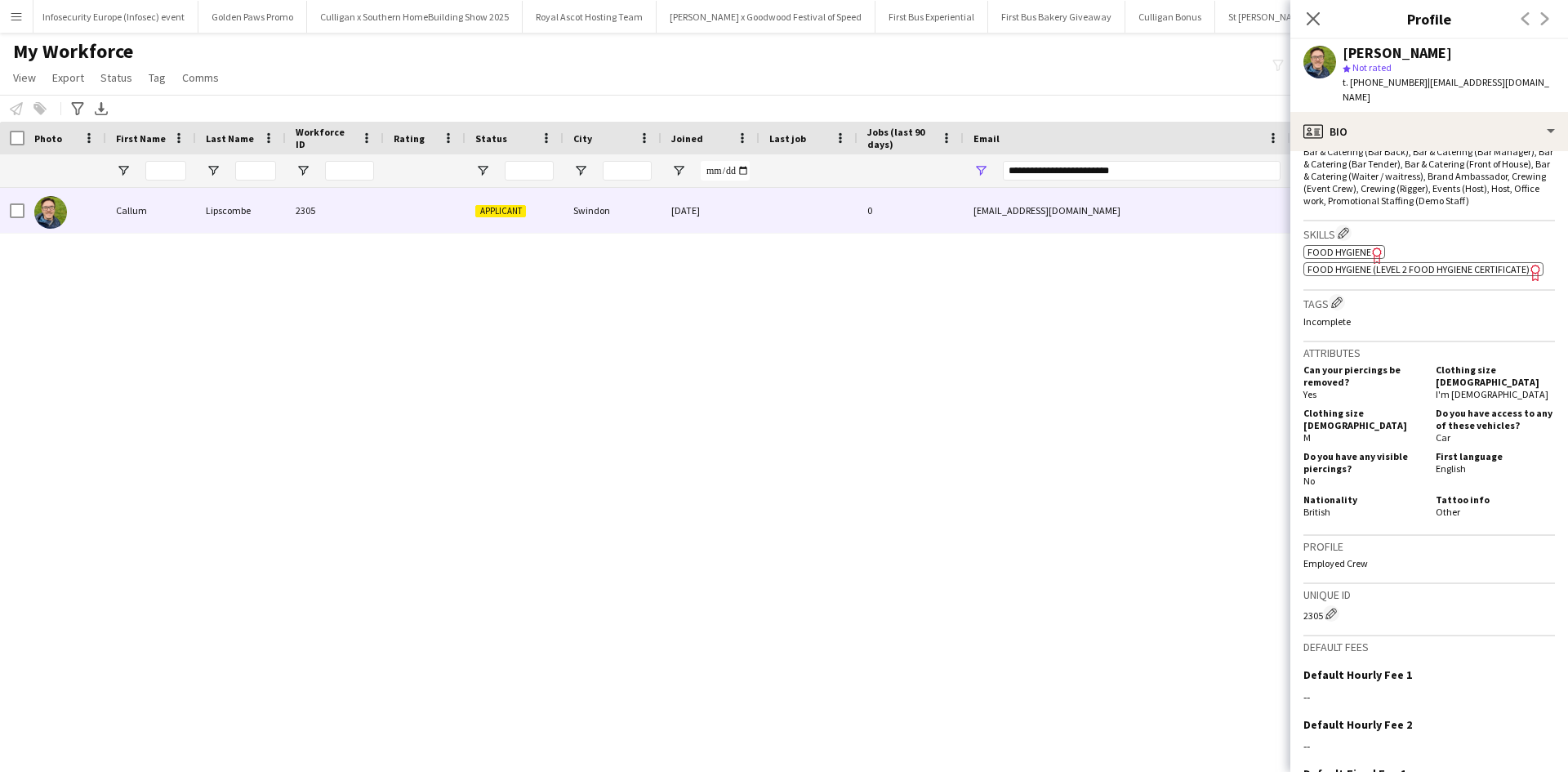
scroll to position [677, 0]
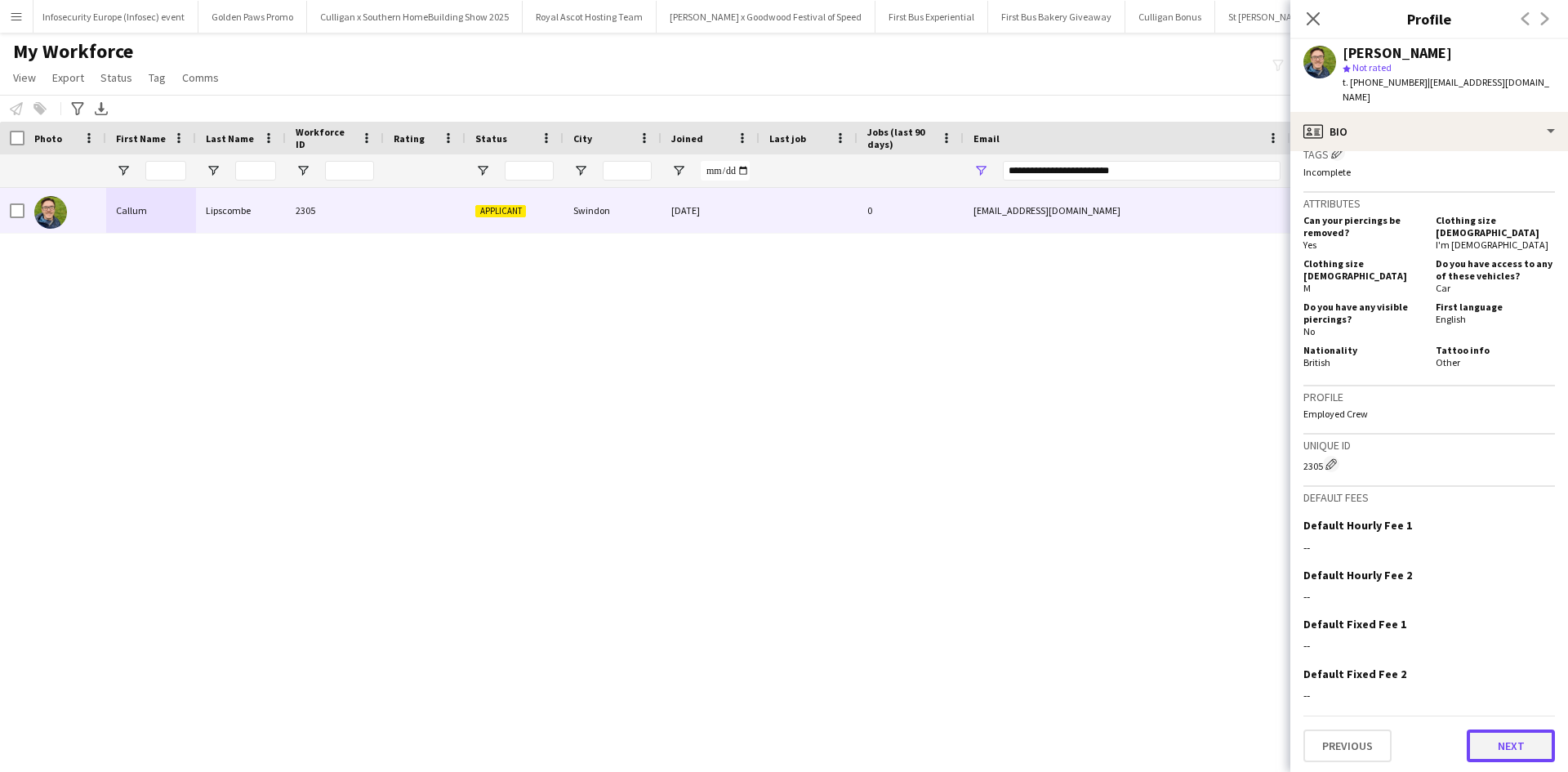
click at [1480, 730] on button "Next" at bounding box center [1511, 746] width 88 height 33
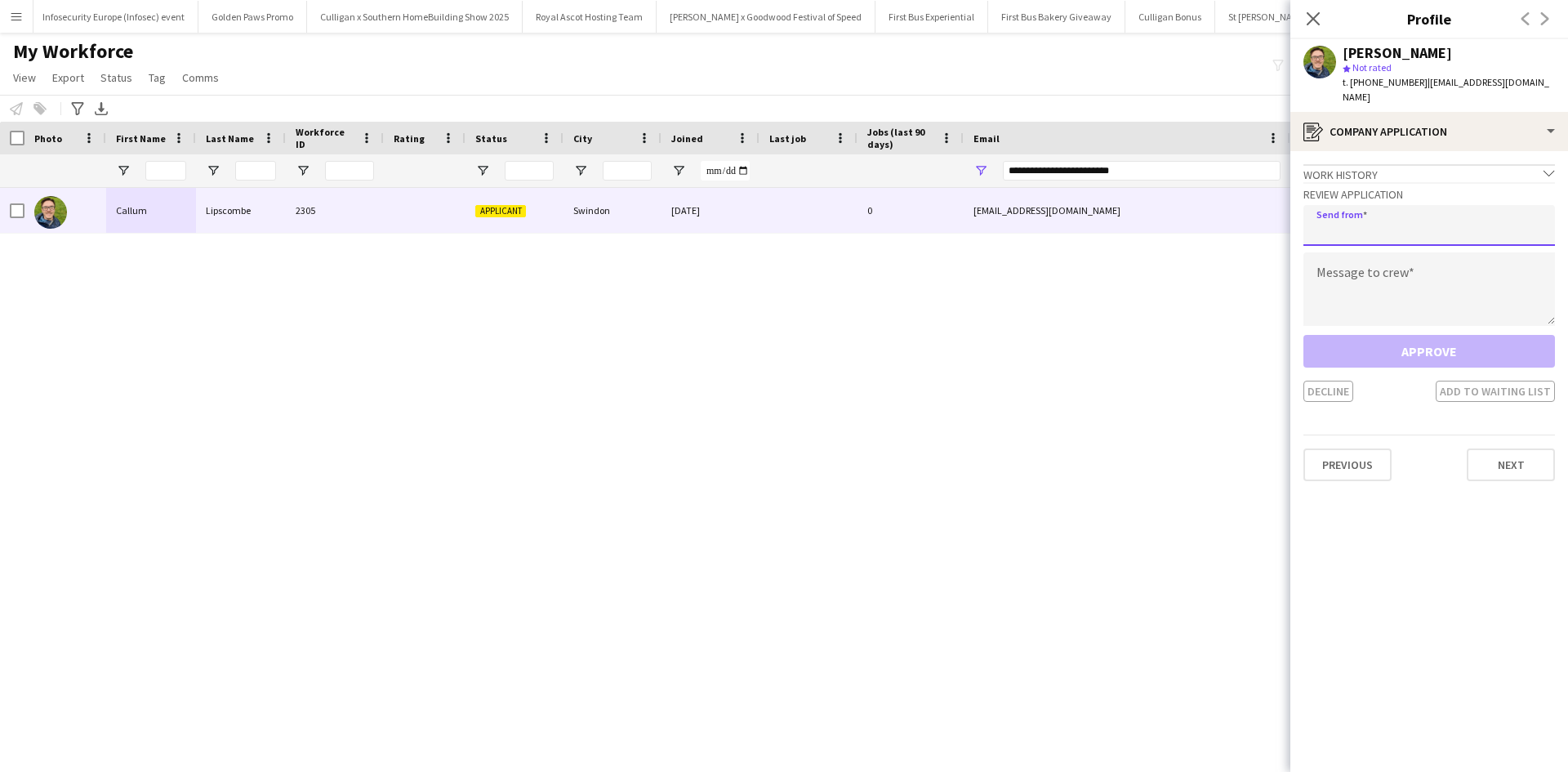
click at [1410, 222] on input "email" at bounding box center [1429, 225] width 252 height 40
type input "**********"
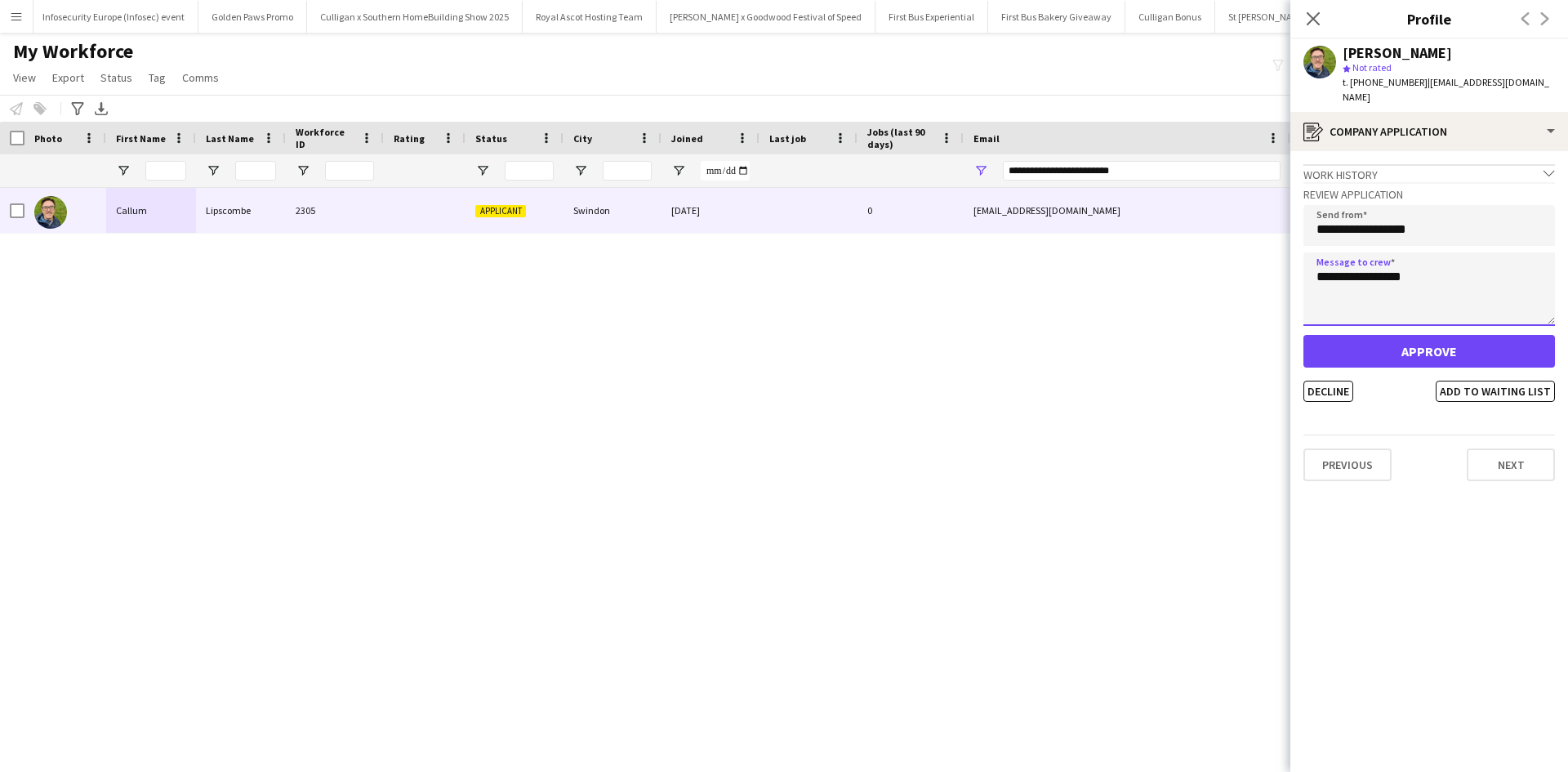
type textarea "**********"
click at [1431, 335] on button "Approve" at bounding box center [1429, 351] width 252 height 33
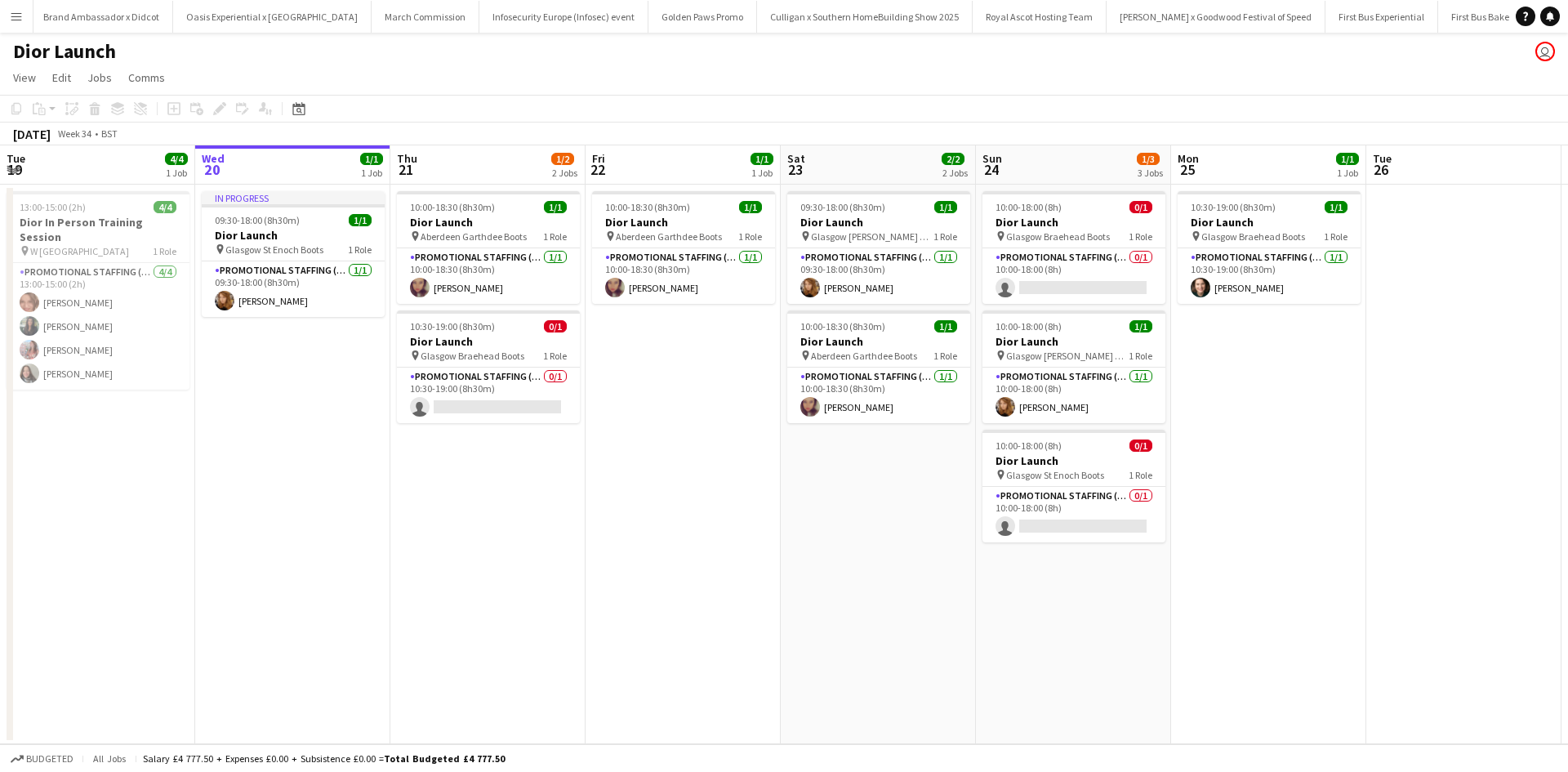
scroll to position [0, 15971]
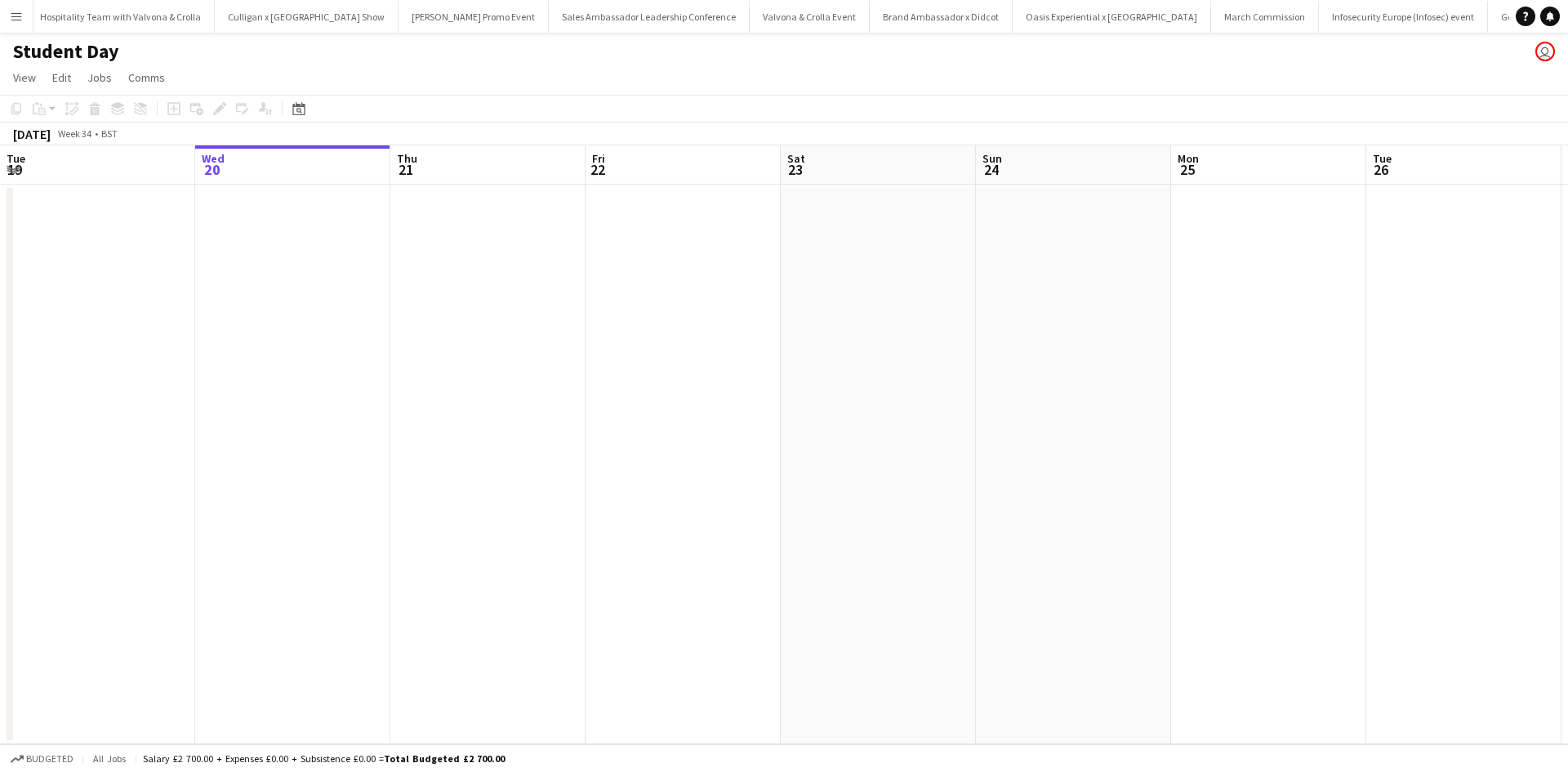
scroll to position [0, 14944]
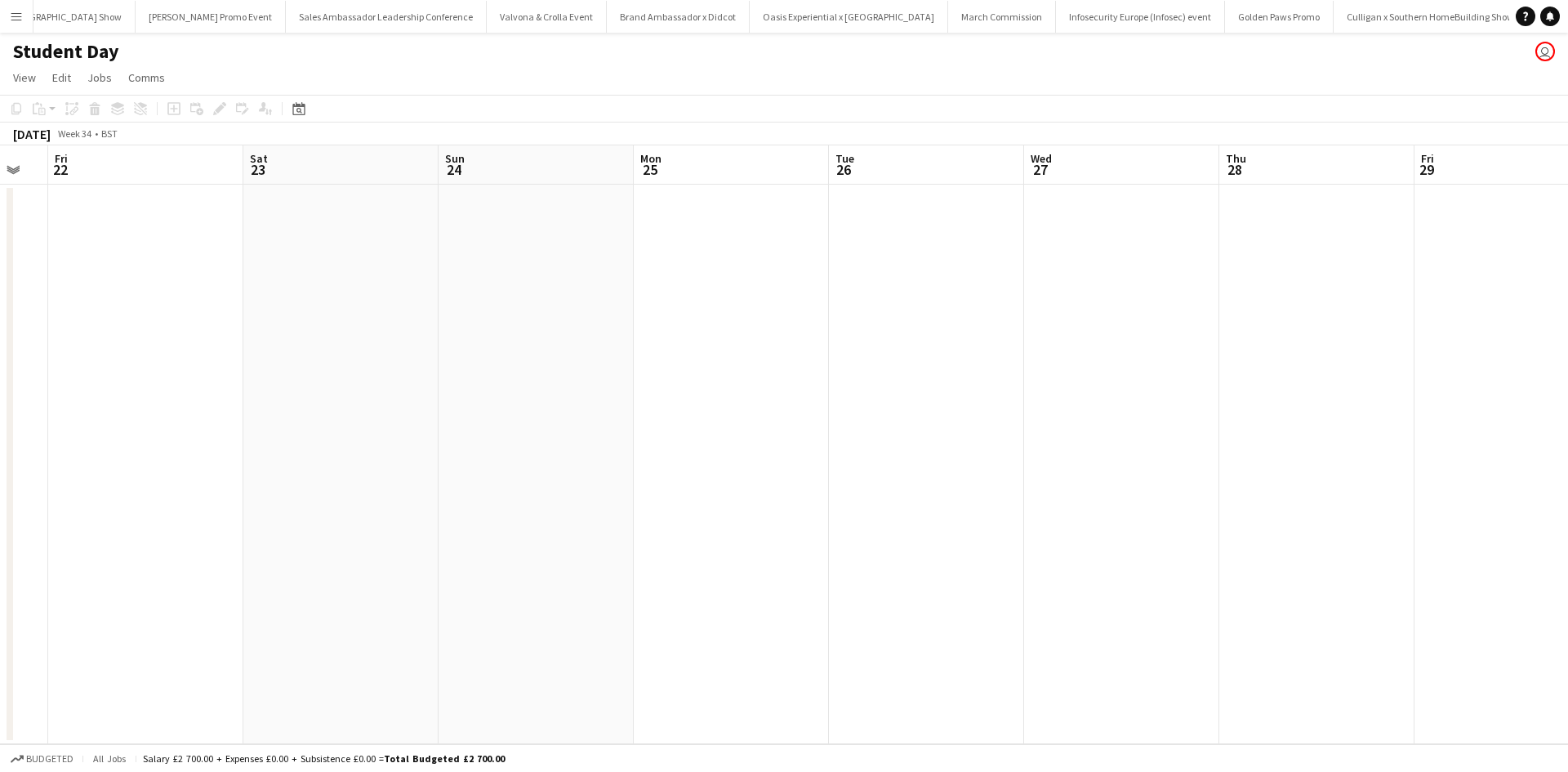
drag, startPoint x: 1455, startPoint y: 533, endPoint x: 864, endPoint y: 457, distance: 595.9
click at [467, 437] on app-calendar-viewport "Sun 17 Mon 18 Tue 19 Wed 20 Thu 21 Fri 22 Sat 23 Sun 24 Mon 25 Tue 26 Wed 27 Th…" at bounding box center [784, 444] width 1568 height 599
drag, startPoint x: 589, startPoint y: 466, endPoint x: 498, endPoint y: 457, distance: 91.4
click at [494, 457] on app-calendar-viewport "Wed 20 Thu 21 Fri 22 Sat 23 Sun 24 Mon 25 Tue 26 Wed 27 Thu 28 Fri 29 Sat 30 Su…" at bounding box center [784, 444] width 1568 height 599
click at [538, 469] on app-calendar-viewport "Mon 25 Tue 26 Wed 27 Thu 28 Fri 29 Sat 30 Sun 31 Mon 1 Tue 2 Wed 3 Thu 4 Fri 5 …" at bounding box center [784, 444] width 1568 height 599
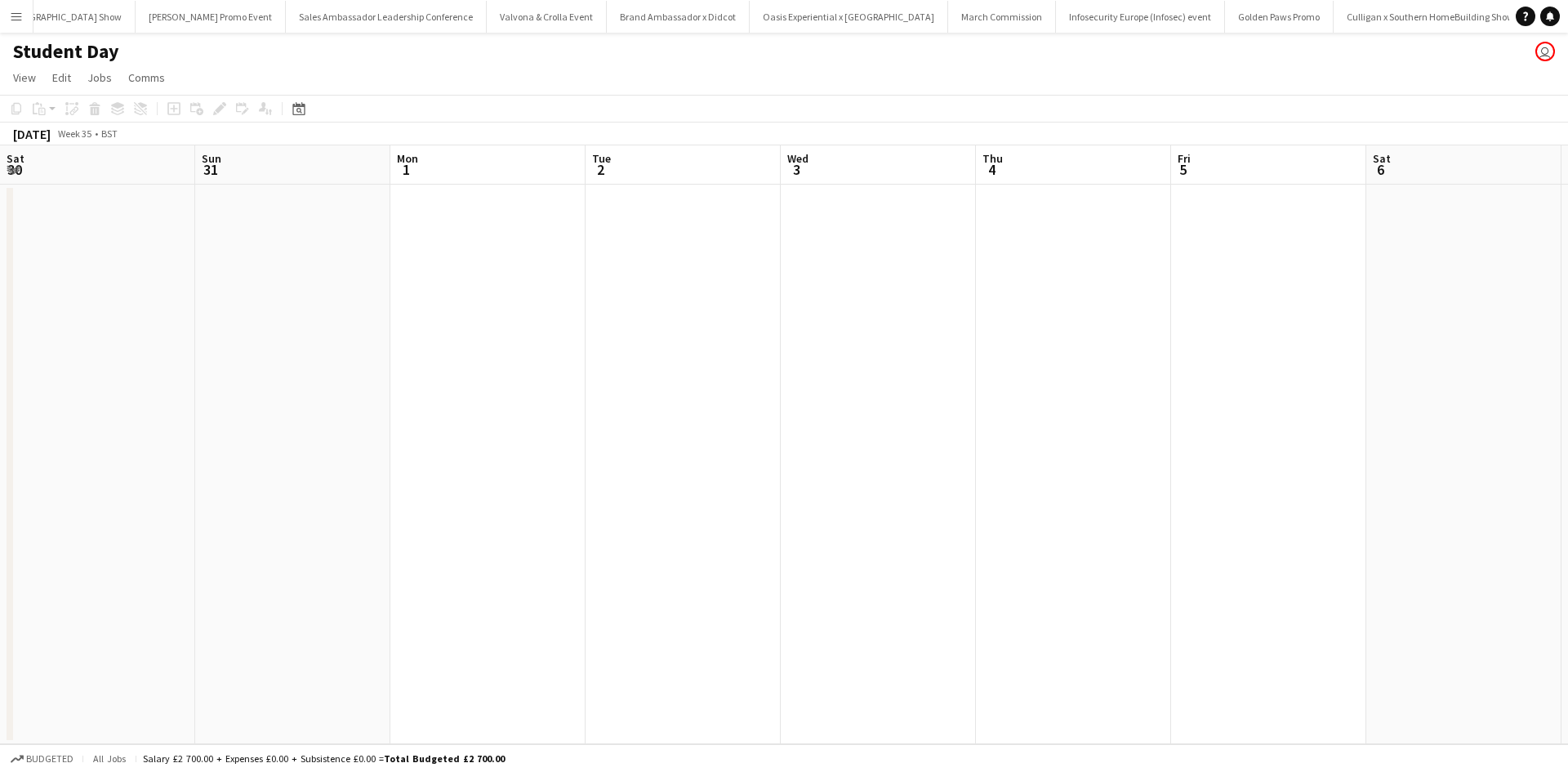
drag, startPoint x: 965, startPoint y: 519, endPoint x: 612, endPoint y: 497, distance: 353.7
click at [583, 498] on app-calendar-viewport "Thu 28 Fri 29 Sat 30 Sun 31 Mon 1 Tue 2 Wed 3 Thu 4 Fri 5 Sat 6 Sun 7 Mon 8 Tue…" at bounding box center [784, 444] width 1568 height 599
drag, startPoint x: 910, startPoint y: 540, endPoint x: 555, endPoint y: 495, distance: 357.8
click at [456, 494] on app-calendar-viewport "Sat 30 Sun 31 Mon 1 Tue 2 Wed 3 Thu 4 Fri 5 Sat 6 Sun 7 Mon 8 Tue 9 Wed 10 Thu …" at bounding box center [784, 444] width 1568 height 599
drag, startPoint x: 980, startPoint y: 545, endPoint x: 660, endPoint y: 507, distance: 322.2
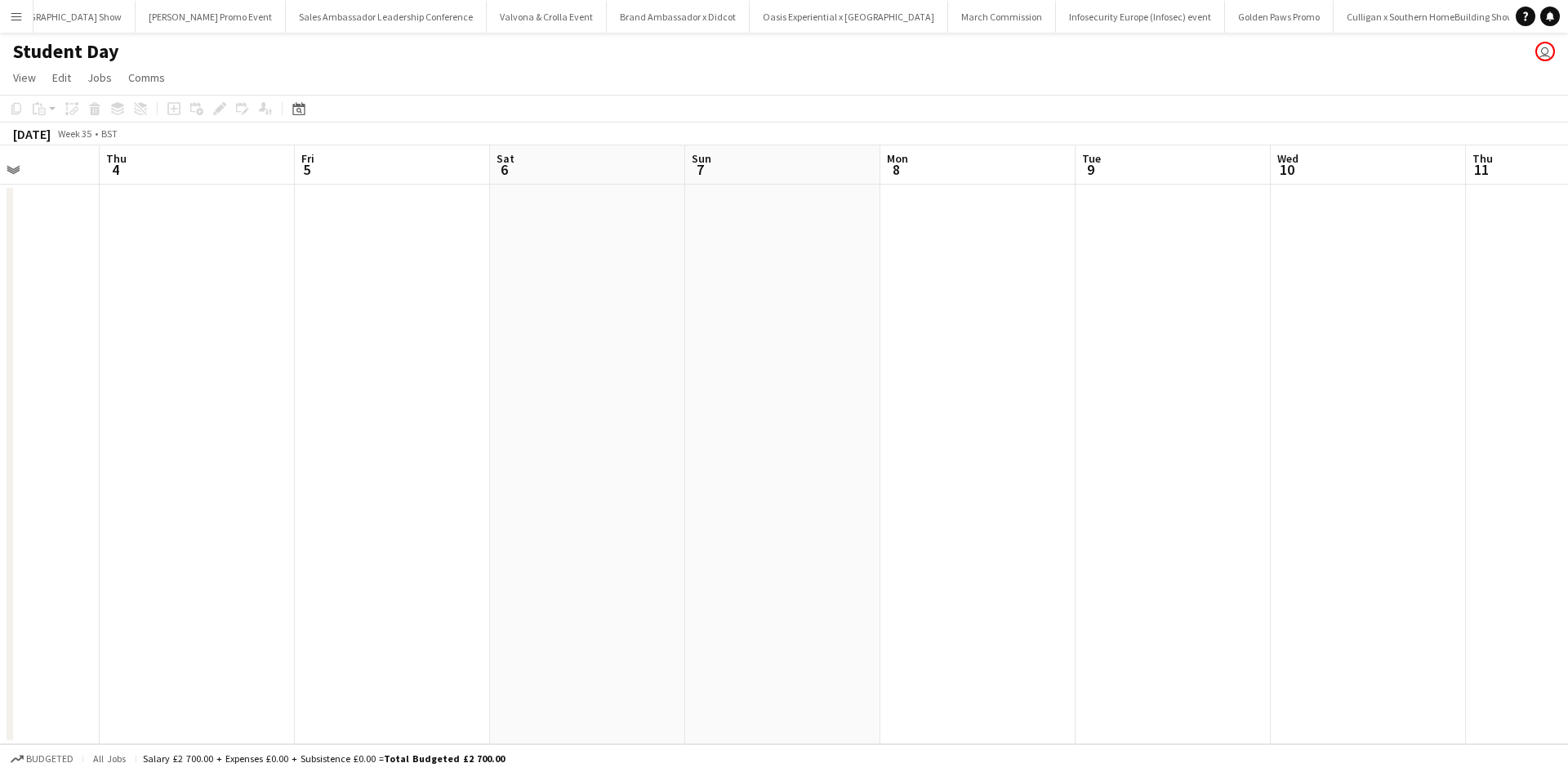
click at [438, 490] on app-calendar-viewport "Mon 1 Tue 2 Wed 3 Thu 4 Fri 5 Sat 6 Sun 7 Mon 8 Tue 9 Wed 10 Thu 11 Fri 12 Sat …" at bounding box center [784, 444] width 1568 height 599
drag, startPoint x: 1093, startPoint y: 580, endPoint x: 1075, endPoint y: 566, distance: 22.8
click at [512, 499] on app-calendar-viewport "Wed 3 Thu 4 Fri 5 Sat 6 Sun 7 Mon 8 Tue 9 Wed 10 Thu 11 Fri 12 Sat 13 Sun 14 Mo…" at bounding box center [784, 444] width 1568 height 599
click at [642, 524] on app-calendar-viewport "Sat 6 Sun 7 Mon 8 Tue 9 Wed 10 Thu 11 Fri 12 Sat 13 Sun 14 Mon 15 Tue 16 Wed 17…" at bounding box center [784, 444] width 1568 height 599
drag, startPoint x: 944, startPoint y: 566, endPoint x: 893, endPoint y: 556, distance: 52.0
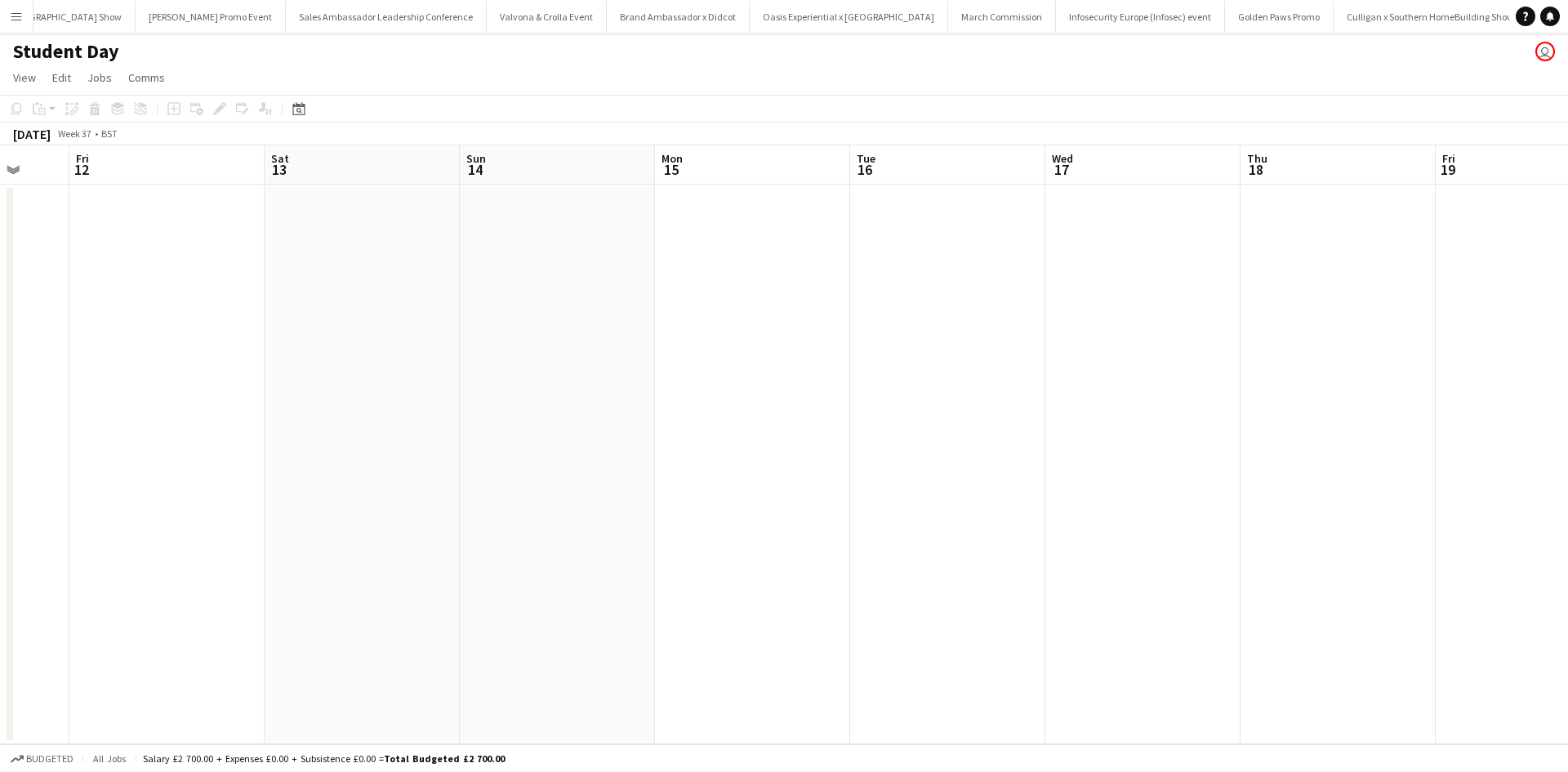
click at [561, 509] on app-calendar-viewport "Mon 8 Tue 9 Wed 10 Thu 11 Fri 12 Sat 13 Sun 14 Mon 15 Tue 16 Wed 17 Thu 18 Fri …" at bounding box center [784, 444] width 1568 height 599
drag, startPoint x: 713, startPoint y: 529, endPoint x: 878, endPoint y: 536, distance: 165.1
click at [655, 522] on app-calendar-viewport "Thu 11 Fri 12 Sat 13 Sun 14 Mon 15 Tue 16 Wed 17 Thu 18 Fri 19 Sat 20 Sun 21 Mo…" at bounding box center [784, 444] width 1568 height 599
click at [840, 525] on app-calendar-viewport "Sun 14 Mon 15 Tue 16 Wed 17 Thu 18 Fri 19 Sat 20 Sun 21 Mon 22 Tue 23 Wed 24 Th…" at bounding box center [784, 444] width 1568 height 599
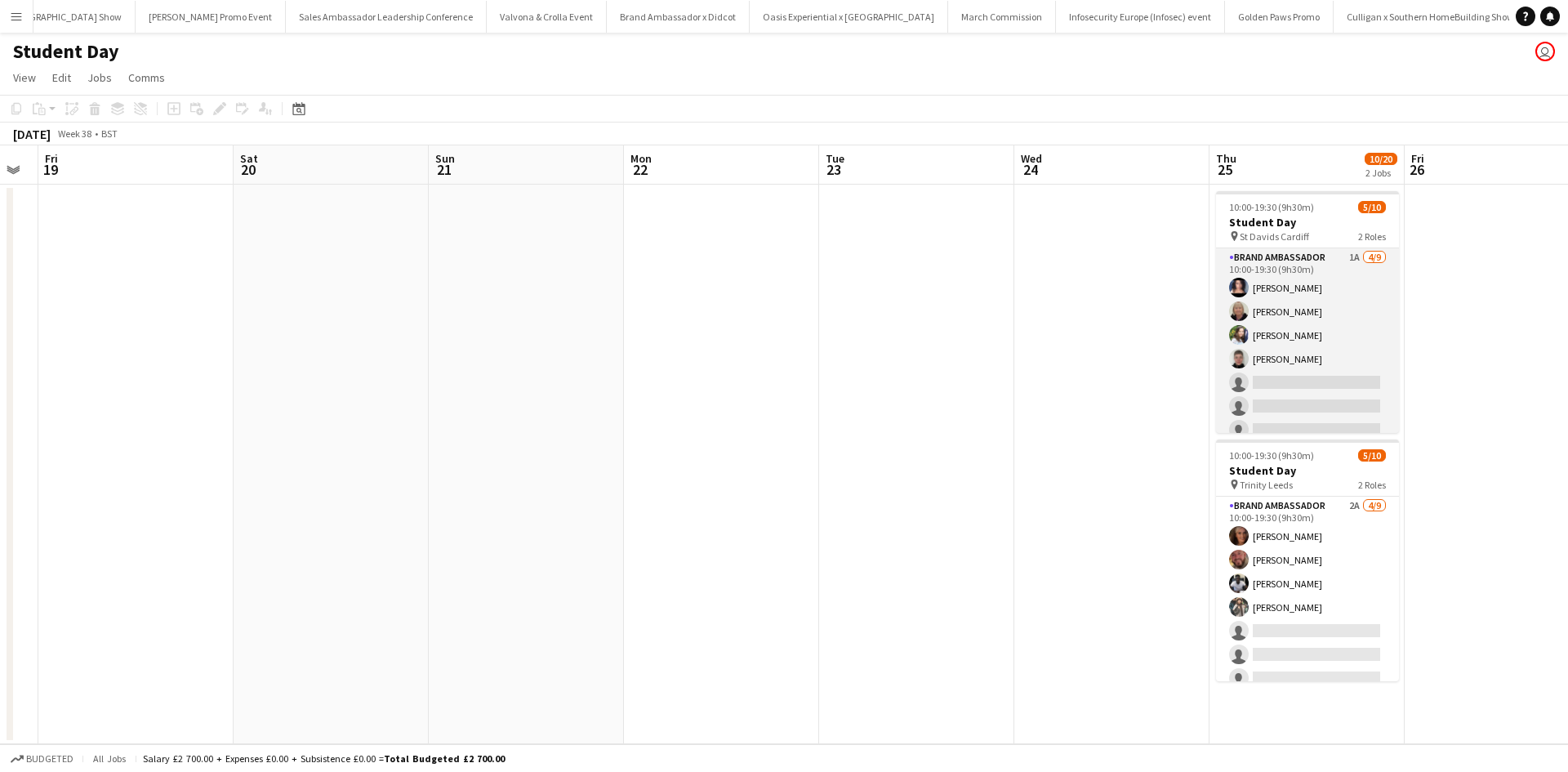
click at [1279, 372] on app-card-role "Brand Ambassador 1A 4/9 10:00-19:30 (9h30m) Ami Goff Christine Watkinson Charlo…" at bounding box center [1307, 371] width 183 height 245
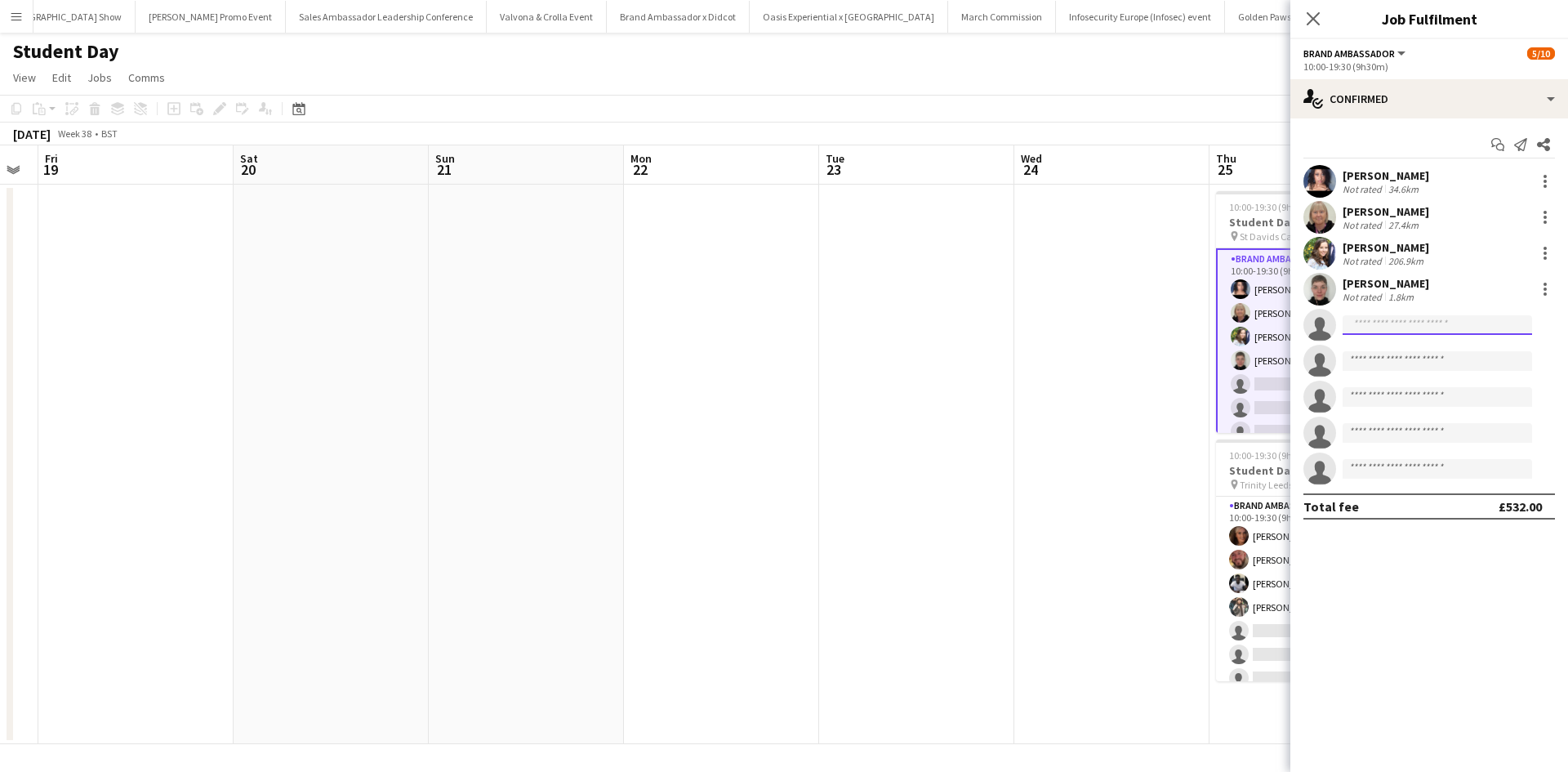
click at [1413, 327] on input at bounding box center [1437, 325] width 189 height 19
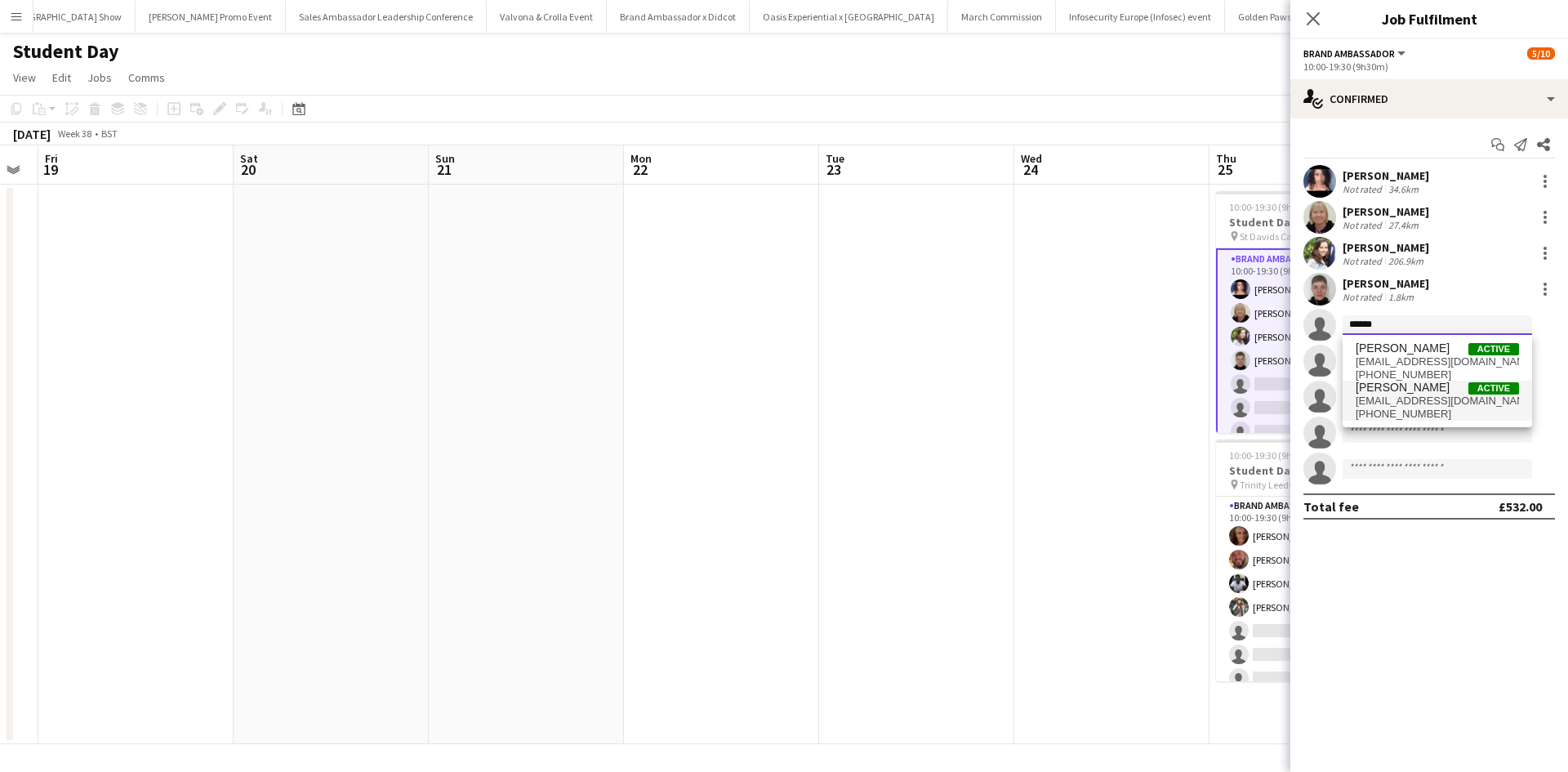
type input "******"
click at [1413, 409] on span "+447470371134" at bounding box center [1437, 414] width 164 height 13
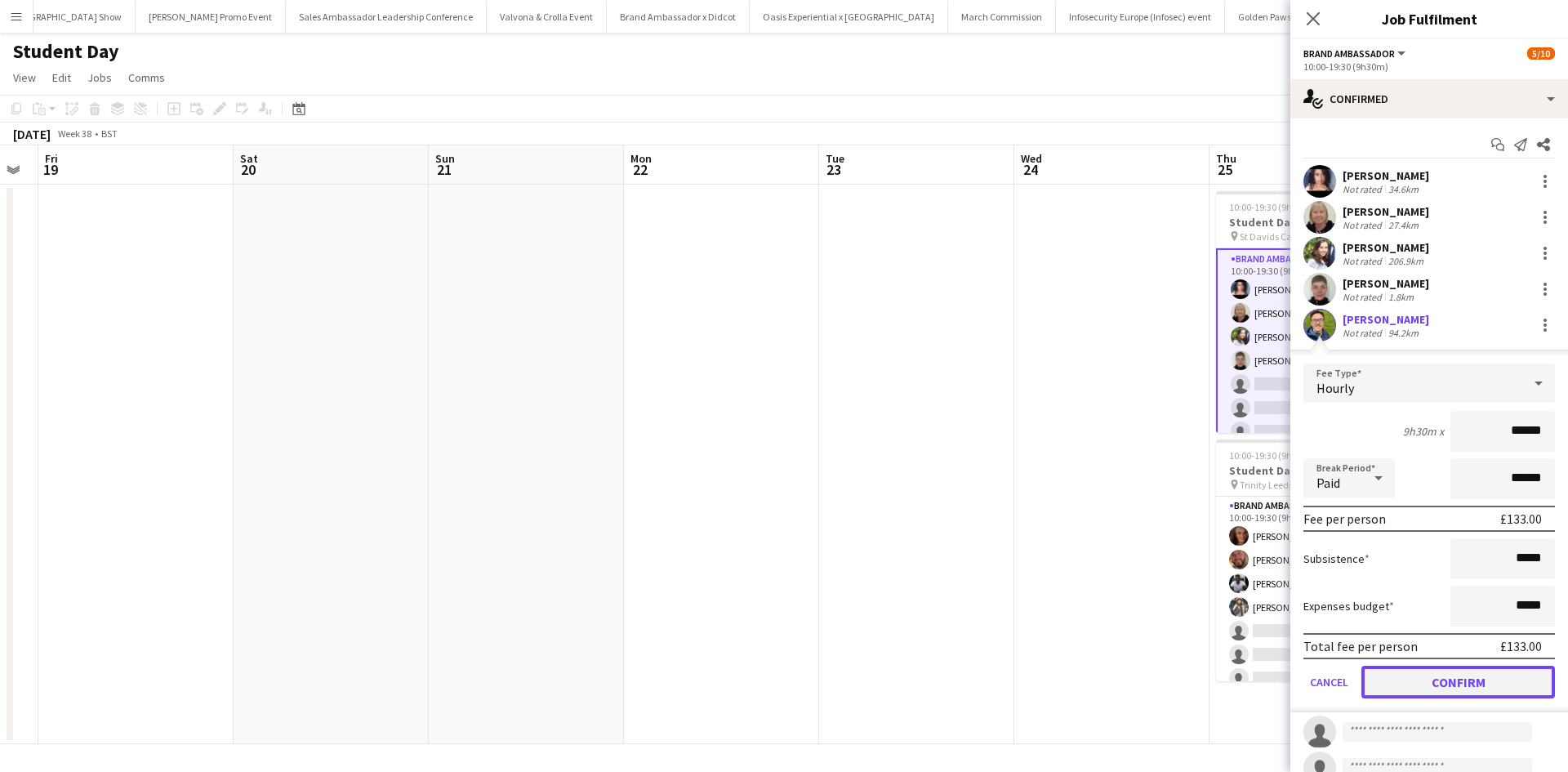
click at [1492, 684] on button "Confirm" at bounding box center [1458, 683] width 193 height 33
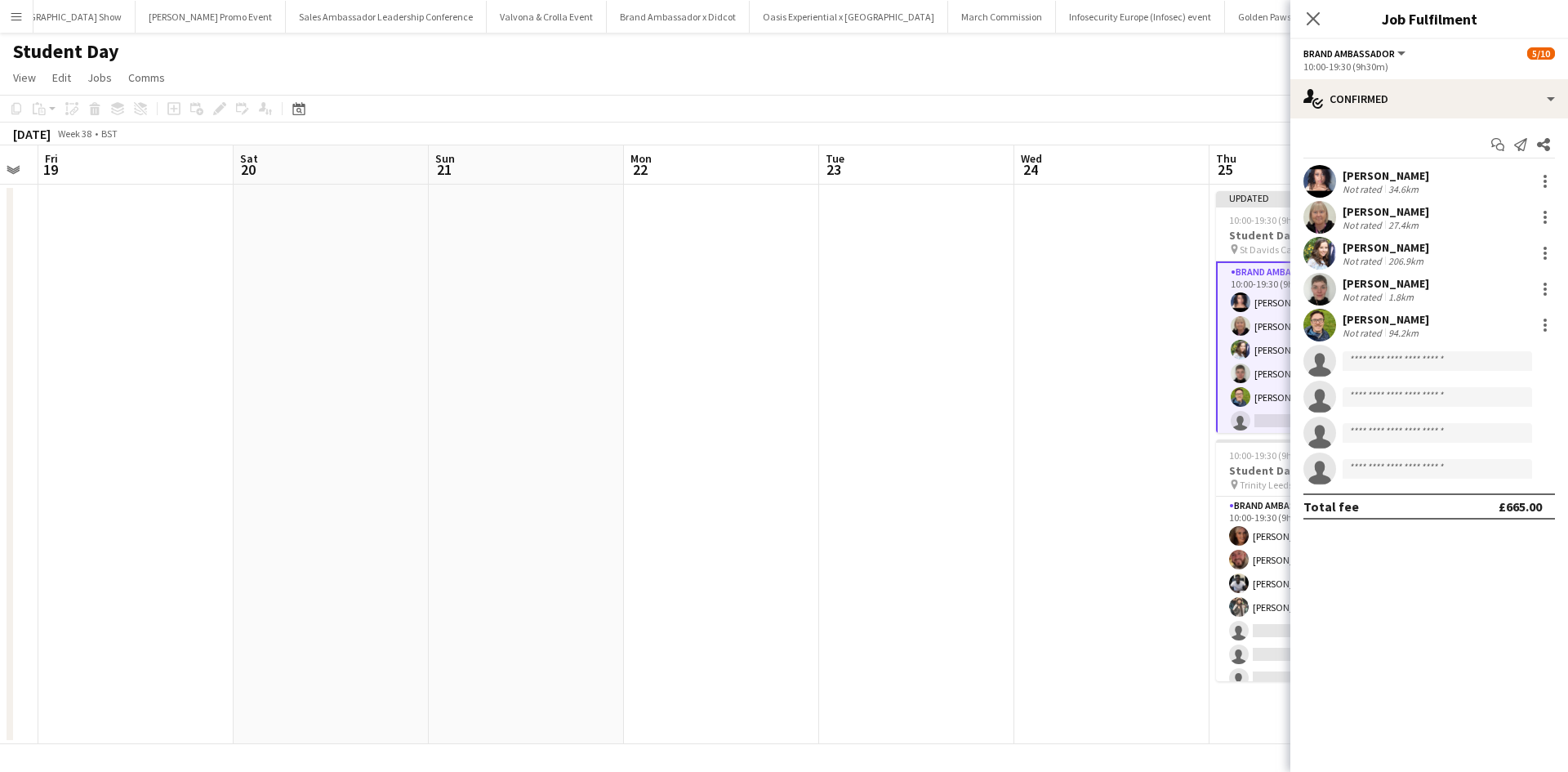
click at [1097, 564] on app-date-cell at bounding box center [1112, 465] width 195 height 559
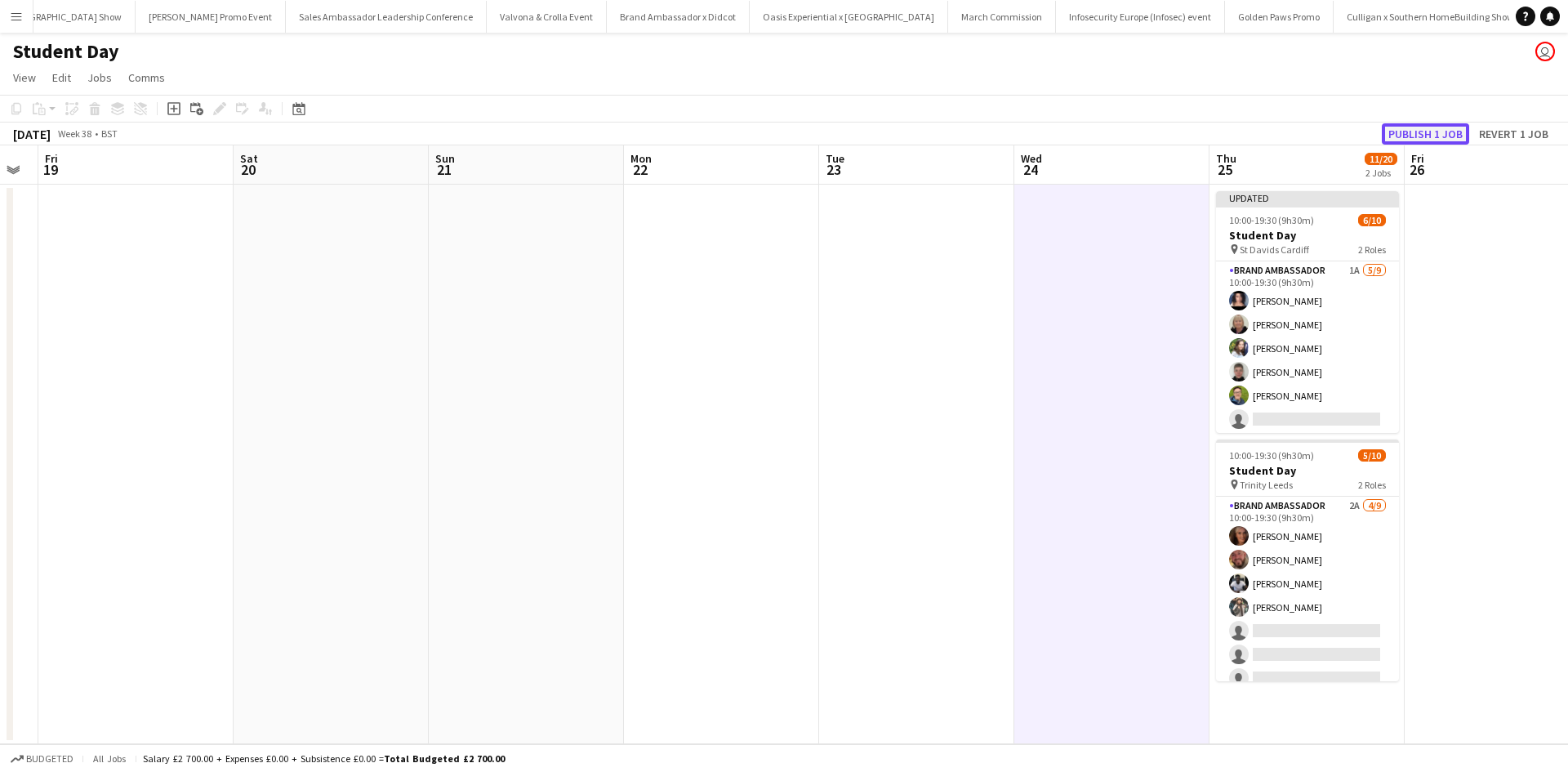
click at [1425, 137] on button "Publish 1 job" at bounding box center [1425, 133] width 87 height 21
click at [10, 14] on app-icon "Menu" at bounding box center [17, 17] width 13 height 13
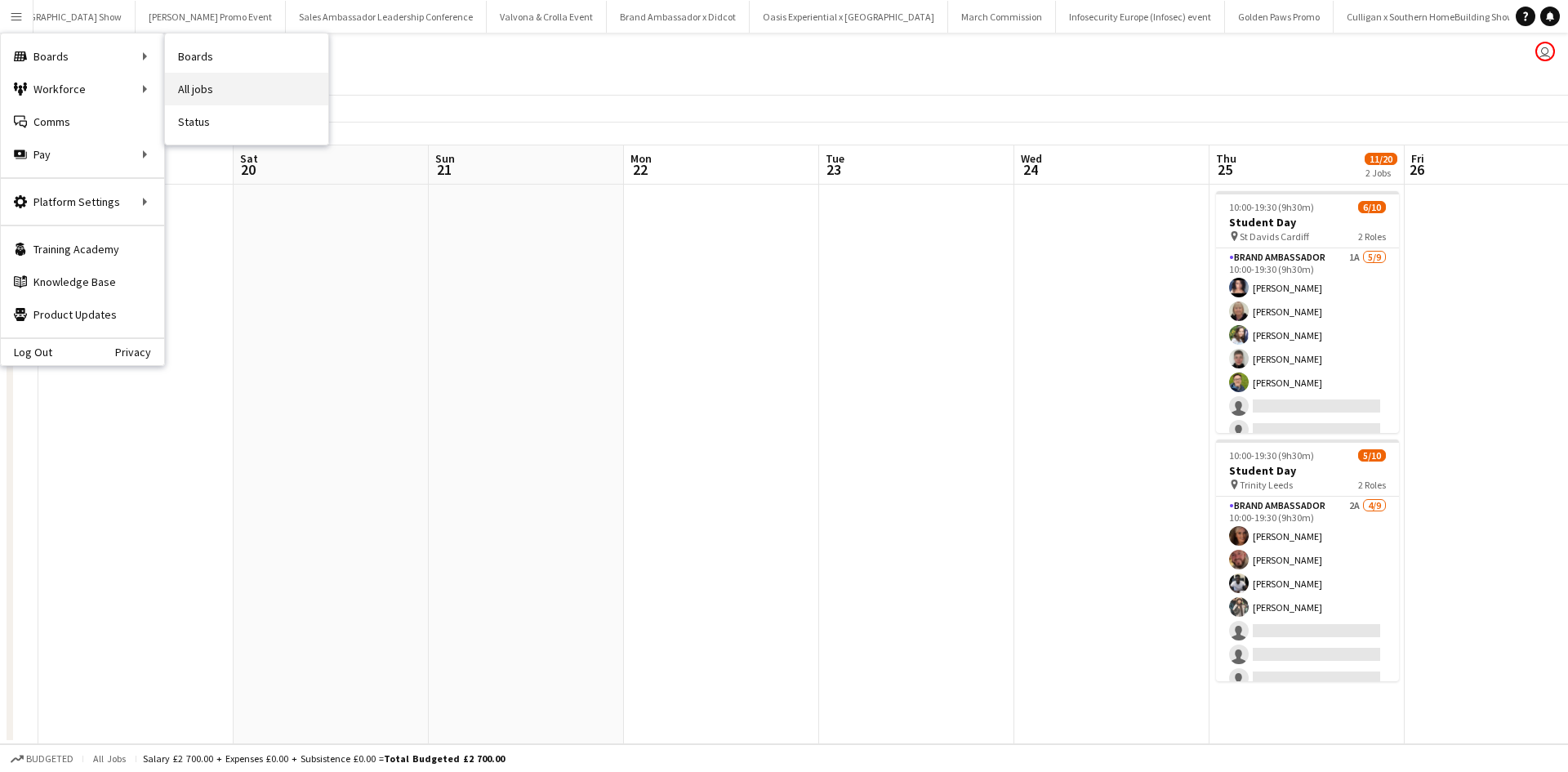
click at [192, 77] on link "All jobs" at bounding box center [246, 89] width 164 height 33
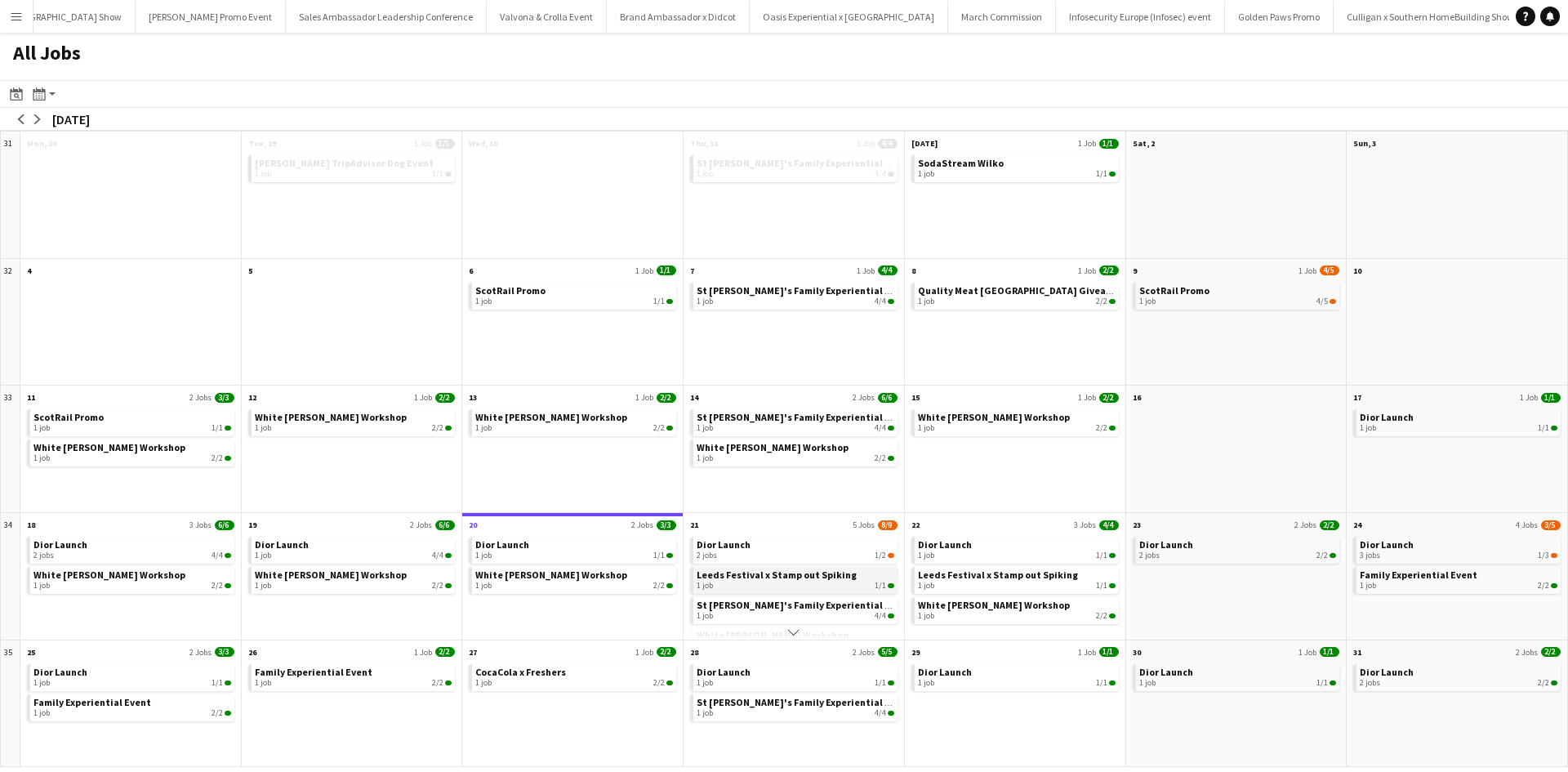
click at [773, 577] on span "Leeds Festival x Stamp out Spiking" at bounding box center [776, 574] width 160 height 12
click at [814, 581] on div "1 job 4/4" at bounding box center [795, 583] width 198 height 10
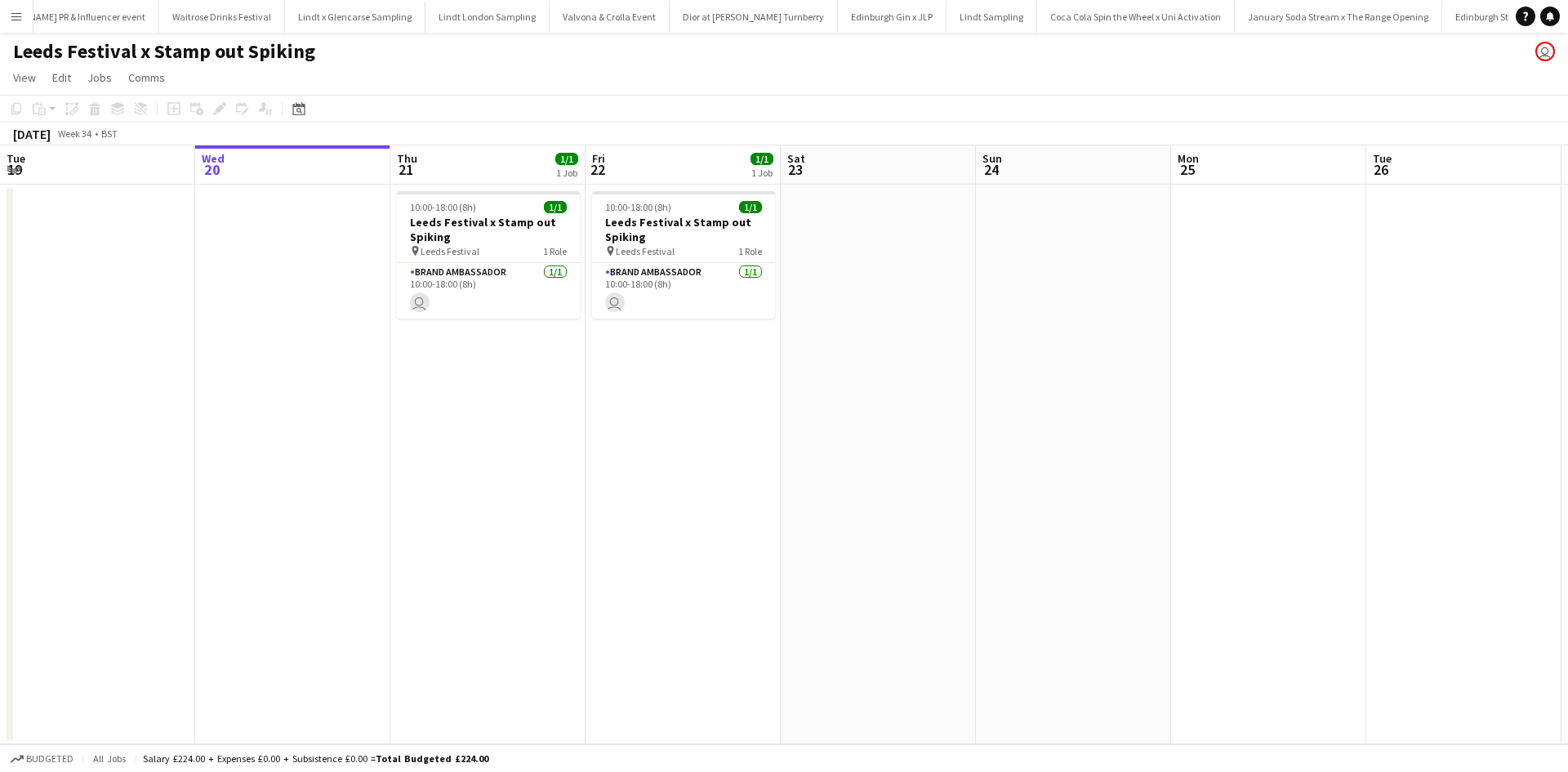
scroll to position [0, 11963]
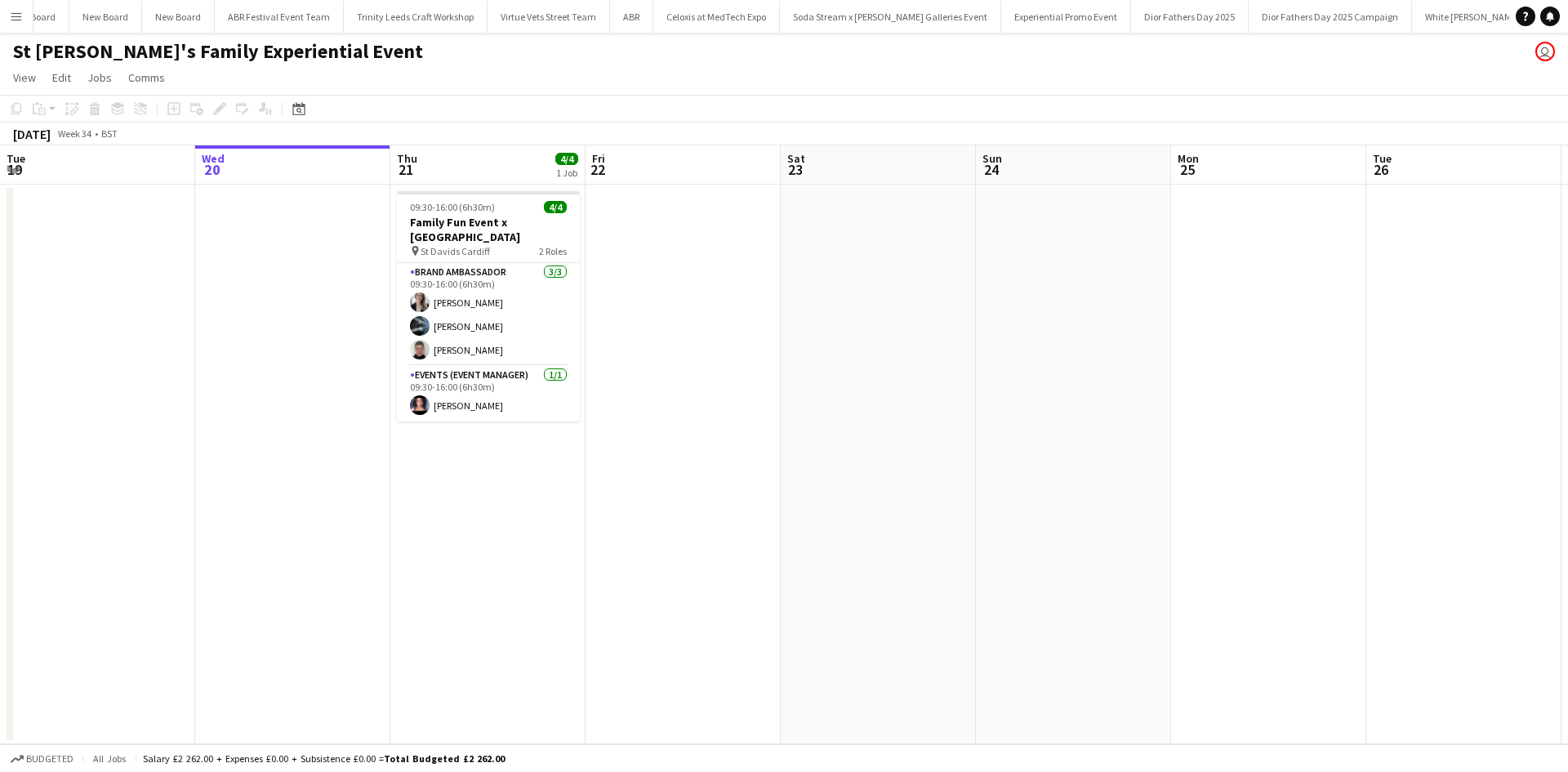
scroll to position [0, 14871]
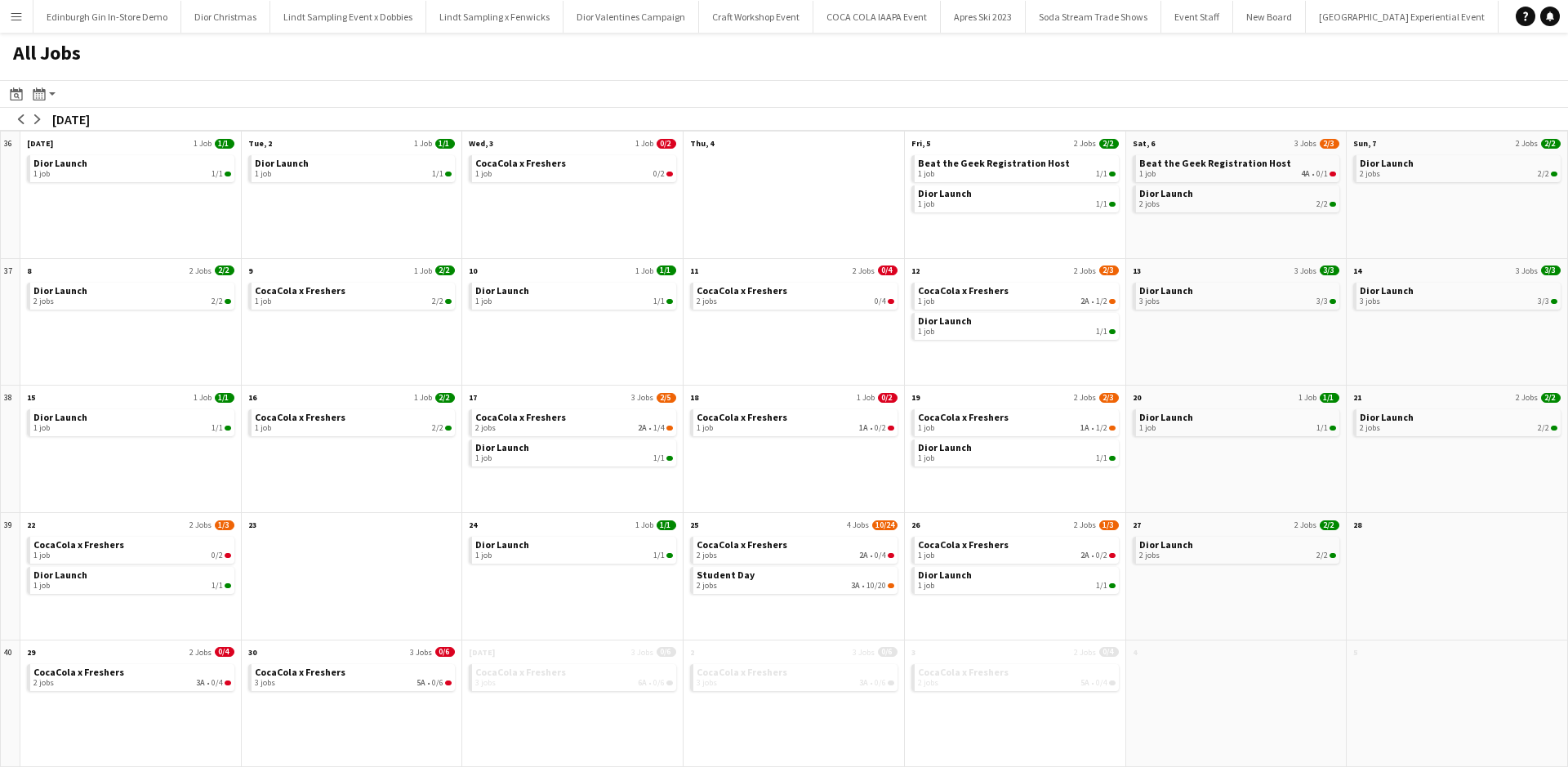
click at [11, 16] on app-icon "Menu" at bounding box center [17, 17] width 13 height 13
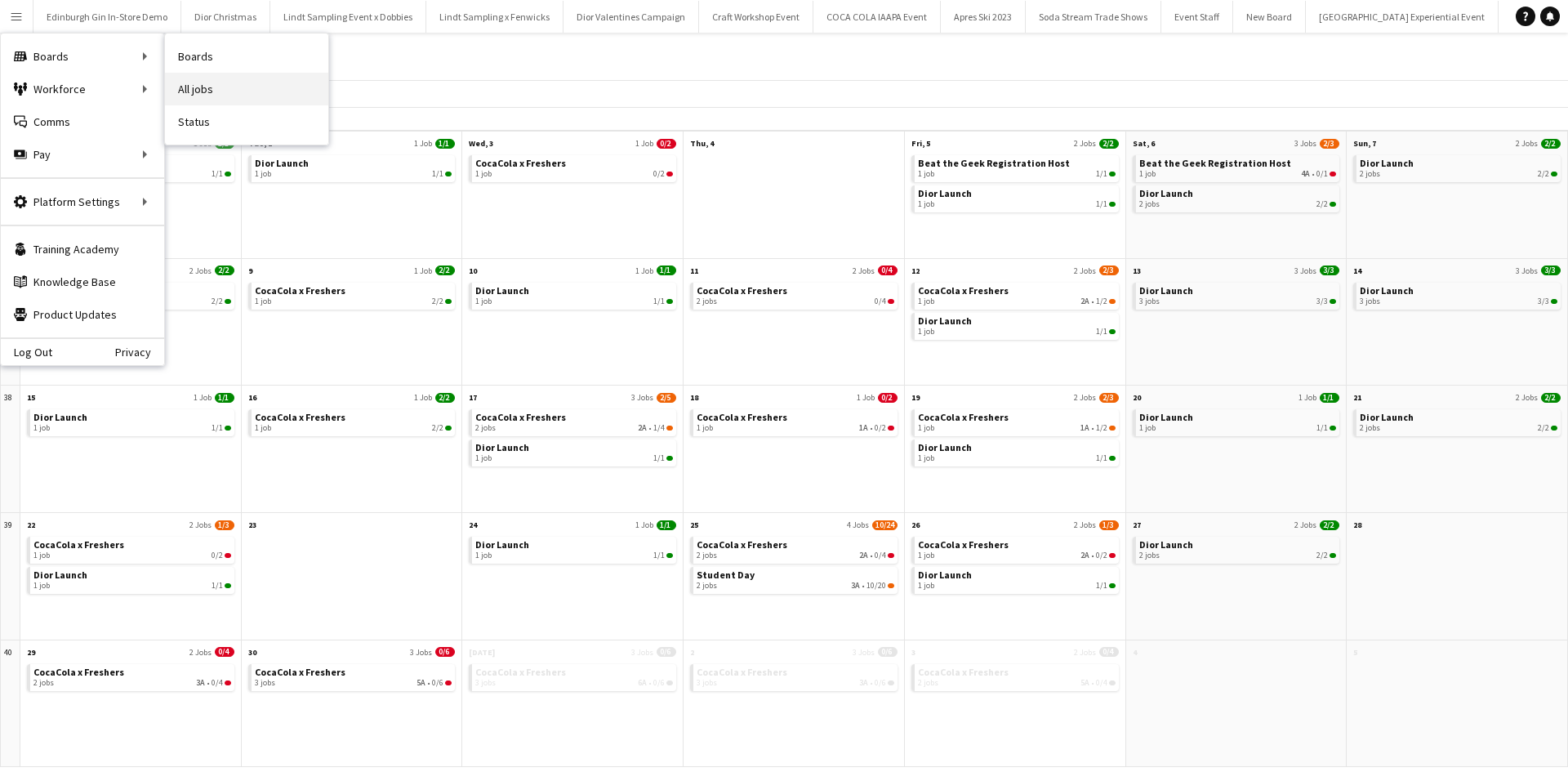
click at [200, 79] on link "All jobs" at bounding box center [246, 89] width 164 height 33
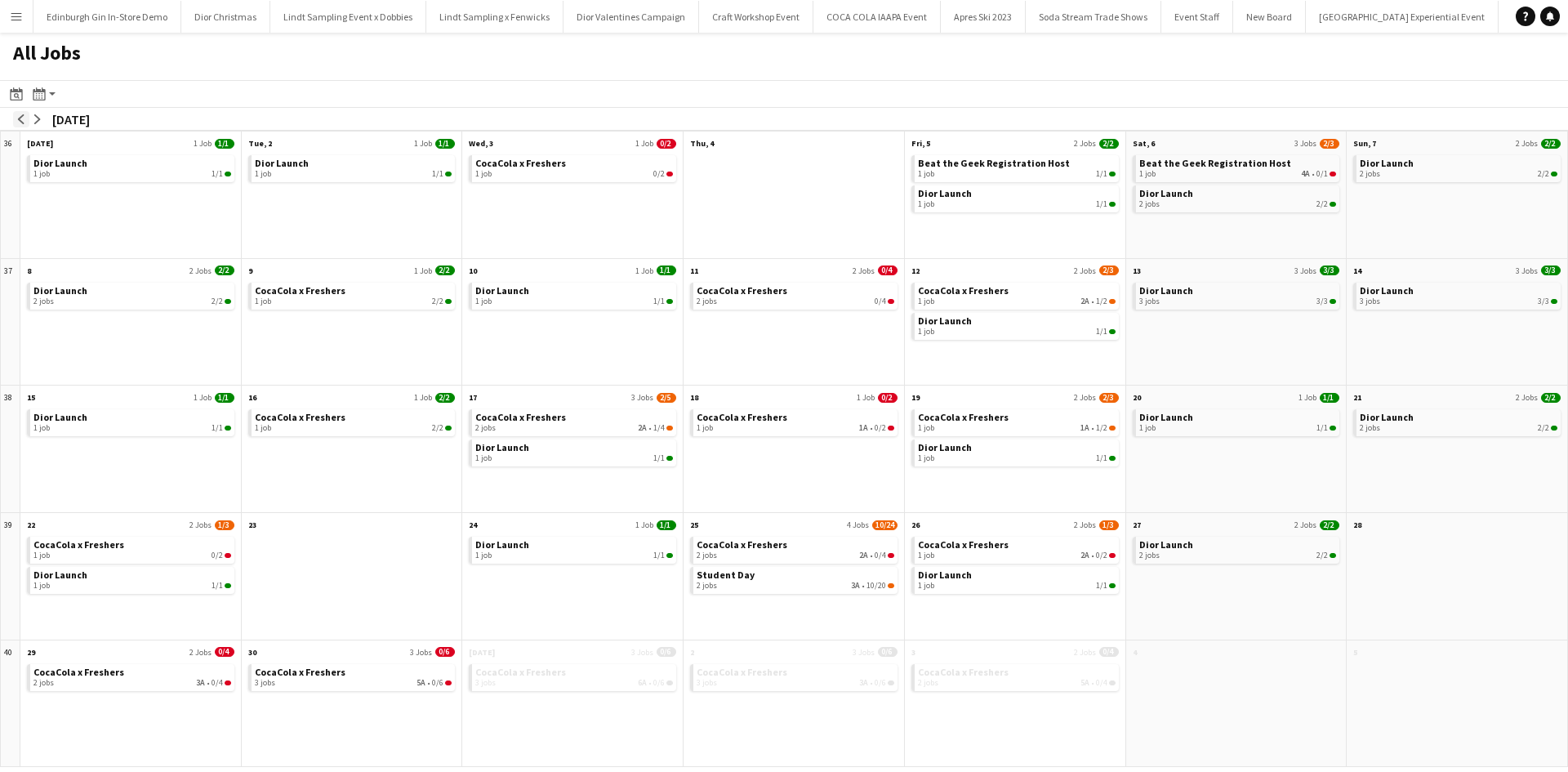
click at [22, 121] on app-icon "arrow-left" at bounding box center [21, 119] width 10 height 10
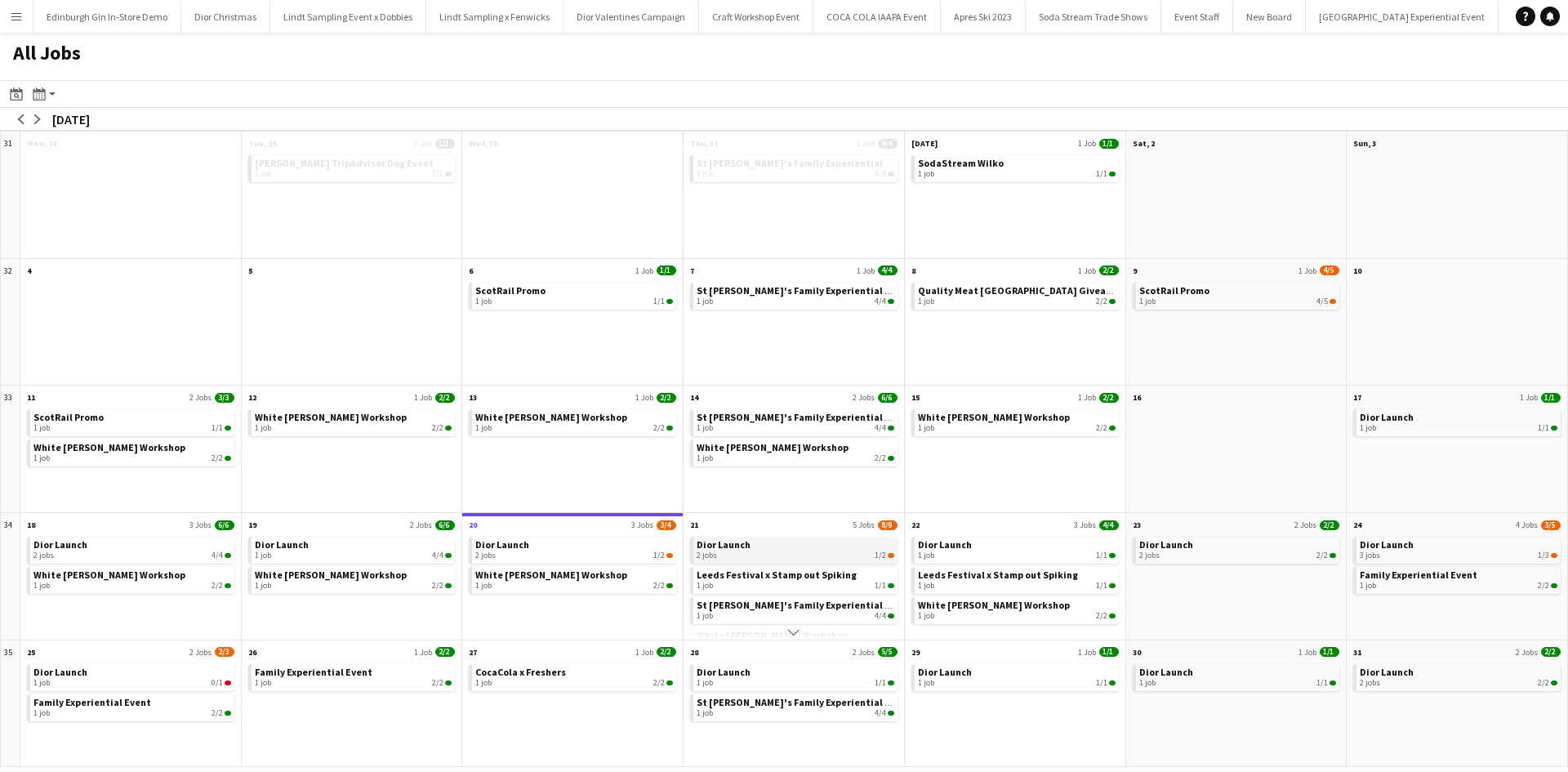
click at [773, 553] on div "2 jobs 1/2" at bounding box center [795, 556] width 198 height 10
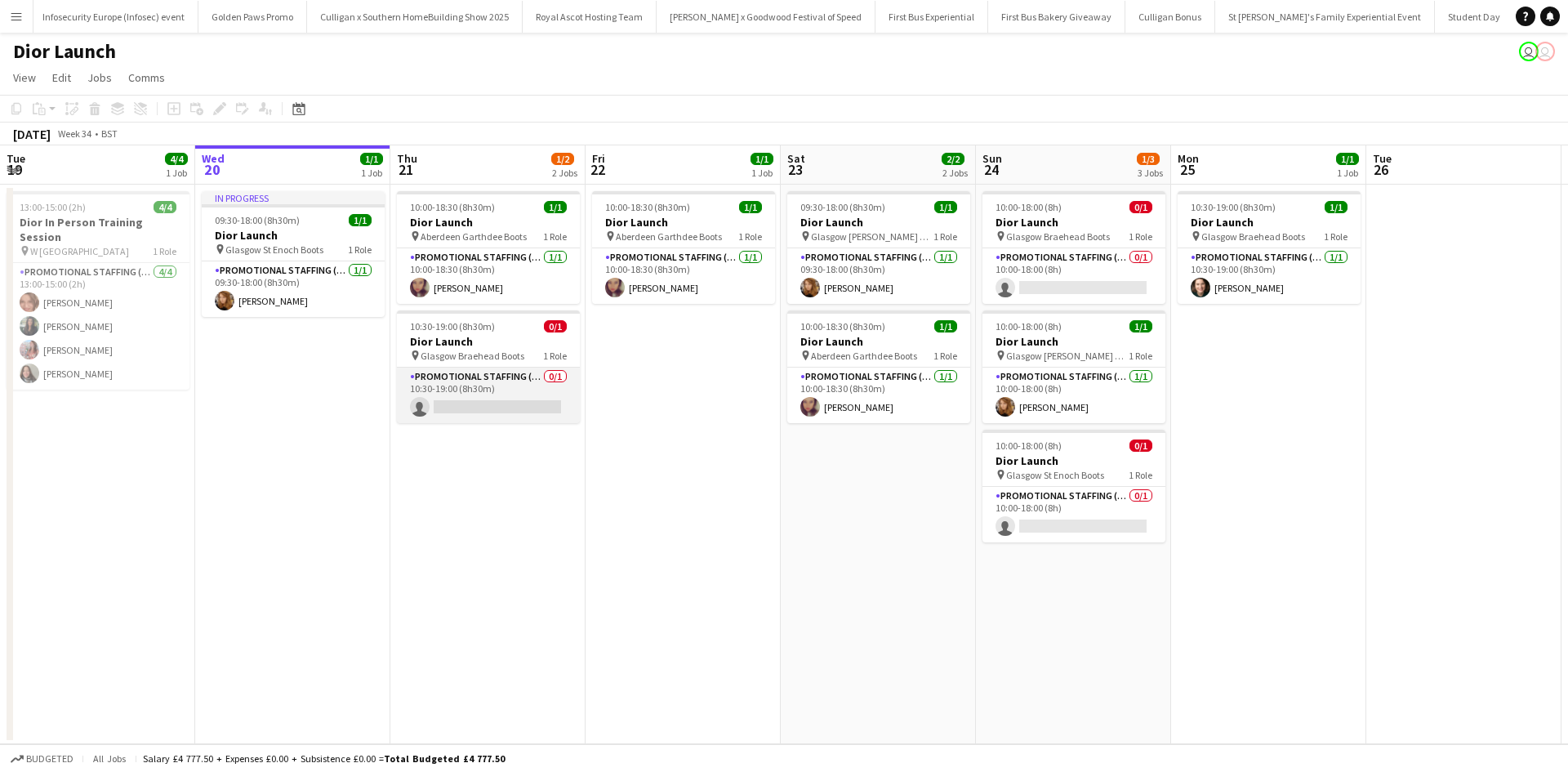
click at [499, 406] on app-card-role "Promotional Staffing (Sales Staff) 0/1 10:30-19:00 (8h30m) single-neutral-actio…" at bounding box center [488, 396] width 183 height 55
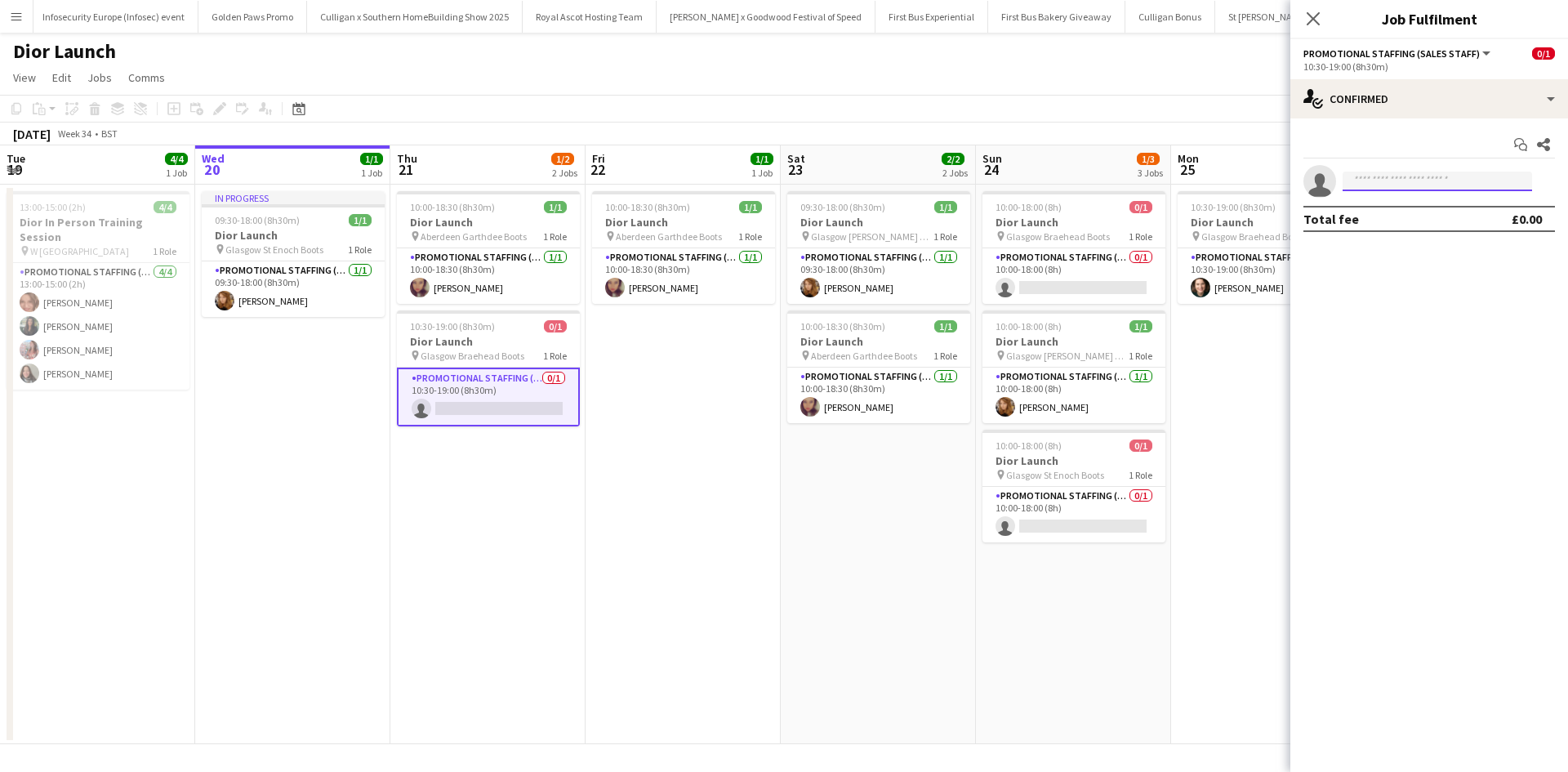
click at [1373, 175] on input at bounding box center [1437, 180] width 189 height 19
type input "******"
click at [1390, 197] on div "[PERSON_NAME] Invited [EMAIL_ADDRESS][DOMAIN_NAME] [PHONE_NUMBER]" at bounding box center [1437, 217] width 189 height 52
click at [1390, 205] on span "[PERSON_NAME]" at bounding box center [1402, 204] width 94 height 14
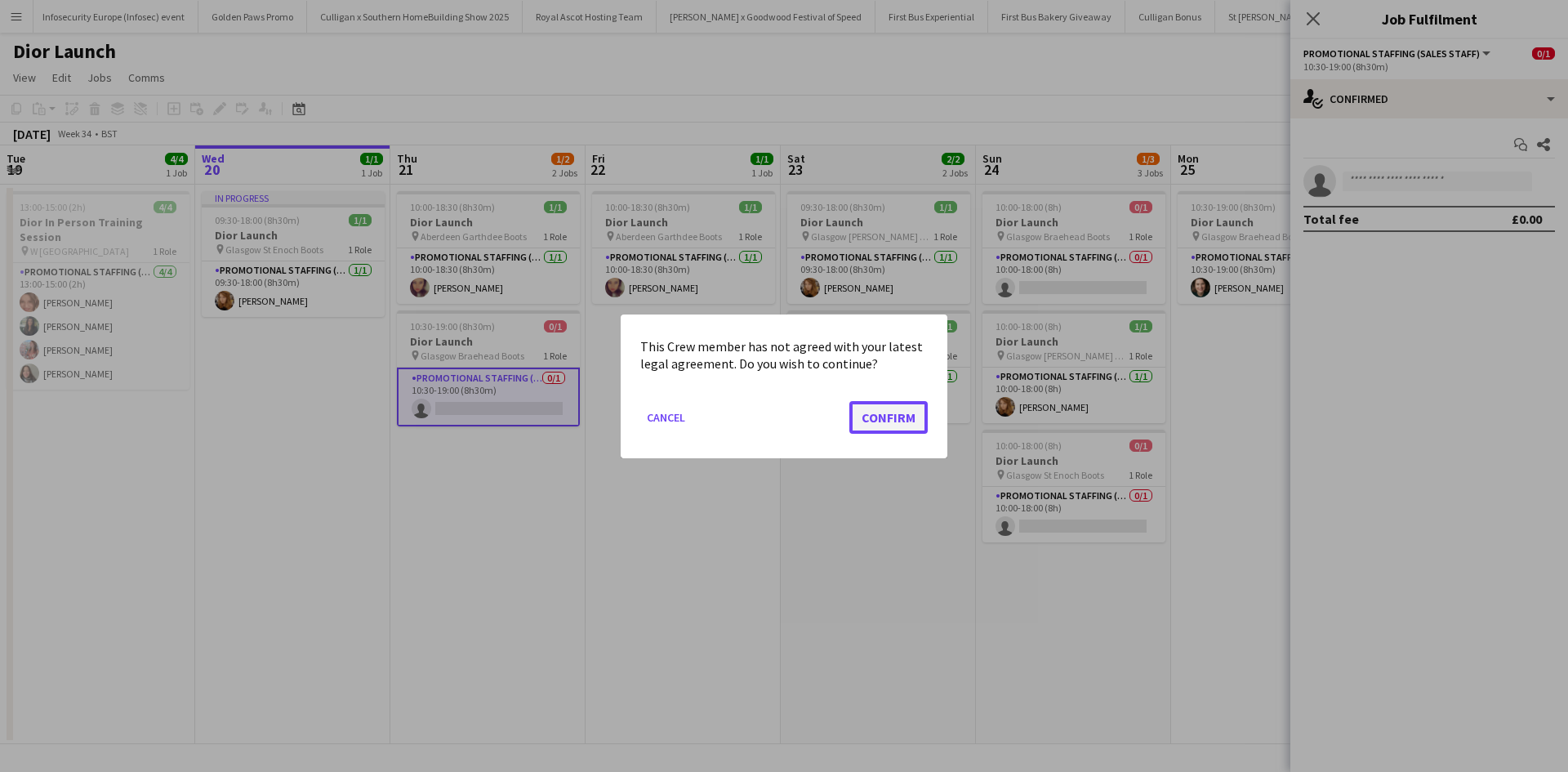
click at [899, 431] on button "Confirm" at bounding box center [888, 417] width 78 height 33
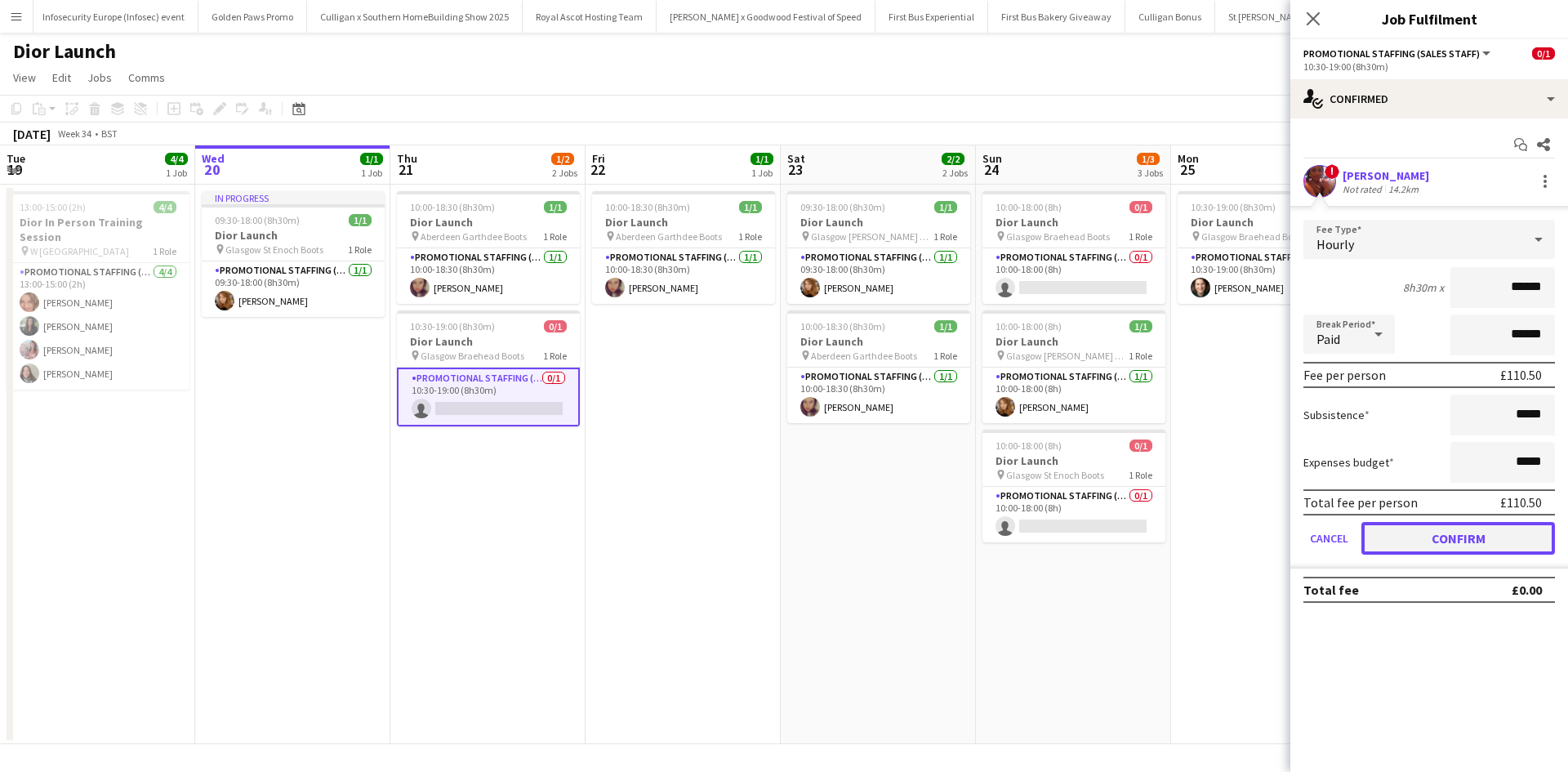
click at [1399, 534] on button "Confirm" at bounding box center [1458, 538] width 193 height 33
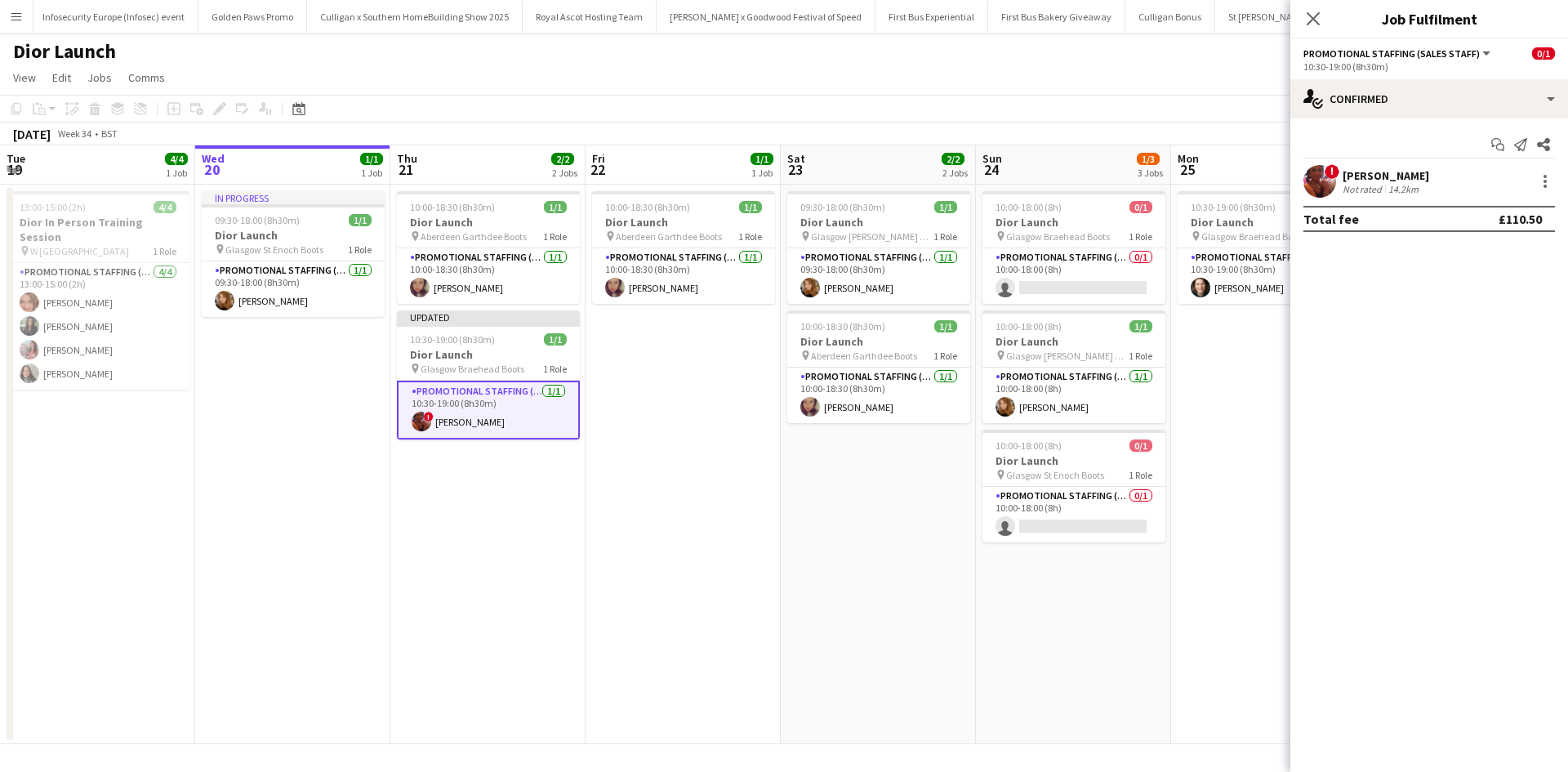
click at [1207, 622] on app-date-cell "10:30-19:00 (8h30m) 1/1 Dior Launch pin Glasgow Braehead Boots 1 Role Promotion…" at bounding box center [1268, 465] width 195 height 559
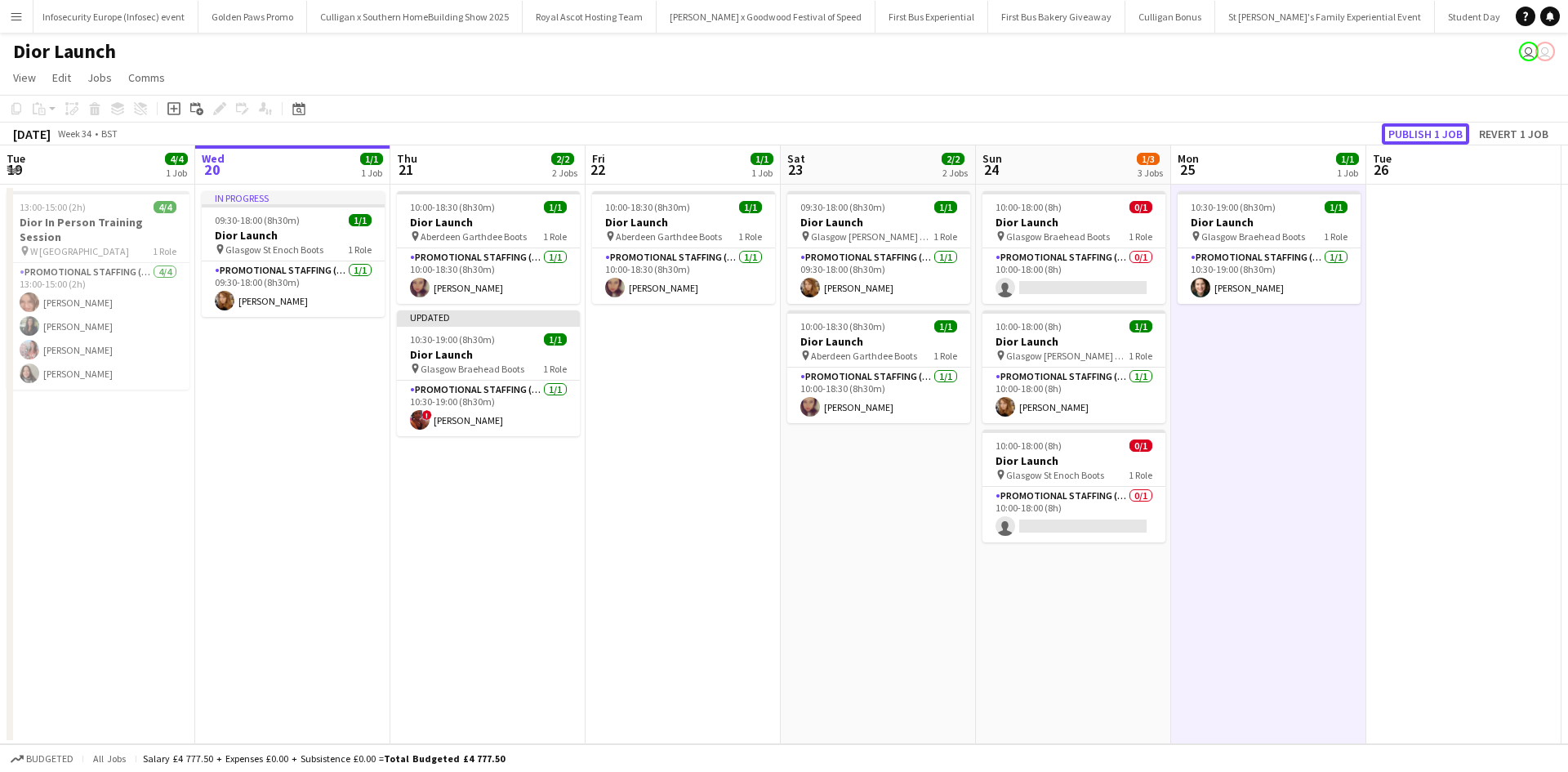
click at [1440, 128] on button "Publish 1 job" at bounding box center [1425, 133] width 87 height 21
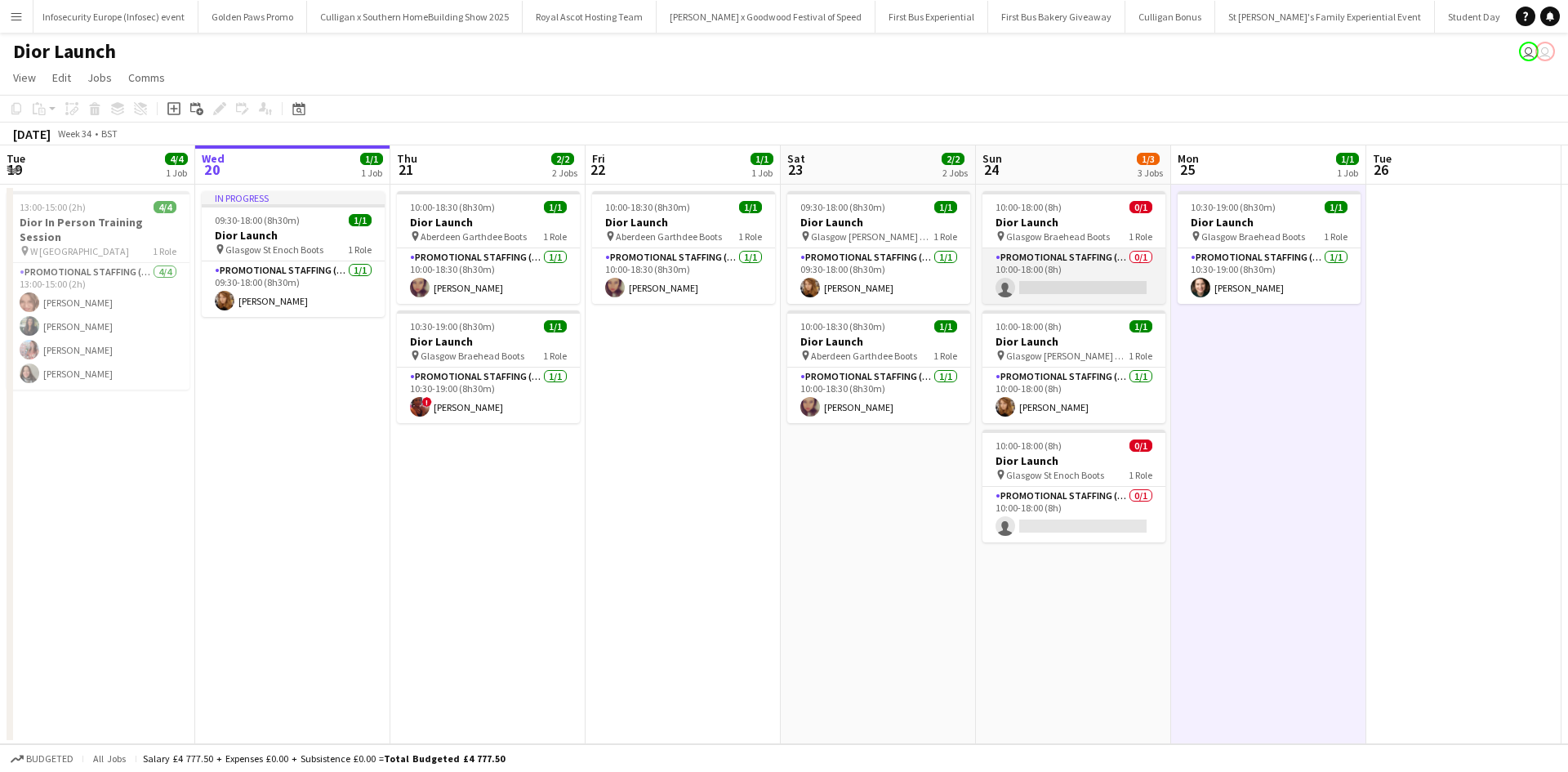
click at [1077, 294] on app-card-role "Promotional Staffing (Sales Staff) 0/1 10:00-18:00 (8h) single-neutral-actions" at bounding box center [1073, 276] width 183 height 55
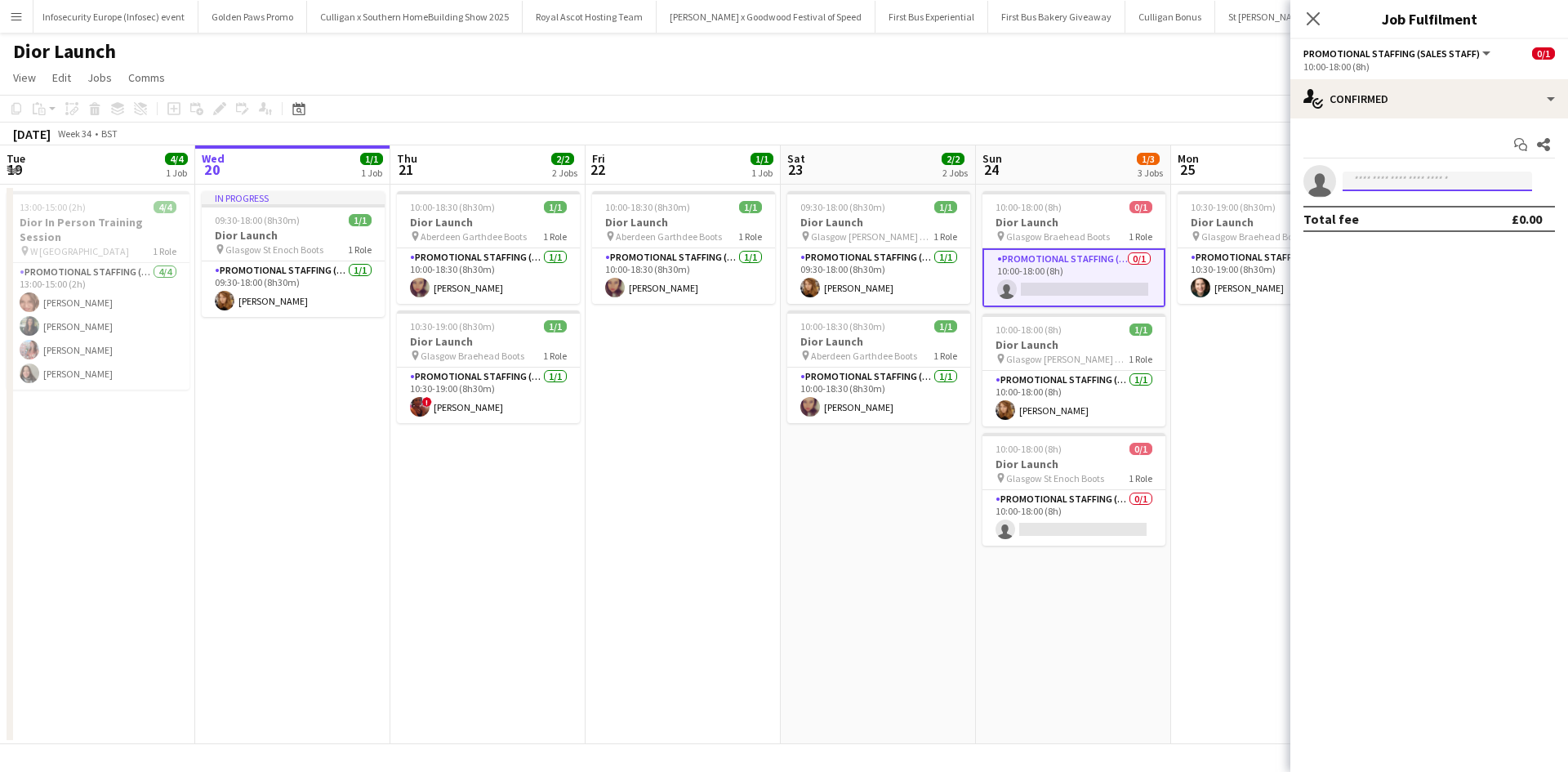
click at [1404, 191] on body "Menu Boards Boards Boards All jobs Status Workforce Workforce My Workforce Recr…" at bounding box center [784, 386] width 1568 height 772
type input "********"
click at [1425, 213] on span "[EMAIL_ADDRESS][DOMAIN_NAME]" at bounding box center [1437, 218] width 164 height 13
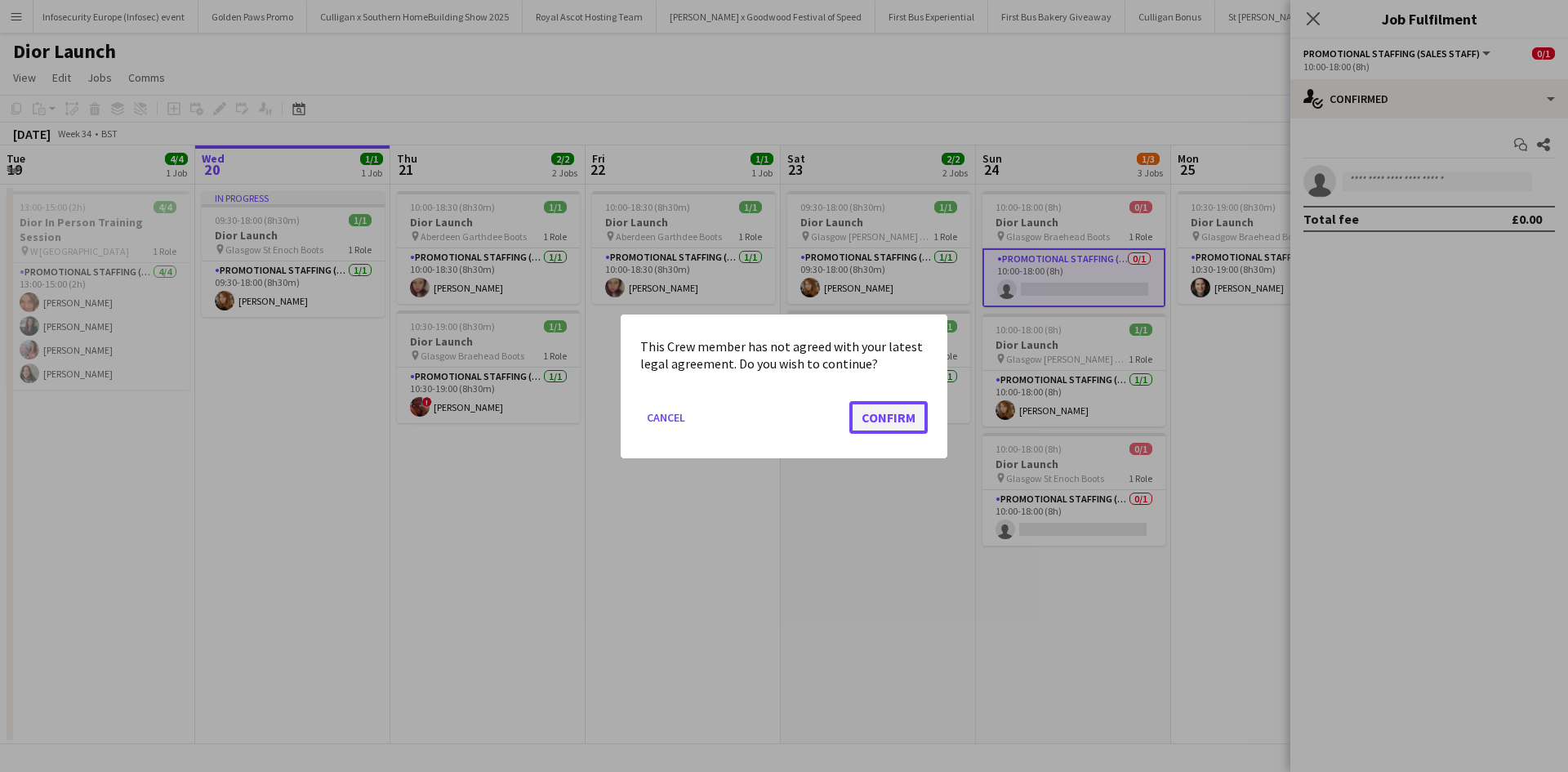
click at [898, 420] on button "Confirm" at bounding box center [888, 417] width 78 height 33
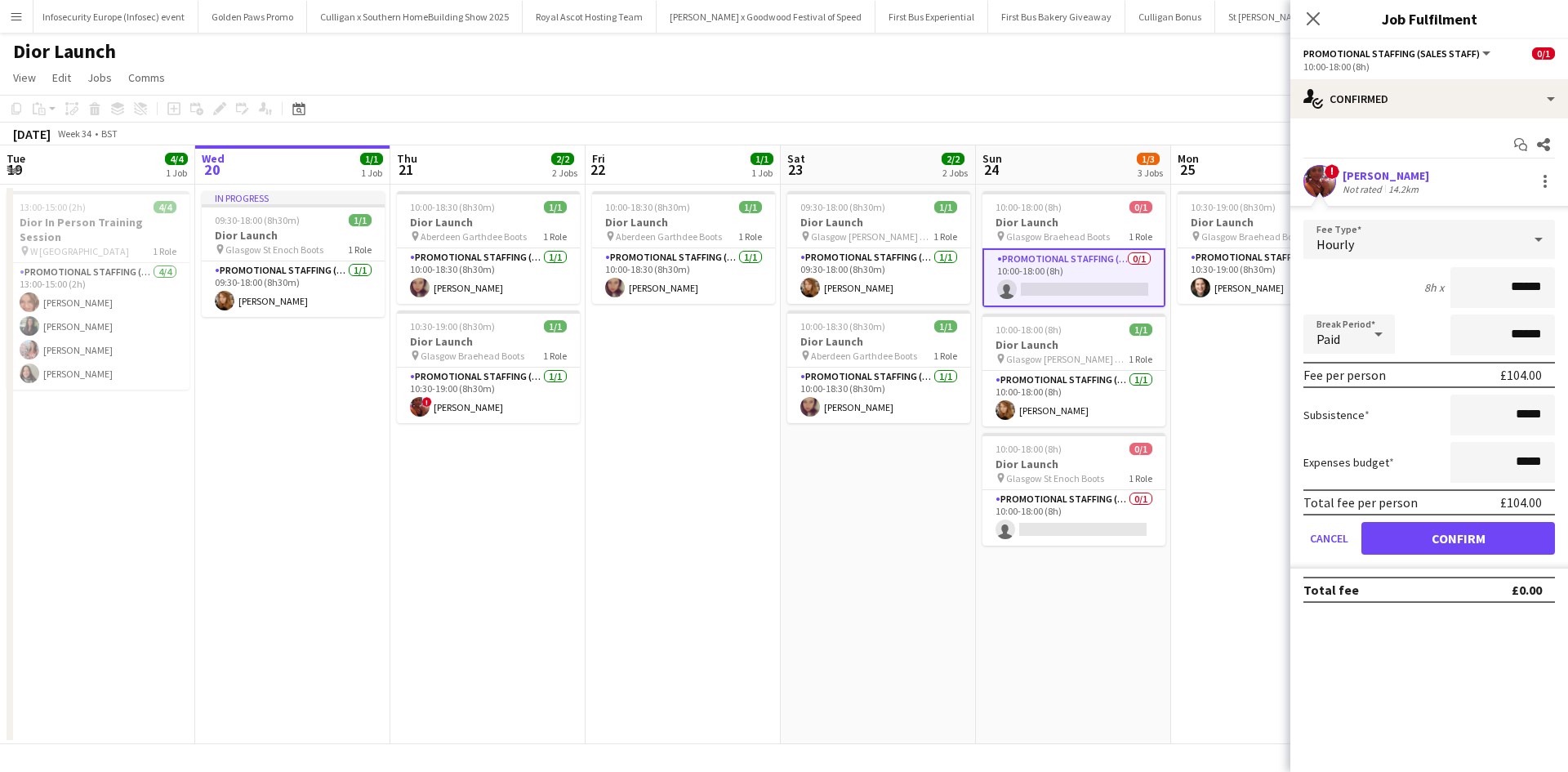
drag, startPoint x: 1413, startPoint y: 493, endPoint x: 1418, endPoint y: 515, distance: 22.6
click at [1416, 501] on div "Total fee per person £104.00" at bounding box center [1429, 502] width 252 height 26
click at [1422, 537] on button "Confirm" at bounding box center [1458, 538] width 193 height 33
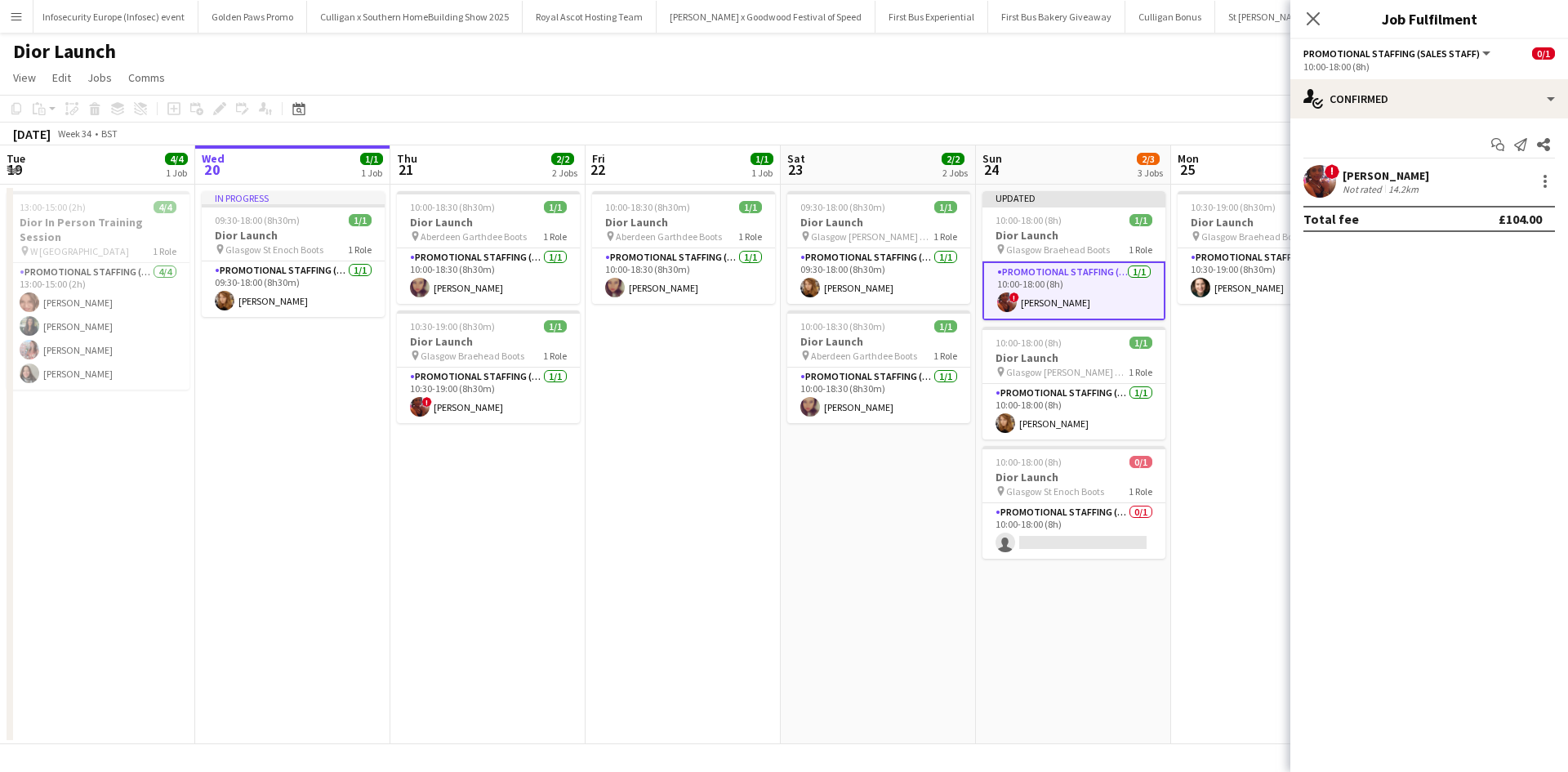
click at [1238, 561] on app-date-cell "10:30-19:00 (8h30m) 1/1 Dior Launch pin Glasgow Braehead Boots 1 Role Promotion…" at bounding box center [1268, 465] width 195 height 559
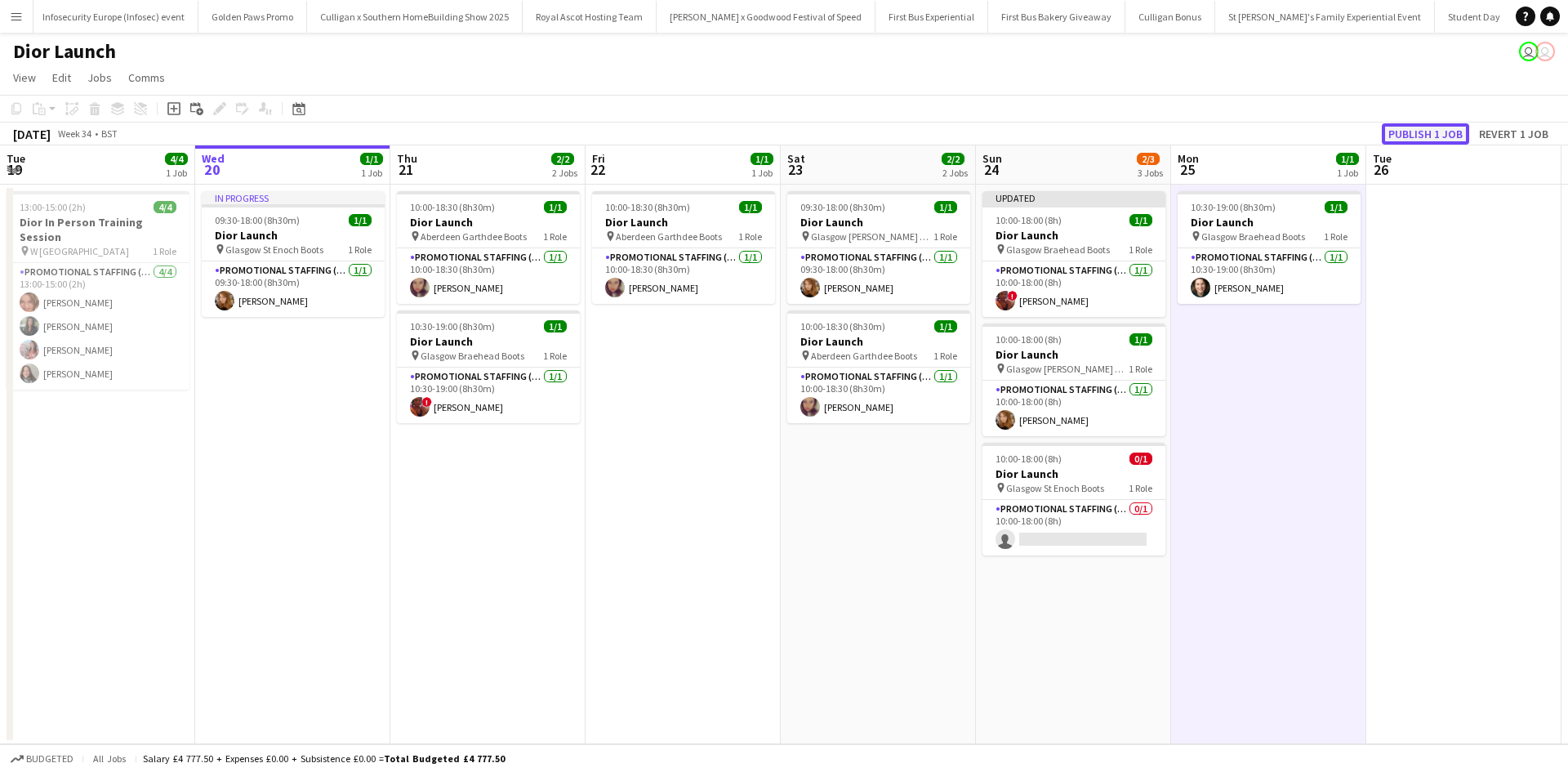
click at [1426, 134] on button "Publish 1 job" at bounding box center [1425, 133] width 87 height 21
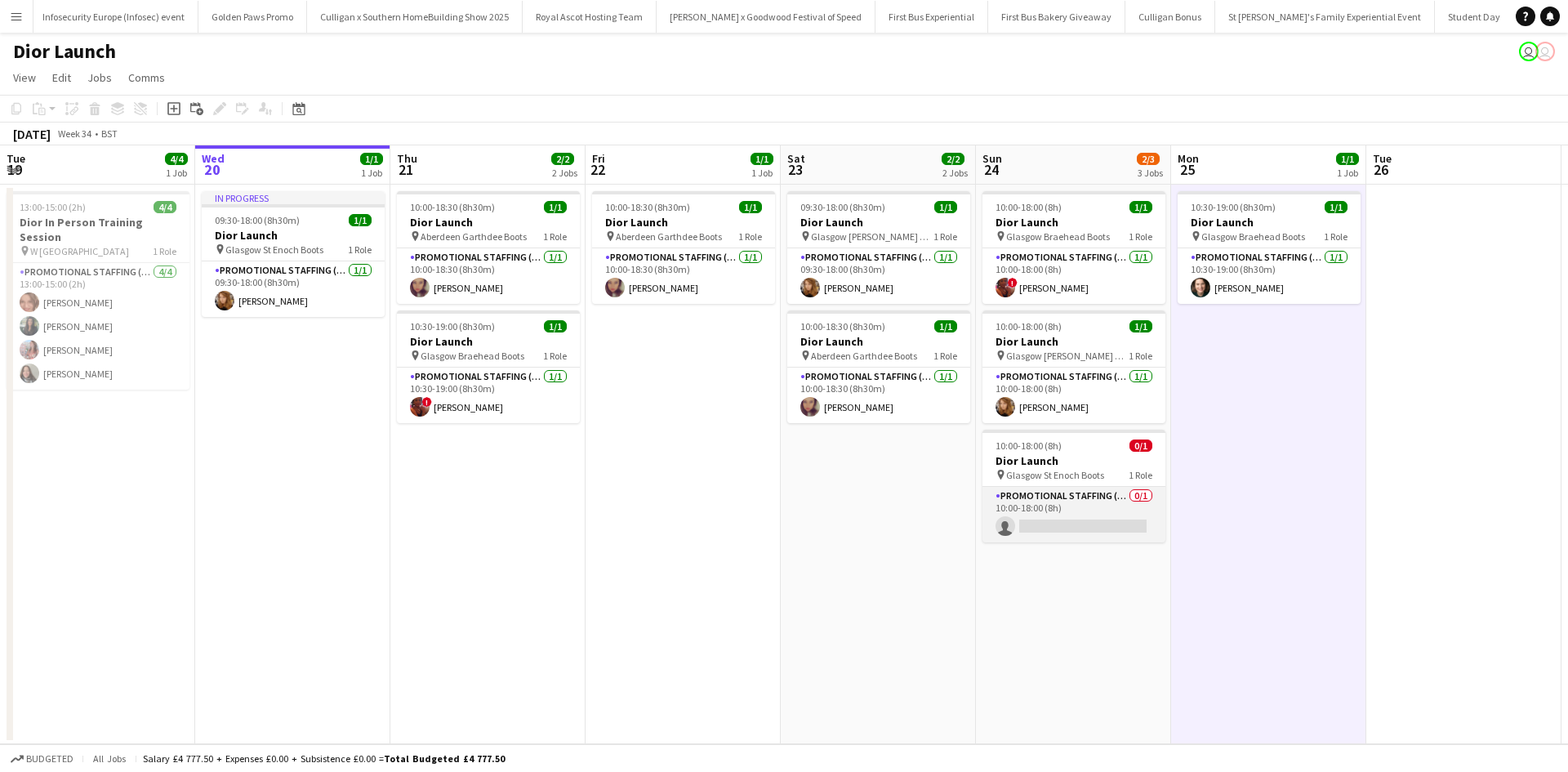
click at [1097, 511] on app-card-role "Promotional Staffing (Sales Staff) 0/1 10:00-18:00 (8h) single-neutral-actions" at bounding box center [1073, 514] width 183 height 55
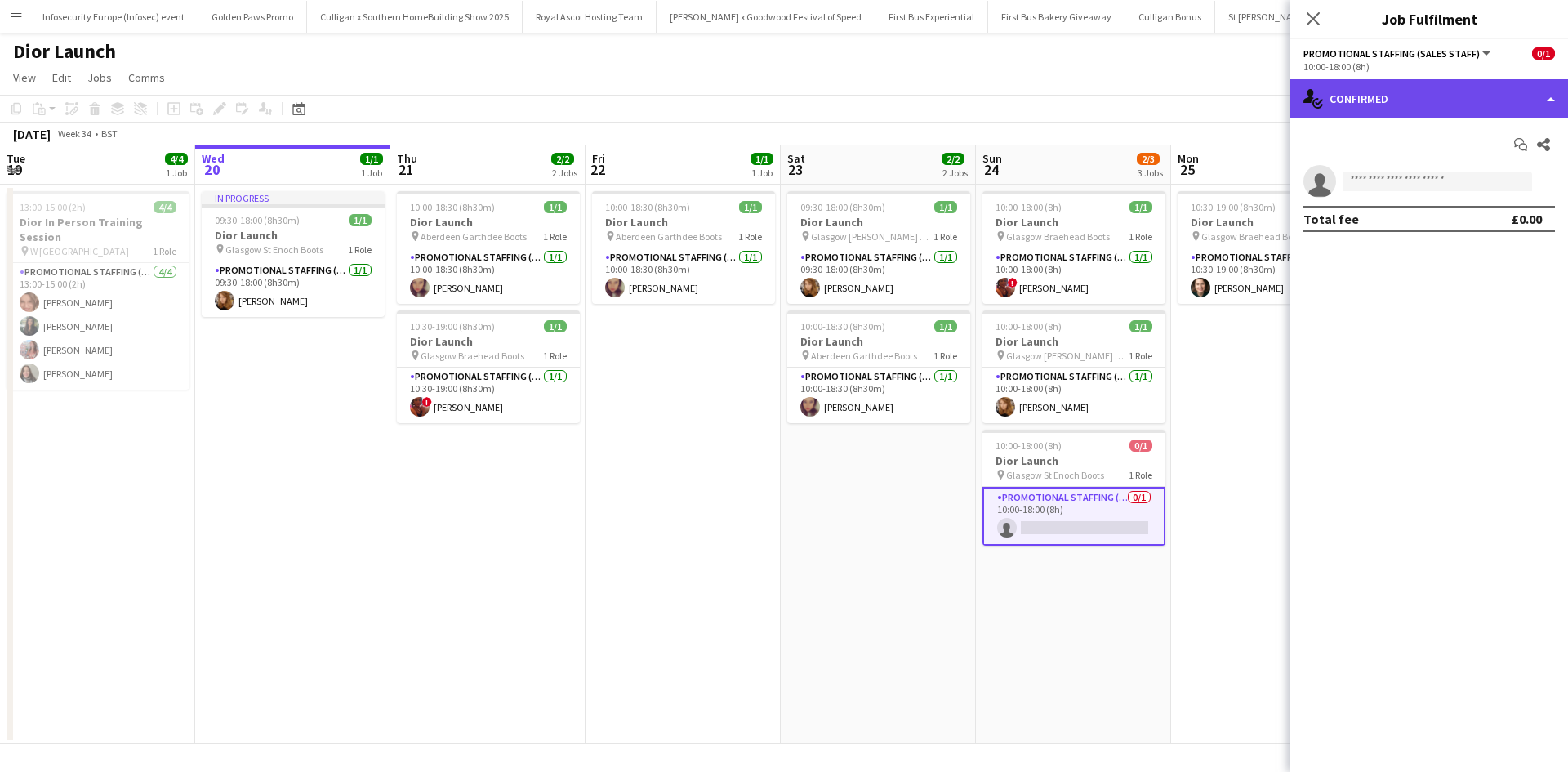
click at [1468, 111] on div "single-neutral-actions-check-2 Confirmed" at bounding box center [1429, 98] width 278 height 40
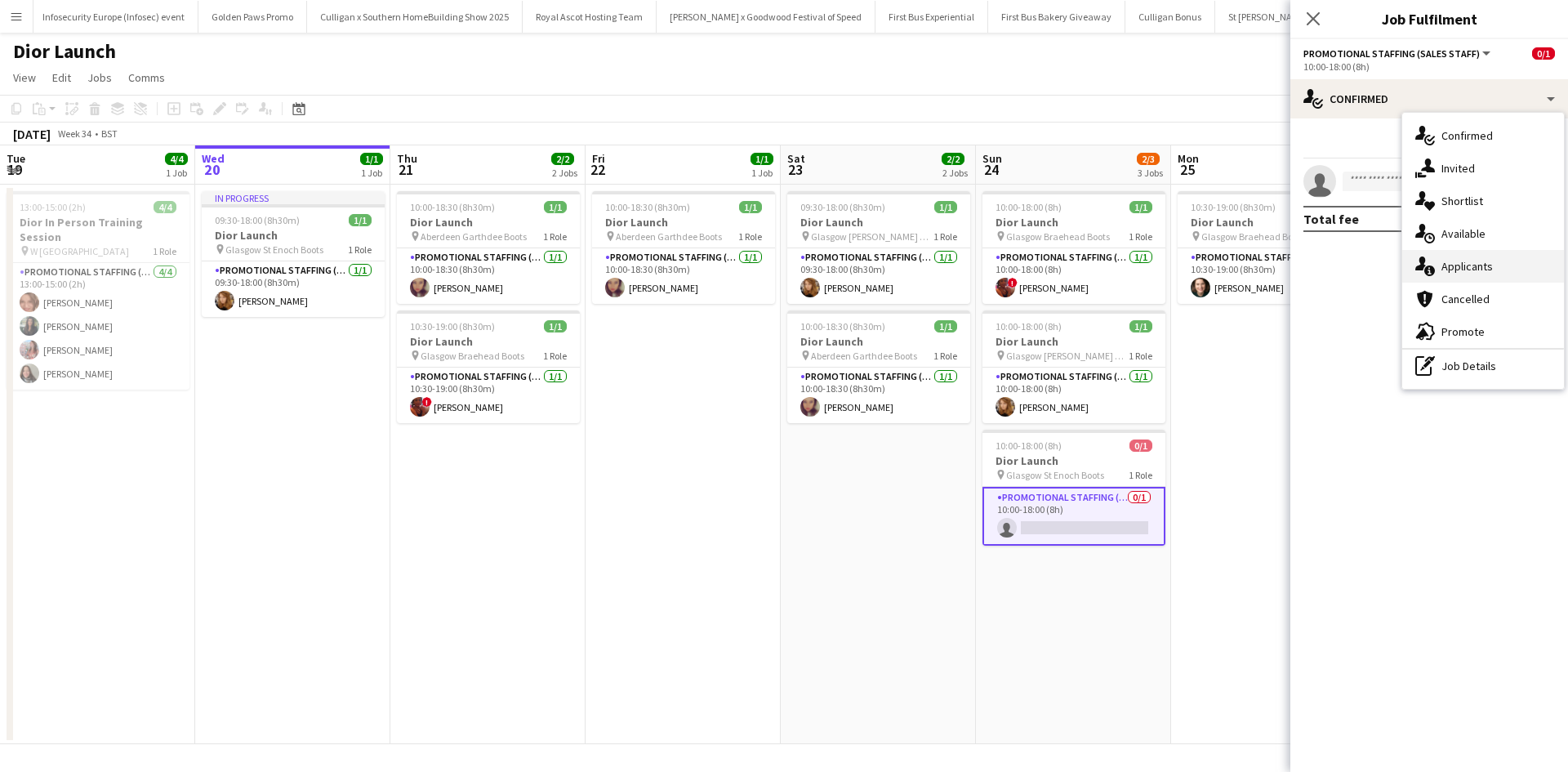
click at [1540, 255] on div "single-neutral-actions-information Applicants" at bounding box center [1483, 267] width 162 height 33
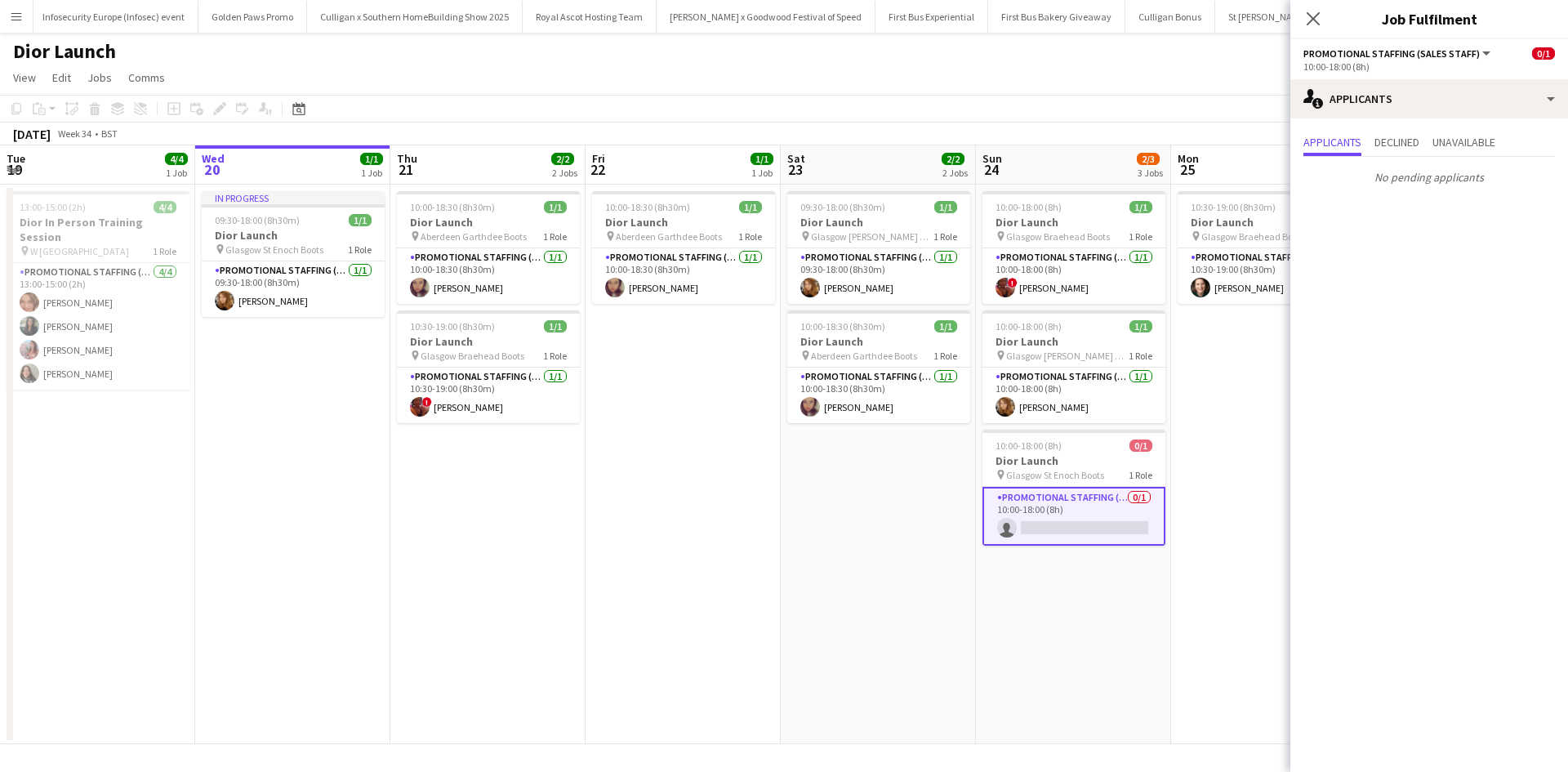
click at [1214, 406] on app-date-cell "10:30-19:00 (8h30m) 1/1 Dior Launch pin Glasgow Braehead Boots 1 Role Promotion…" at bounding box center [1268, 465] width 195 height 559
